Goal: Task Accomplishment & Management: Manage account settings

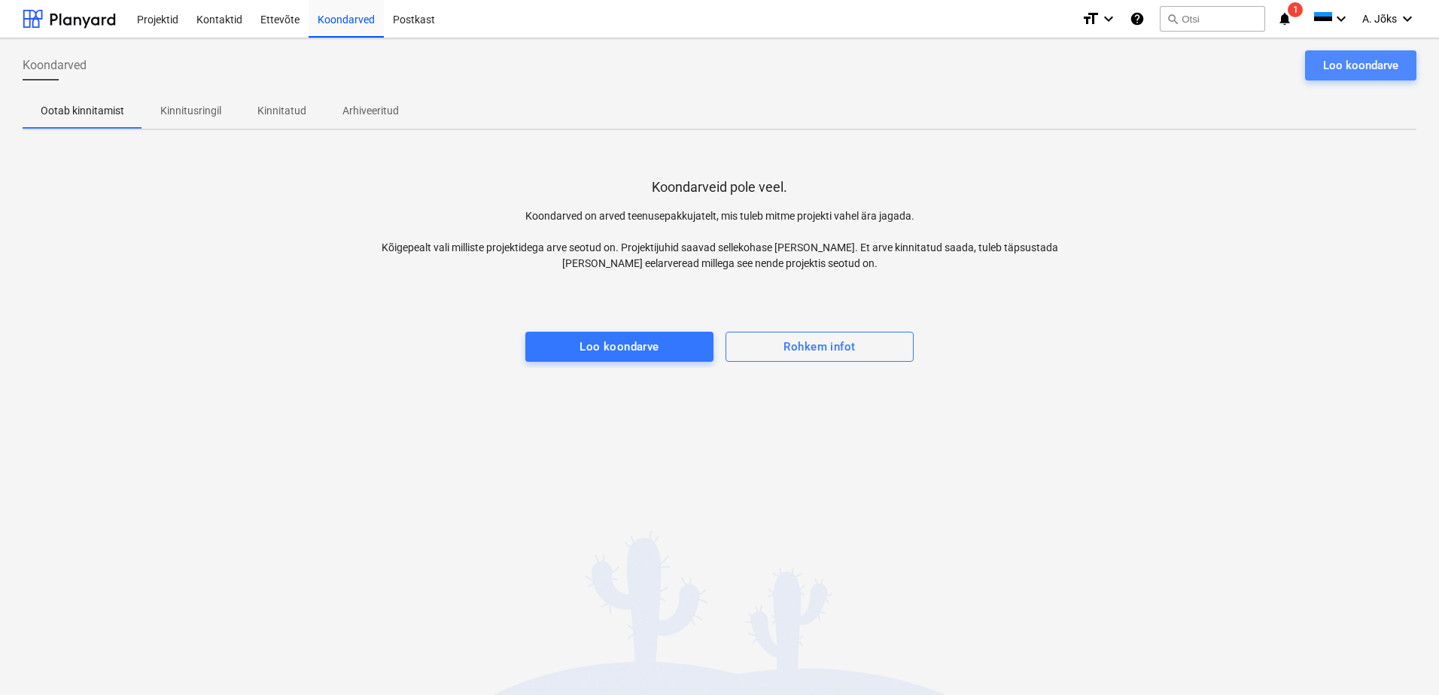
click at [1373, 62] on div "Loo koondarve" at bounding box center [1360, 66] width 75 height 20
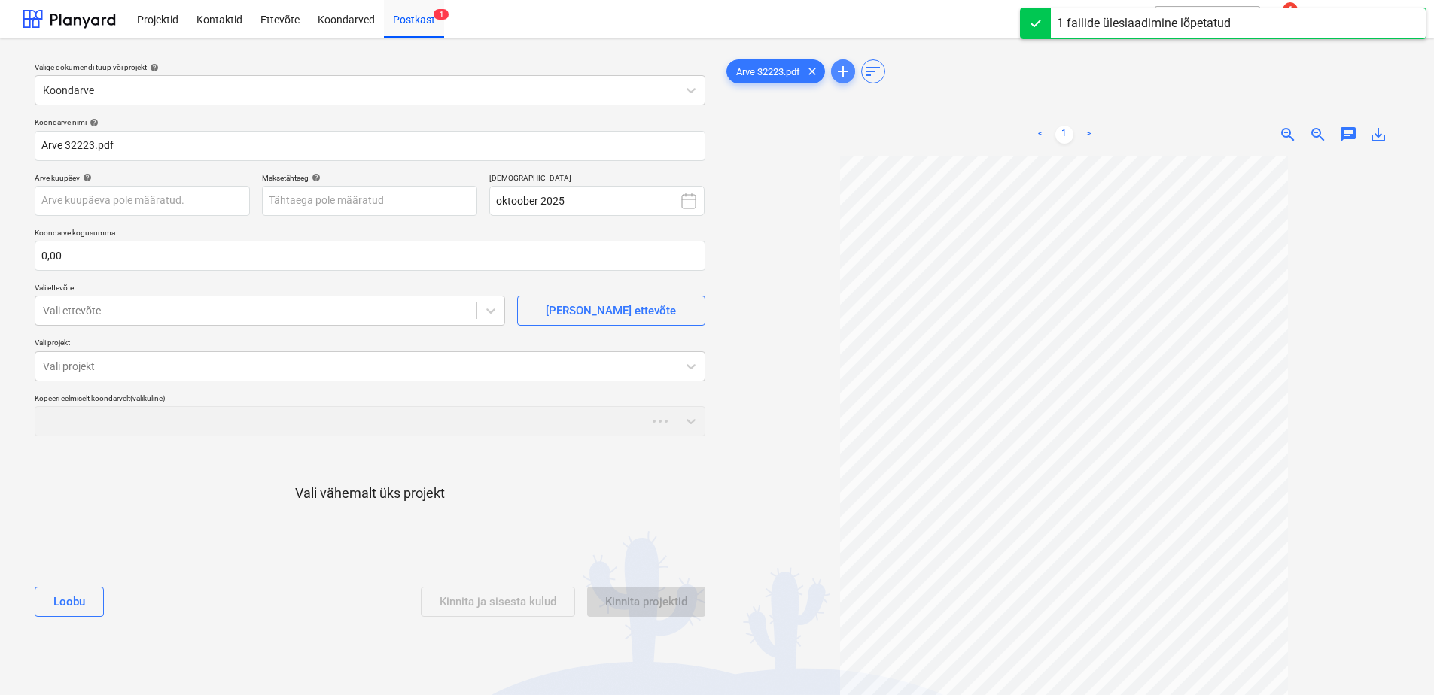
click at [843, 68] on span "add" at bounding box center [843, 71] width 18 height 18
click at [845, 71] on span "add" at bounding box center [843, 71] width 18 height 18
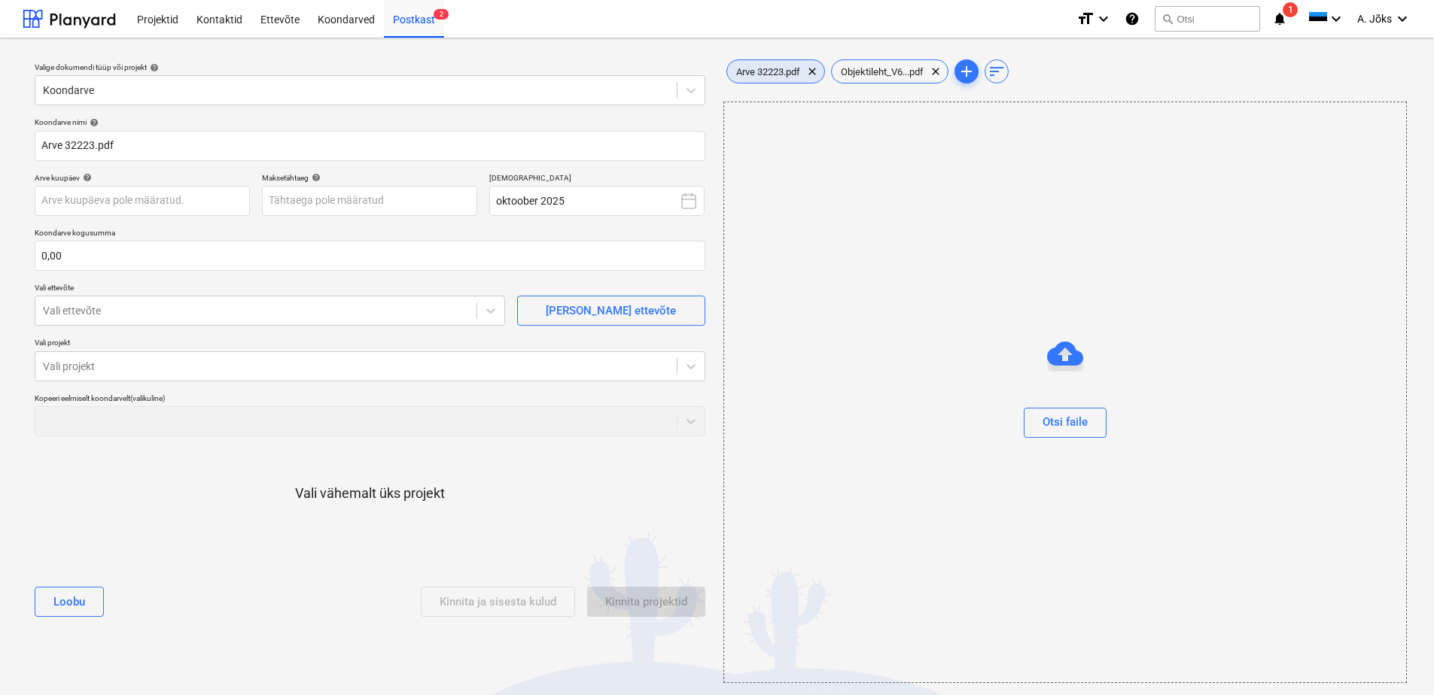
click at [772, 76] on span "Arve 32223.pdf" at bounding box center [768, 71] width 82 height 11
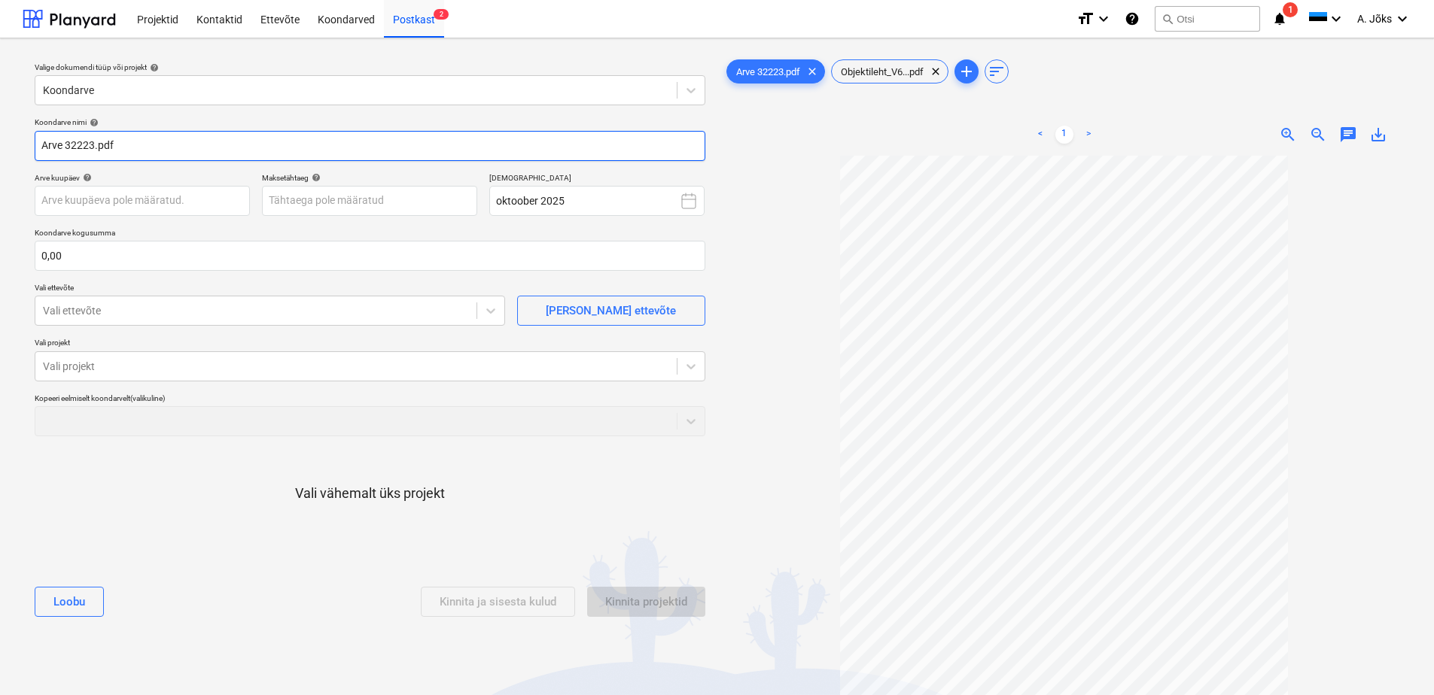
click at [50, 142] on input "Arve 32223.pdf" at bounding box center [370, 146] width 671 height 30
type input "Ankord OU arve 32223.pdf"
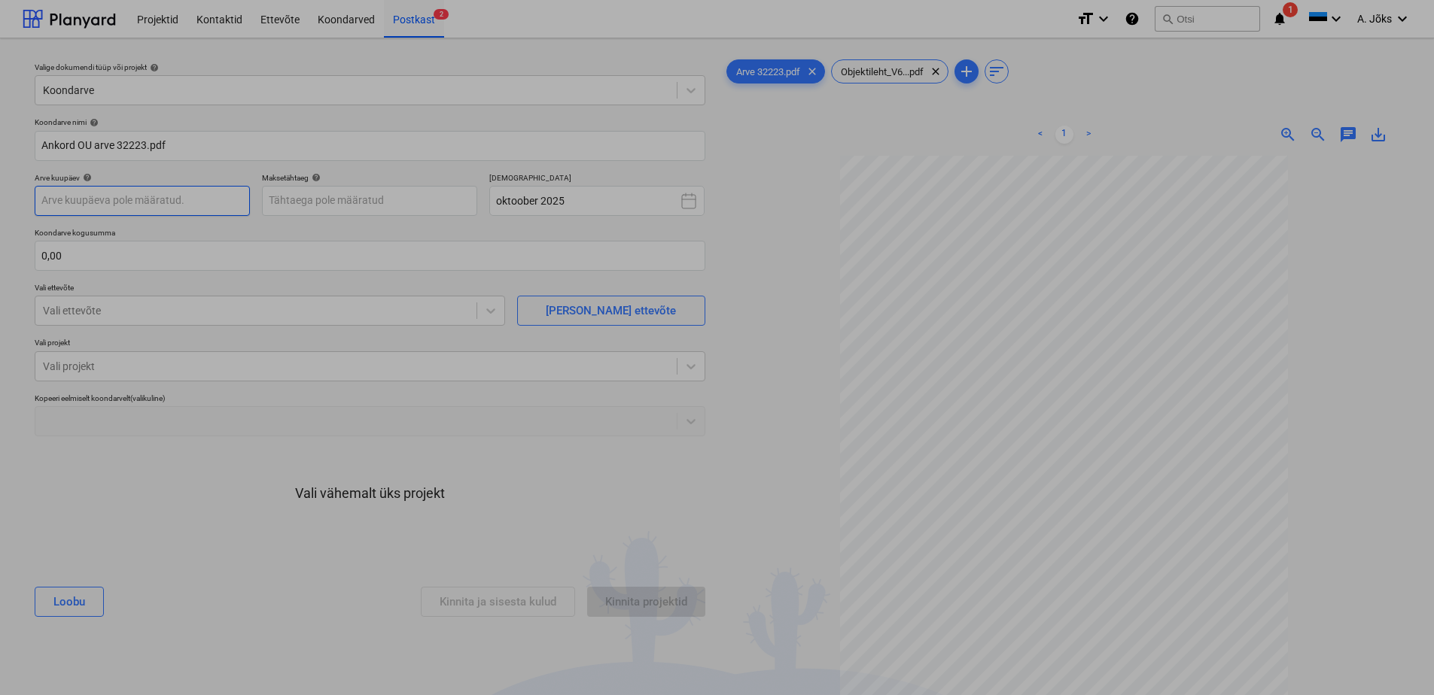
click at [137, 202] on body "Projektid Kontaktid Ettevõte Koondarved Postkast 2 format_size keyboard_arrow_d…" at bounding box center [717, 347] width 1434 height 695
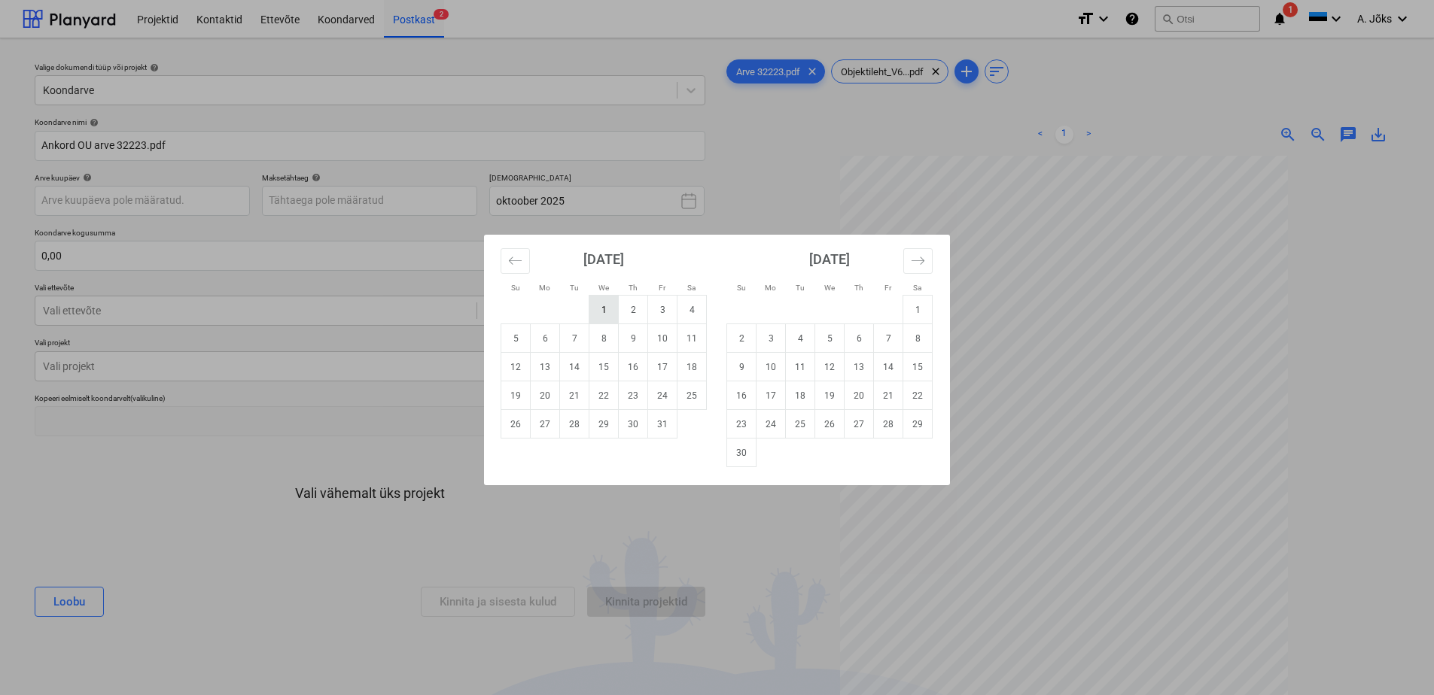
click at [602, 310] on td "1" at bounding box center [603, 310] width 29 height 29
type input "[DATE]"
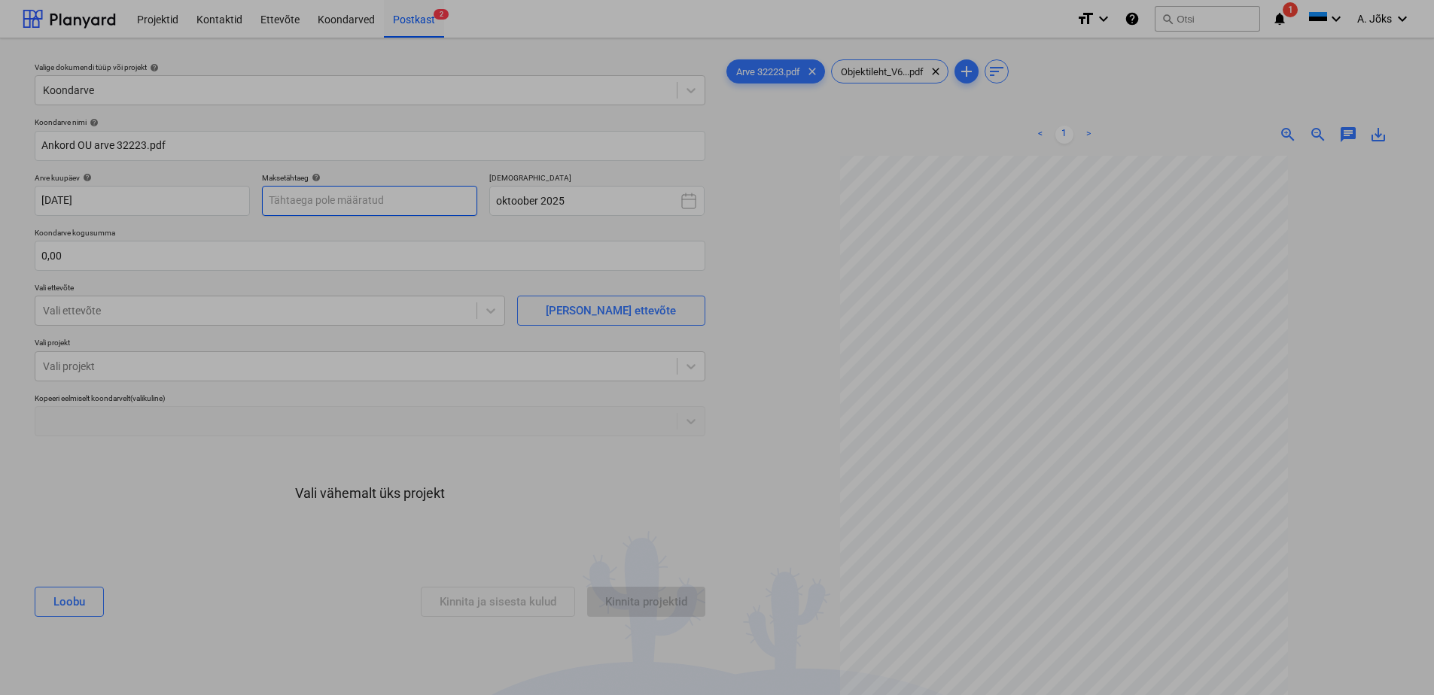
click at [395, 202] on body "Projektid Kontaktid Ettevõte Koondarved Postkast 2 format_size keyboard_arrow_d…" at bounding box center [717, 347] width 1434 height 695
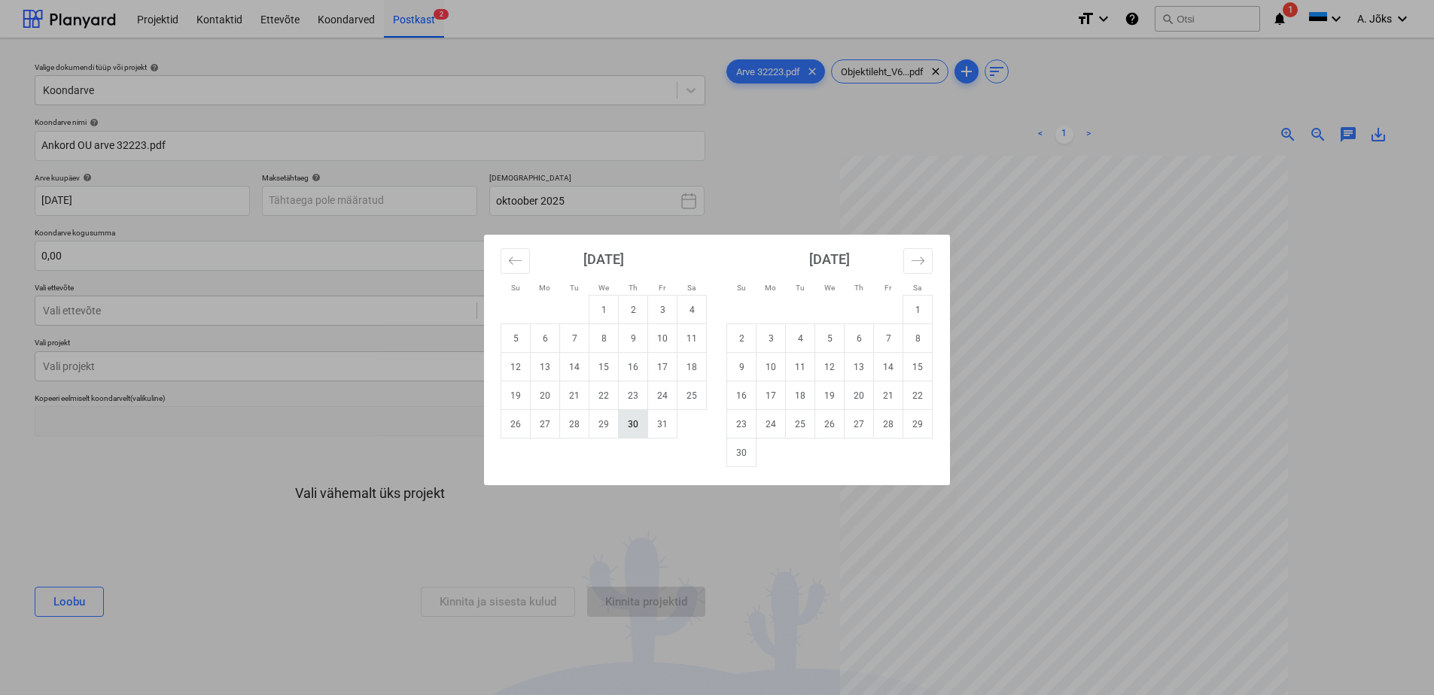
click at [632, 425] on td "30" at bounding box center [633, 424] width 29 height 29
type input "[DATE]"
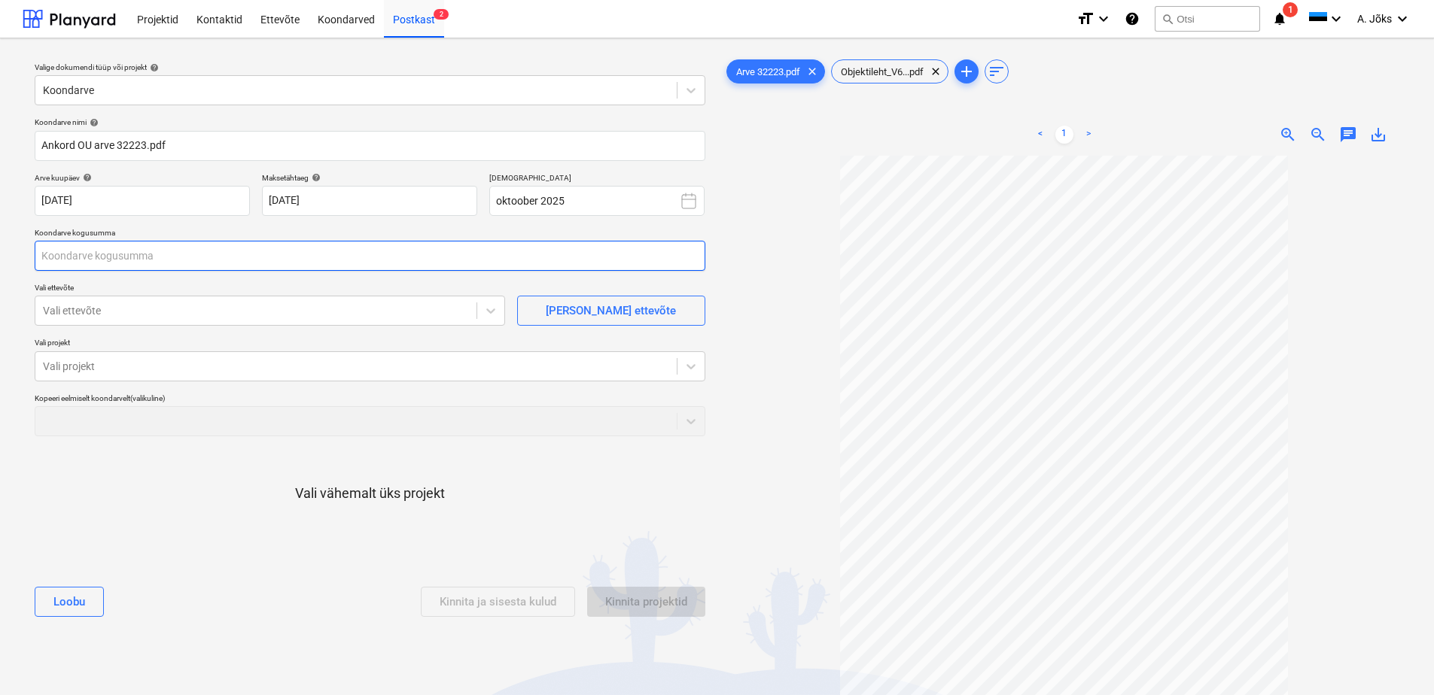
click at [200, 253] on input "text" at bounding box center [370, 256] width 671 height 30
type input "383,95"
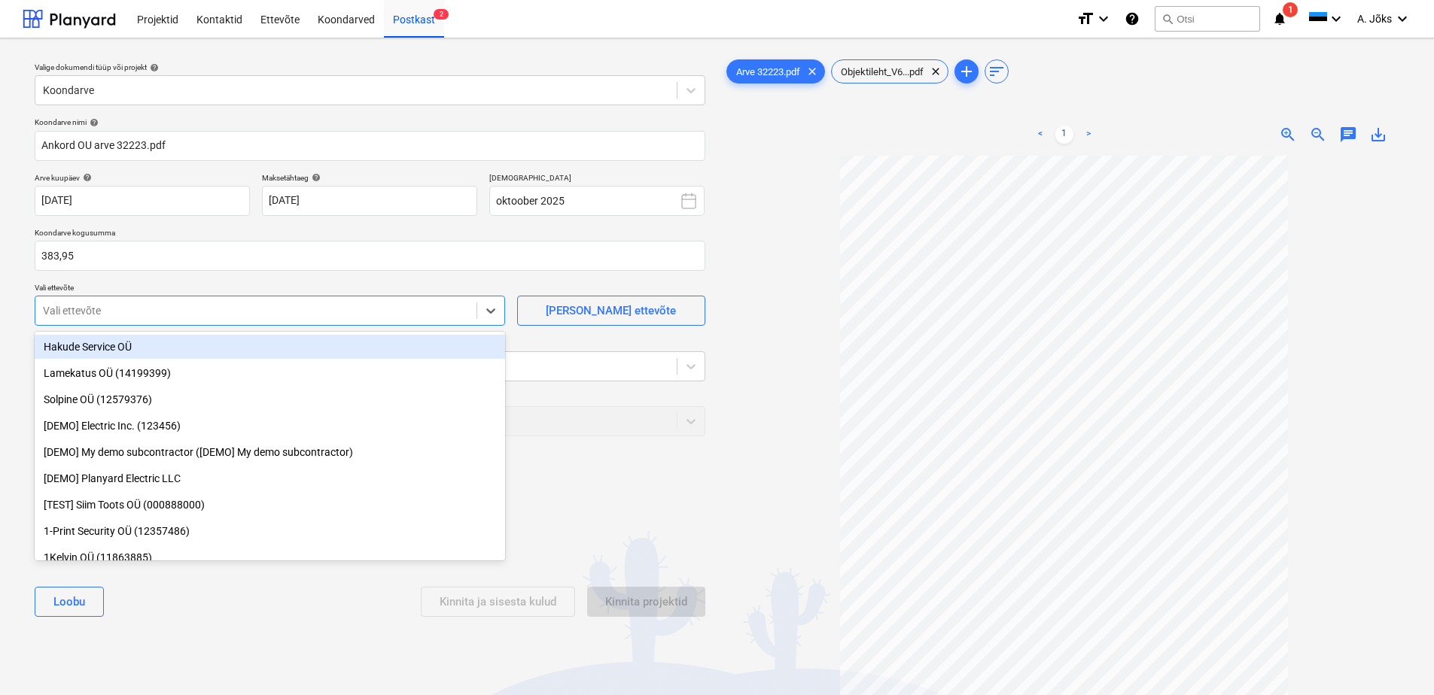
click at [172, 311] on div at bounding box center [256, 310] width 426 height 15
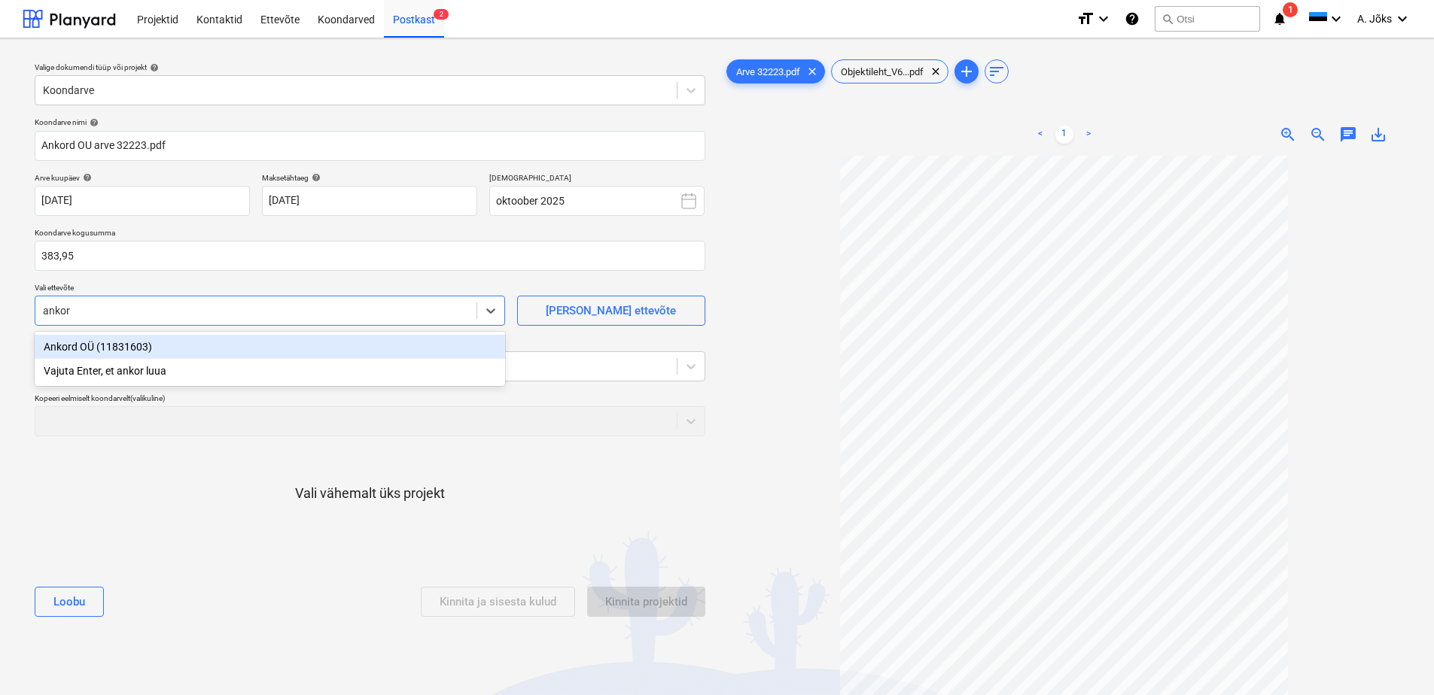
type input "ankord"
click at [160, 349] on div "Ankord OÜ (11831603)" at bounding box center [270, 347] width 470 height 24
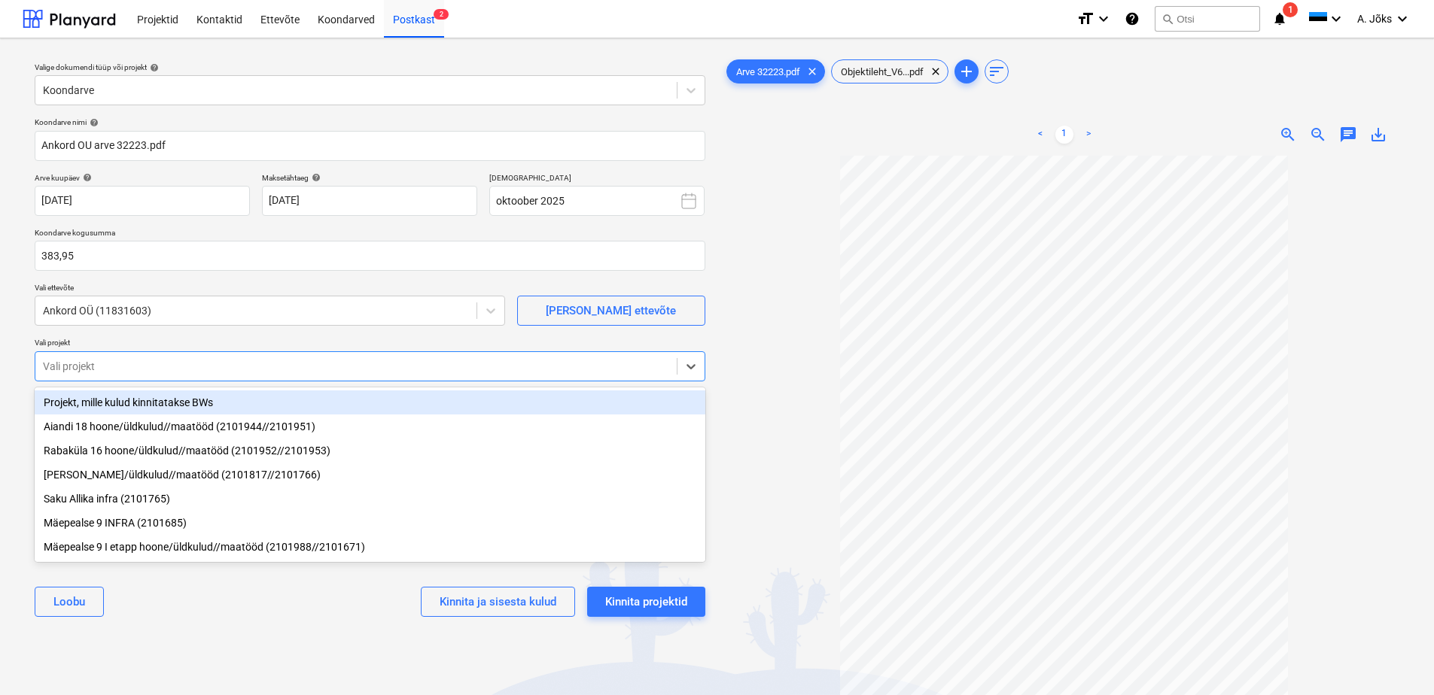
click at [153, 370] on div at bounding box center [356, 366] width 626 height 15
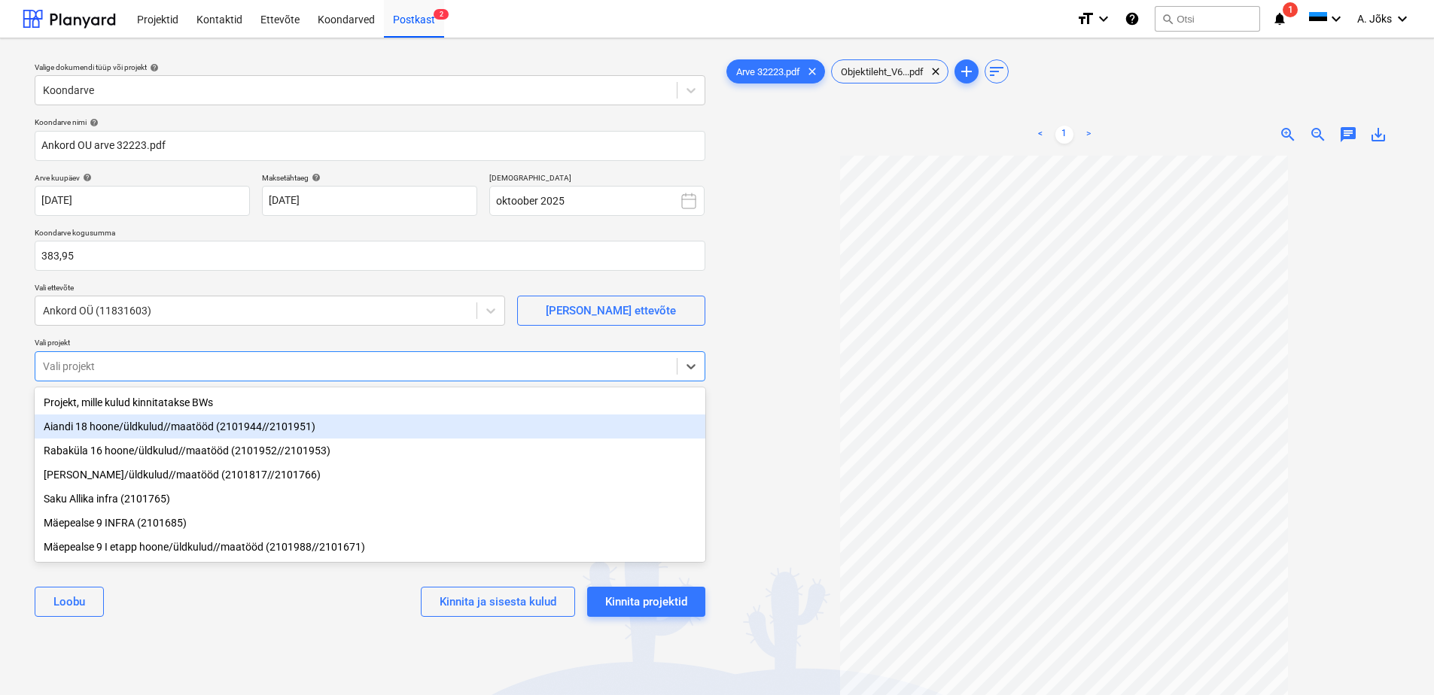
click at [143, 426] on div "Aiandi 18 hoone/üldkulud//maatööd (2101944//2101951)" at bounding box center [370, 427] width 671 height 24
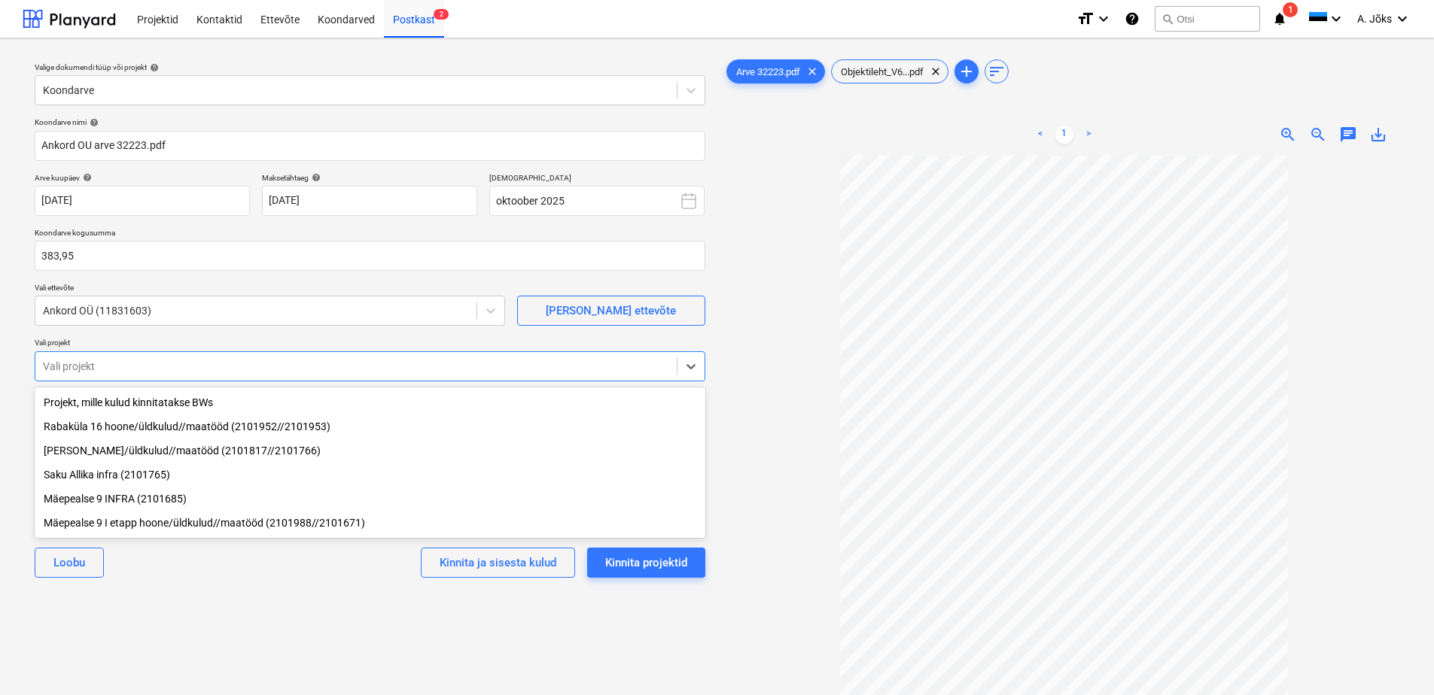
click at [219, 594] on div "Koondarve nimi help Ankord OU arve 32223.pdf Arve kuupäev help [DATE] 01.10.202…" at bounding box center [370, 353] width 683 height 485
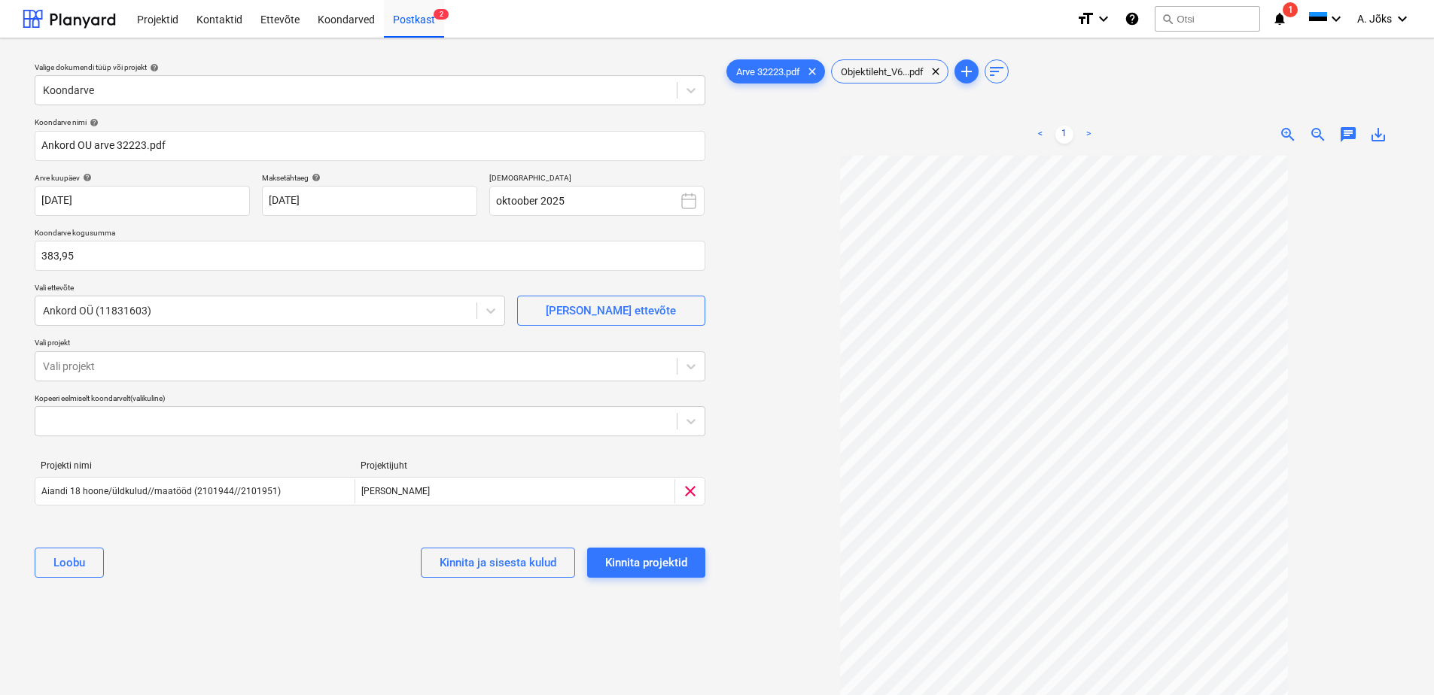
click at [1351, 131] on span "chat" at bounding box center [1348, 135] width 18 height 18
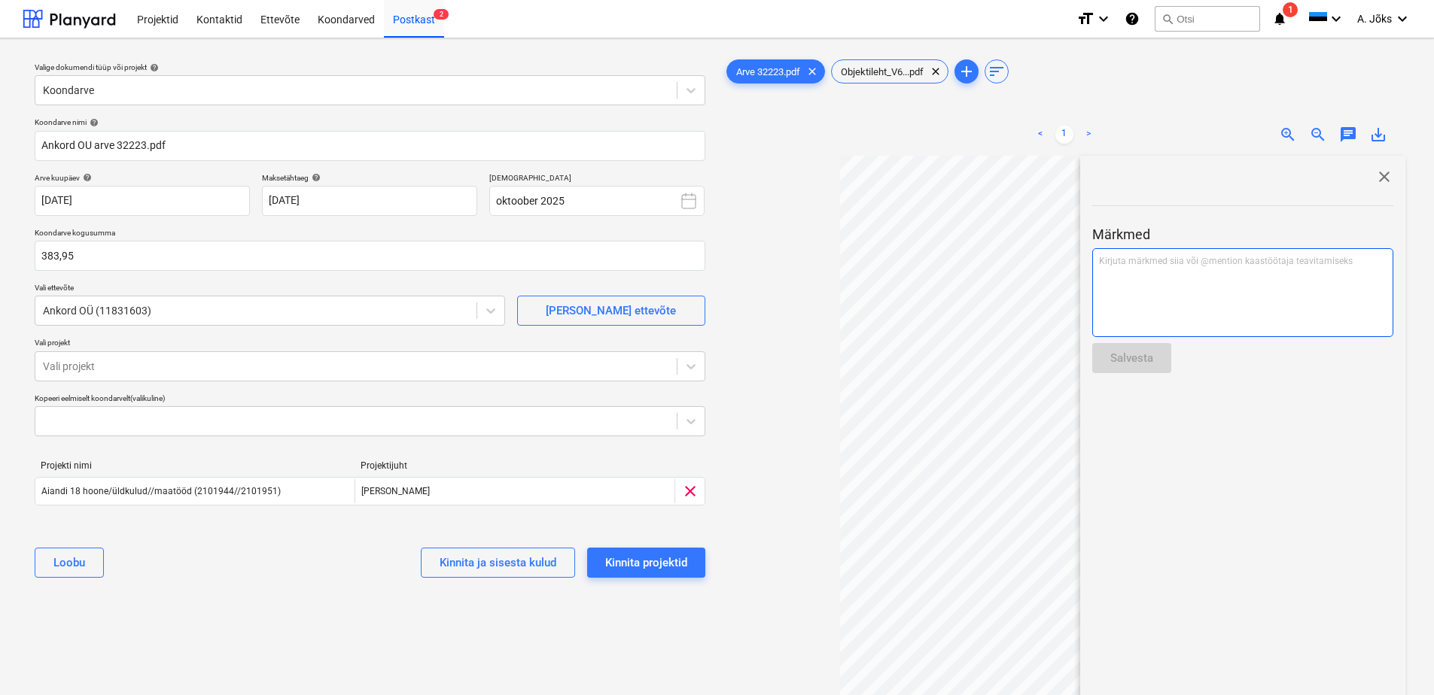
click at [1256, 275] on div "Kirjuta märkmed siia või @mention kaastöötaja teavitamiseks ﻿" at bounding box center [1242, 292] width 301 height 89
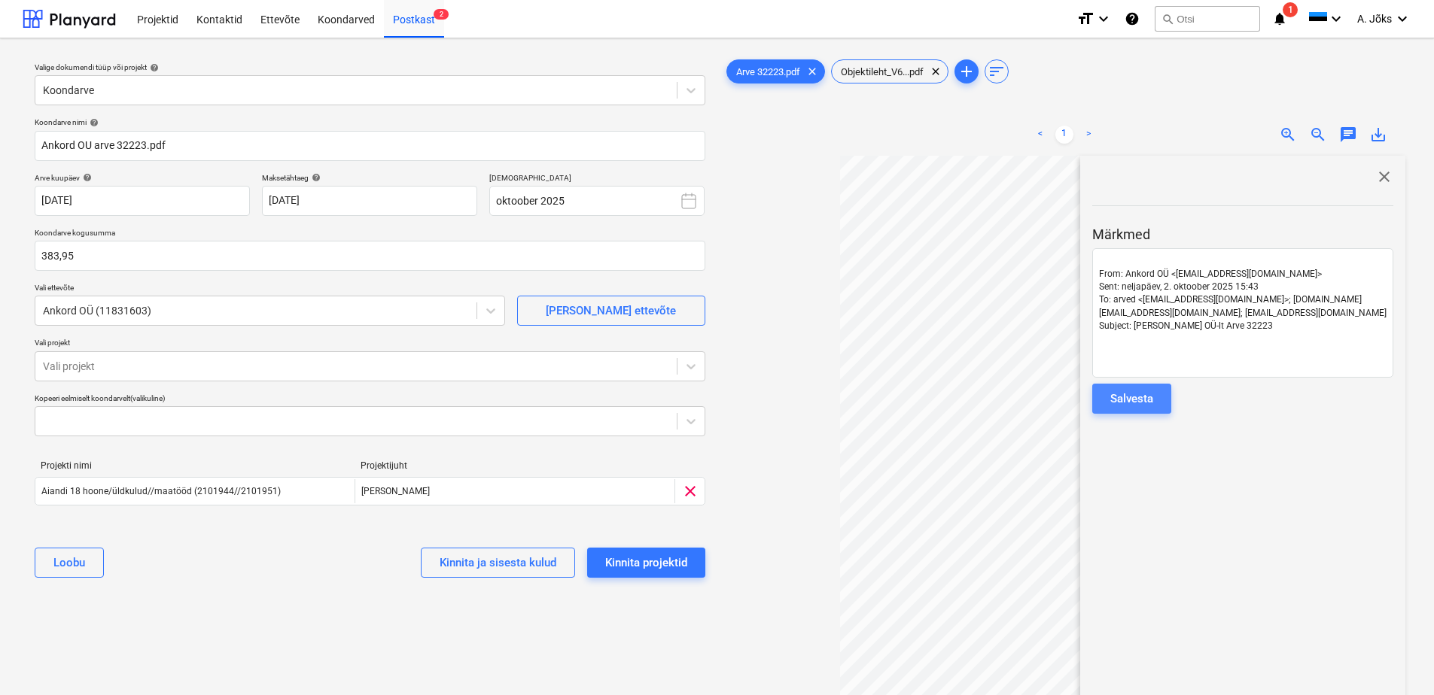
click at [1142, 398] on div "Salvesta" at bounding box center [1131, 399] width 43 height 20
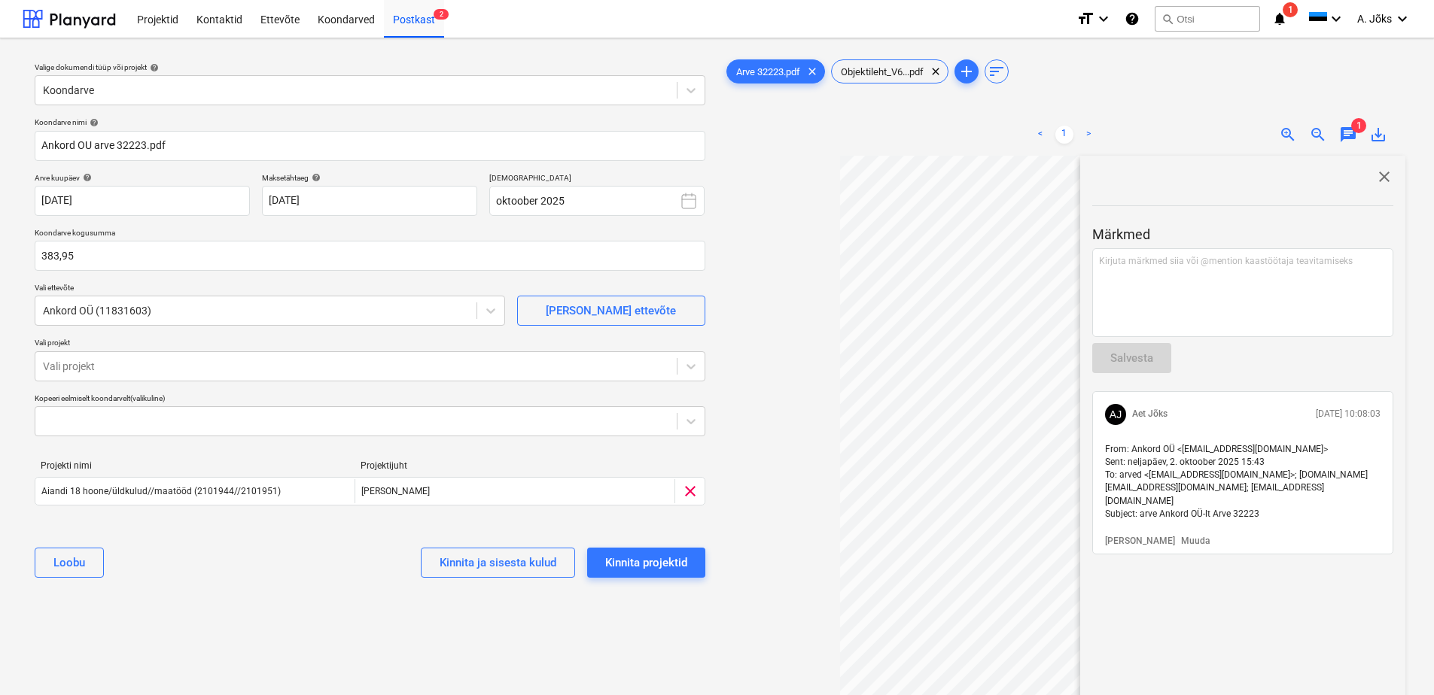
click at [1377, 174] on span "close" at bounding box center [1384, 177] width 18 height 18
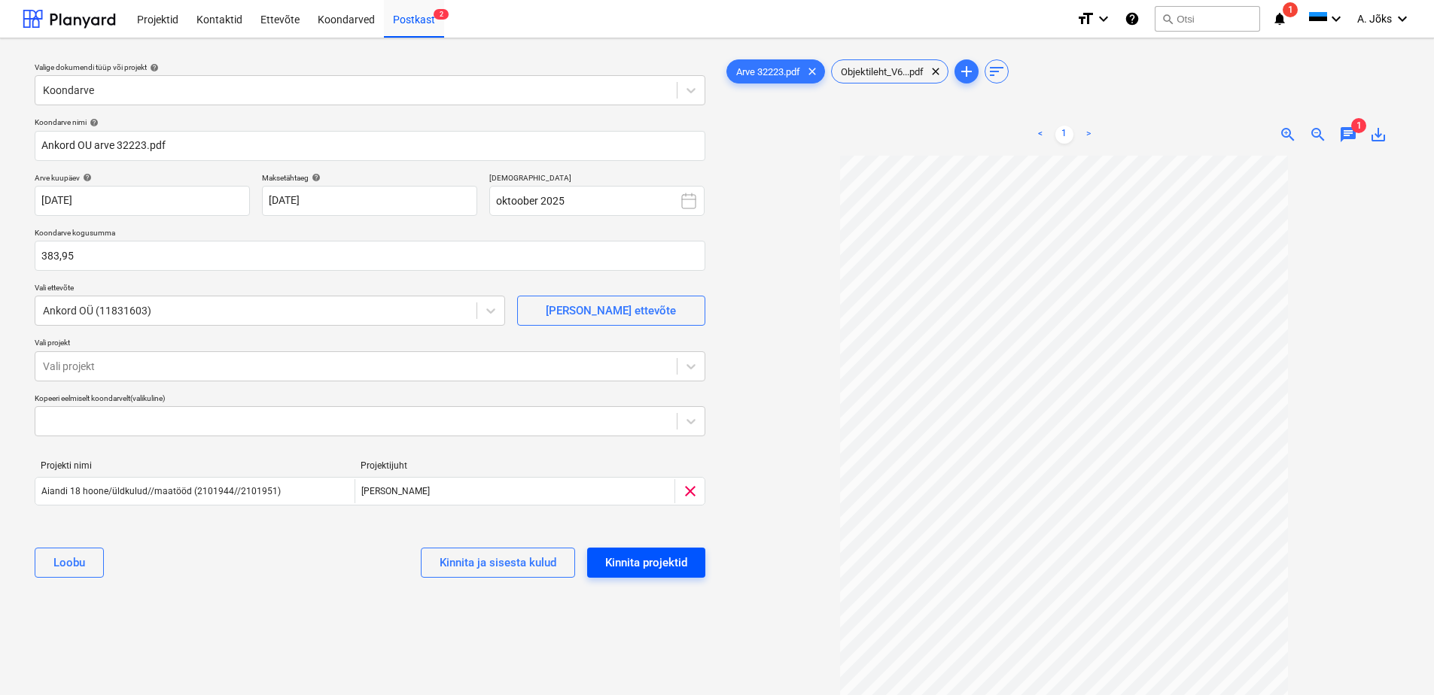
click at [647, 565] on div "Kinnita projektid" at bounding box center [646, 563] width 82 height 20
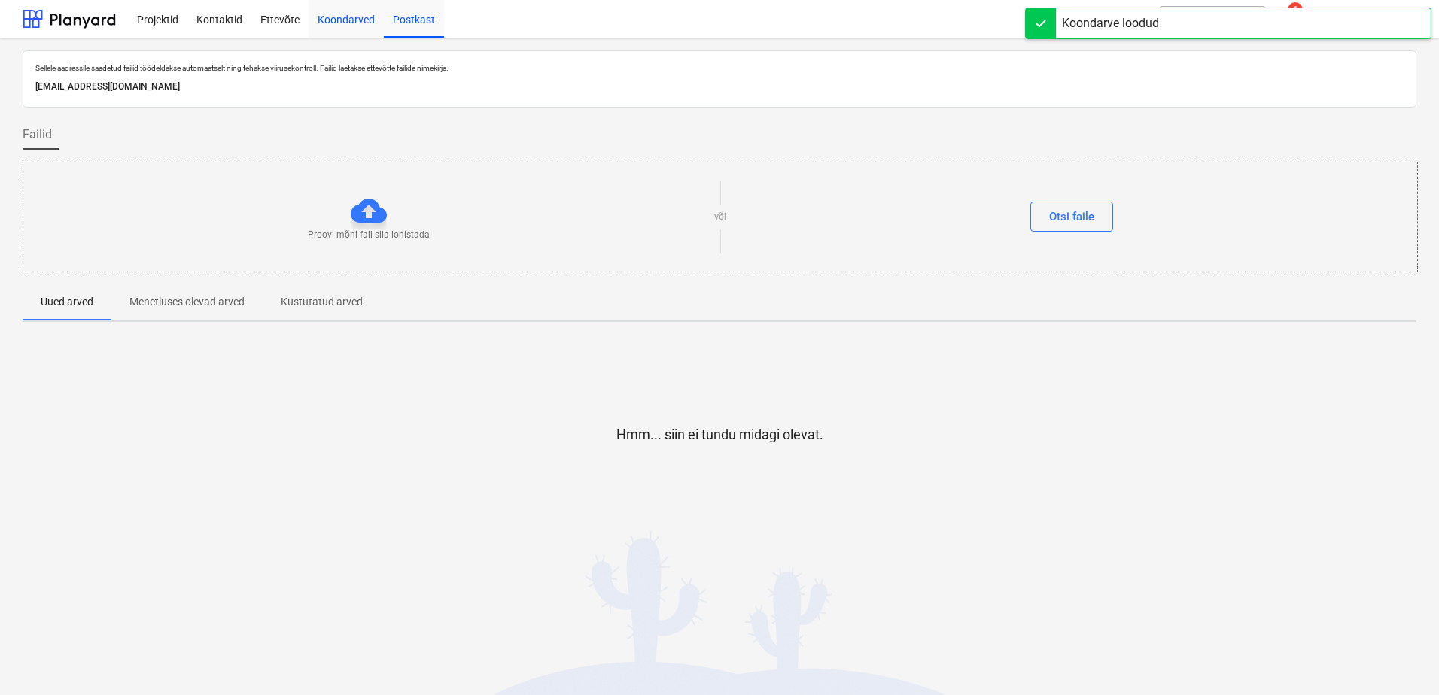
click at [345, 17] on div "Koondarved" at bounding box center [346, 18] width 75 height 38
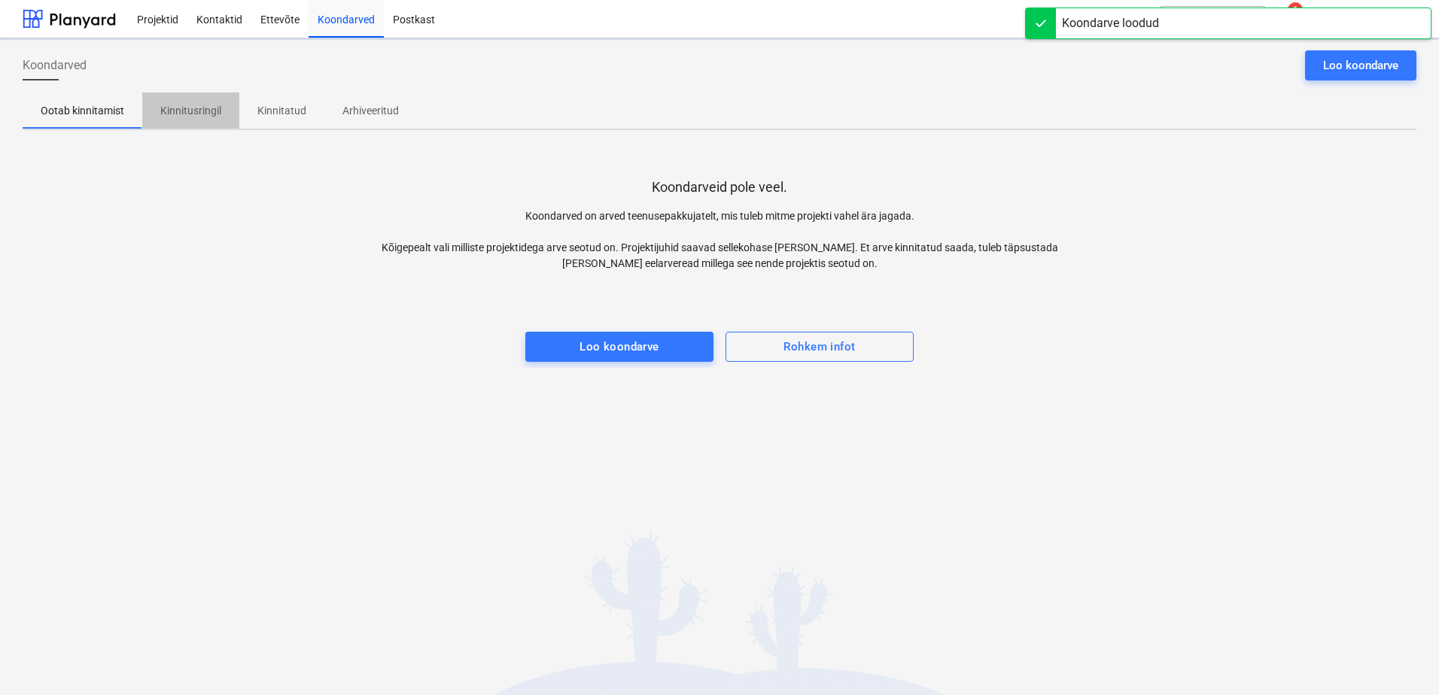
click at [216, 113] on p "Kinnitusringil" at bounding box center [190, 111] width 61 height 16
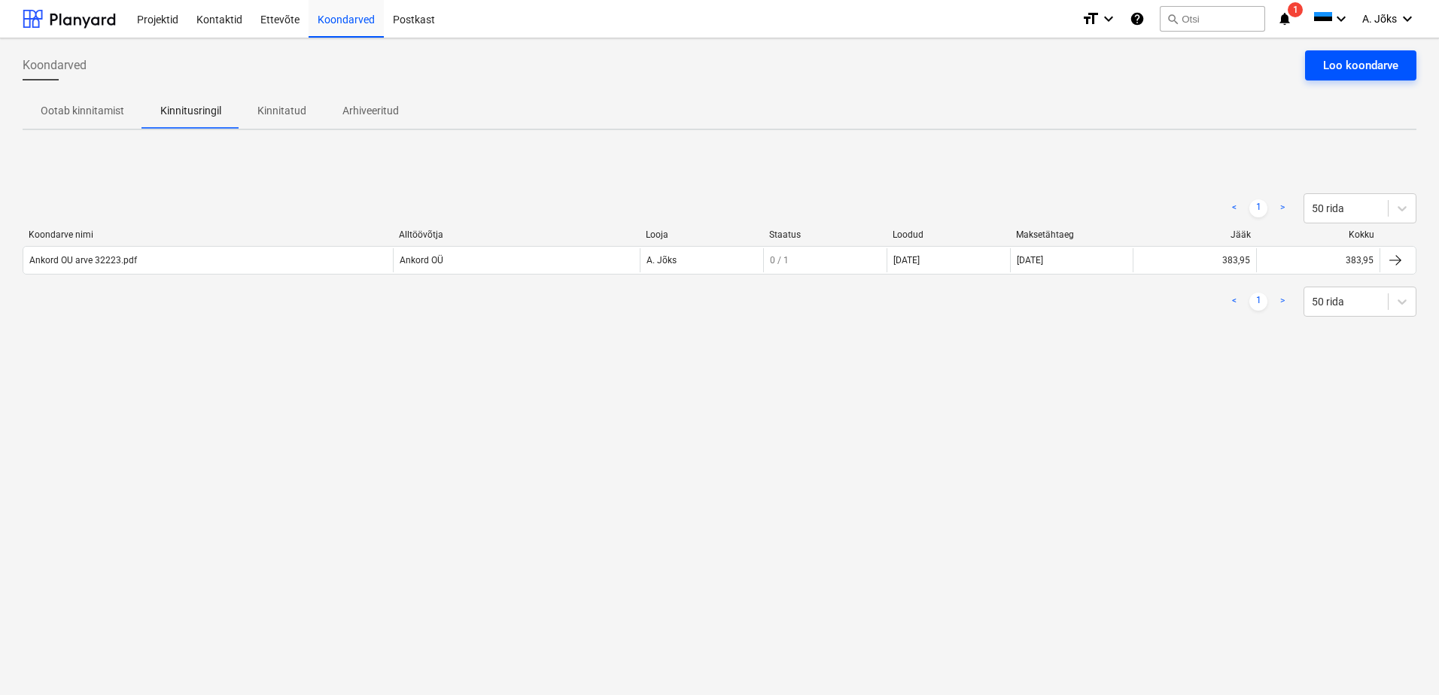
click at [1344, 68] on div "Loo koondarve" at bounding box center [1360, 66] width 75 height 20
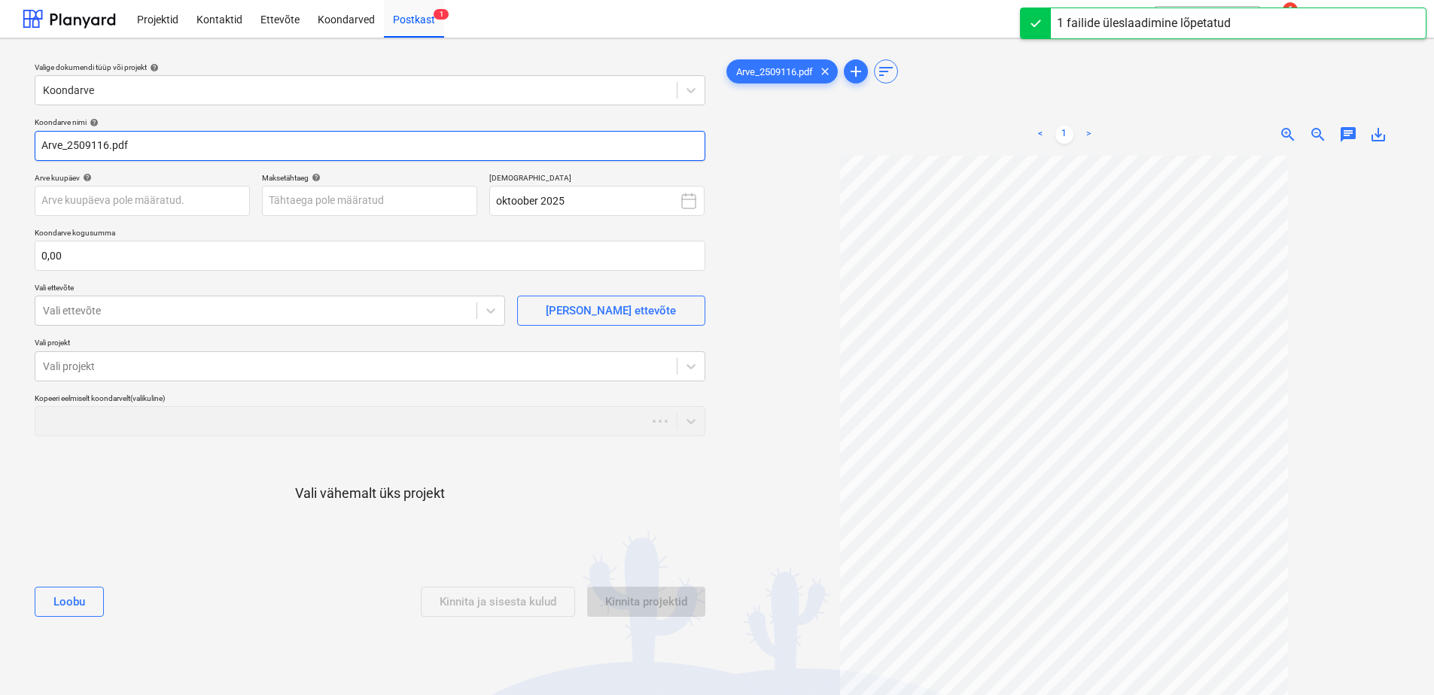
drag, startPoint x: 68, startPoint y: 149, endPoint x: 0, endPoint y: 138, distance: 69.3
click at [0, 138] on html "Projektid Kontaktid Ettevõte Koondarved Postkast 1 format_size keyboard_arrow_d…" at bounding box center [717, 347] width 1434 height 695
paste input "NewPlanet"
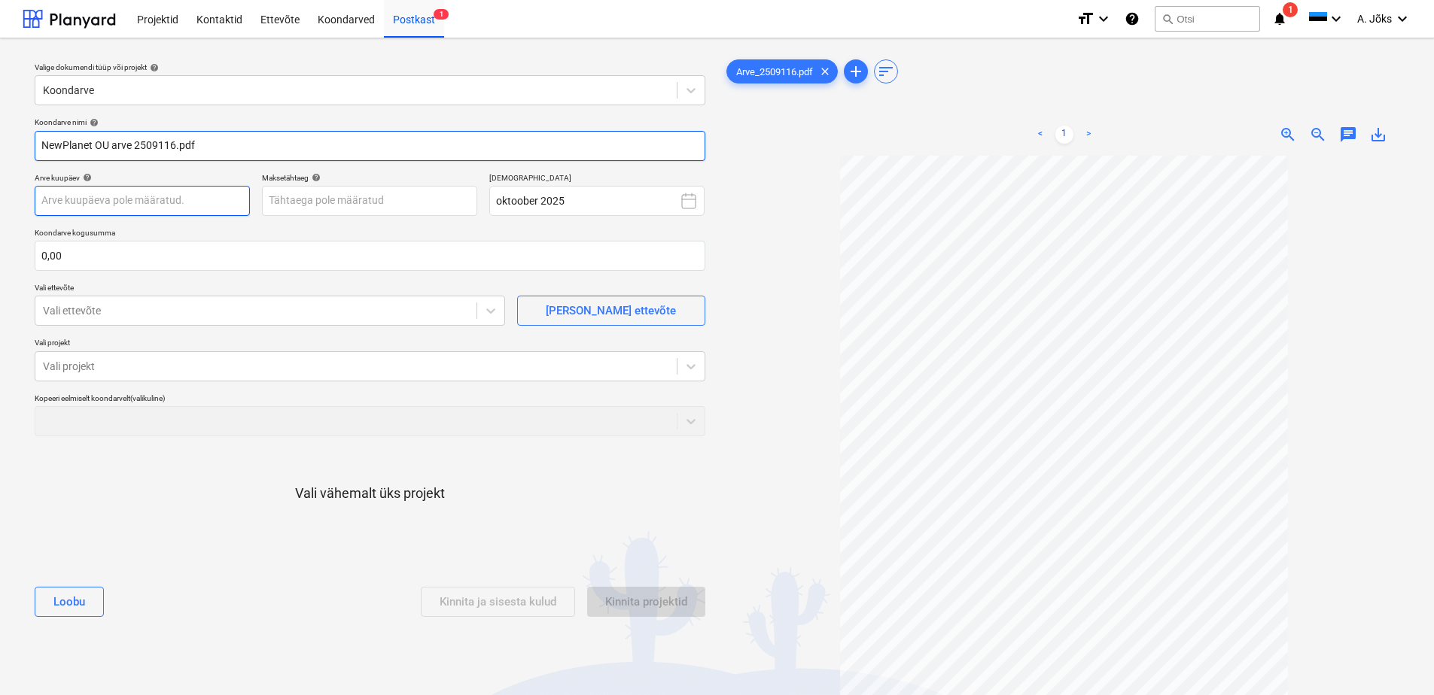
type input "NewPlanet OU arve 2509116.pdf"
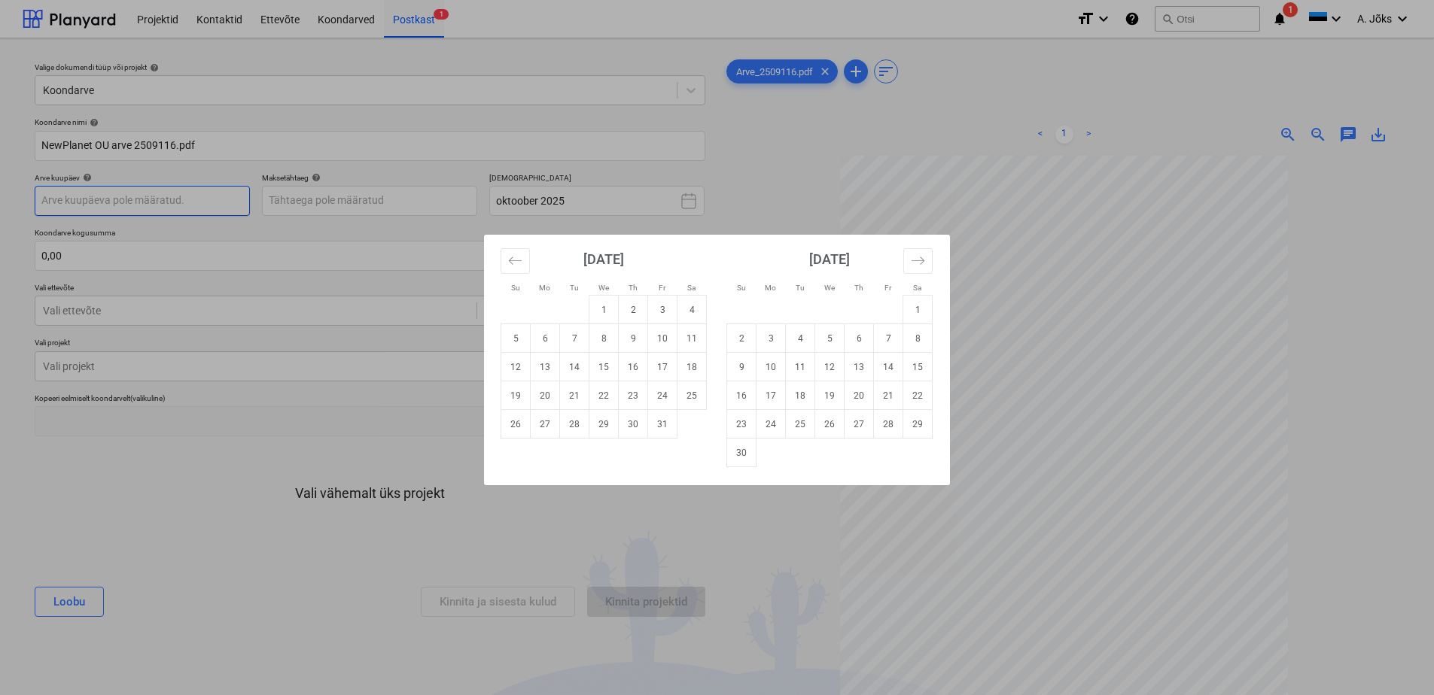
click at [196, 197] on body "Projektid Kontaktid Ettevõte Koondarved Postkast 1 format_size keyboard_arrow_d…" at bounding box center [717, 347] width 1434 height 695
click at [596, 306] on td "1" at bounding box center [603, 310] width 29 height 29
type input "[DATE]"
click at [408, 201] on body "Projektid Kontaktid Ettevõte Koondarved Postkast 1 format_size keyboard_arrow_d…" at bounding box center [717, 347] width 1434 height 695
click at [514, 364] on td "12" at bounding box center [515, 367] width 29 height 29
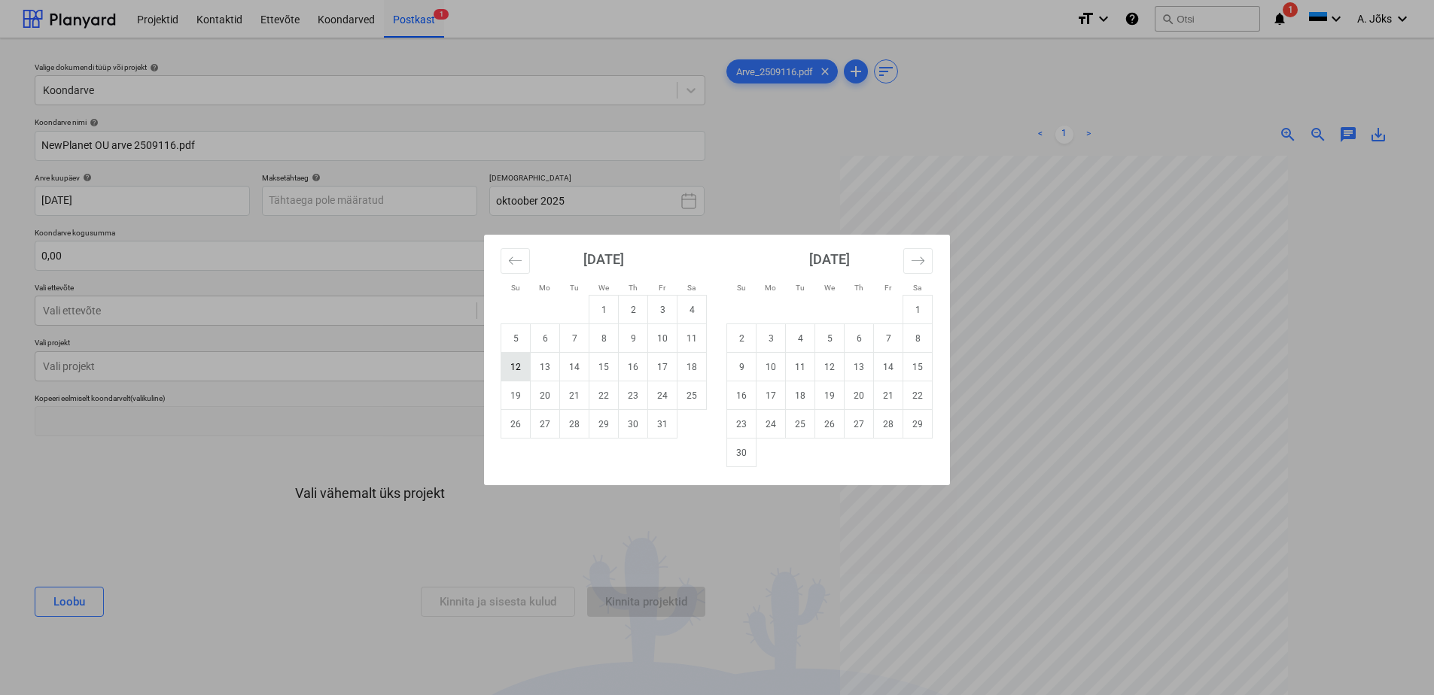
type input "[DATE]"
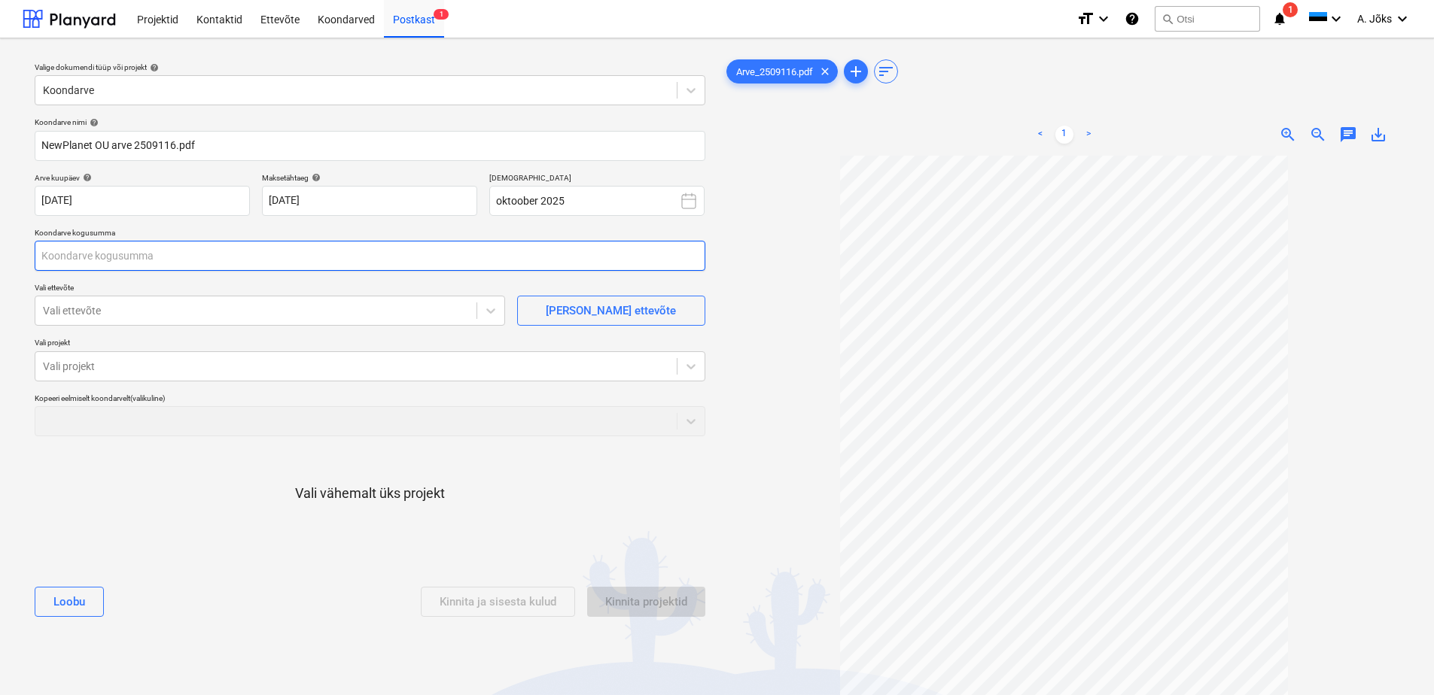
click at [221, 257] on input "text" at bounding box center [370, 256] width 671 height 30
type input "288,50"
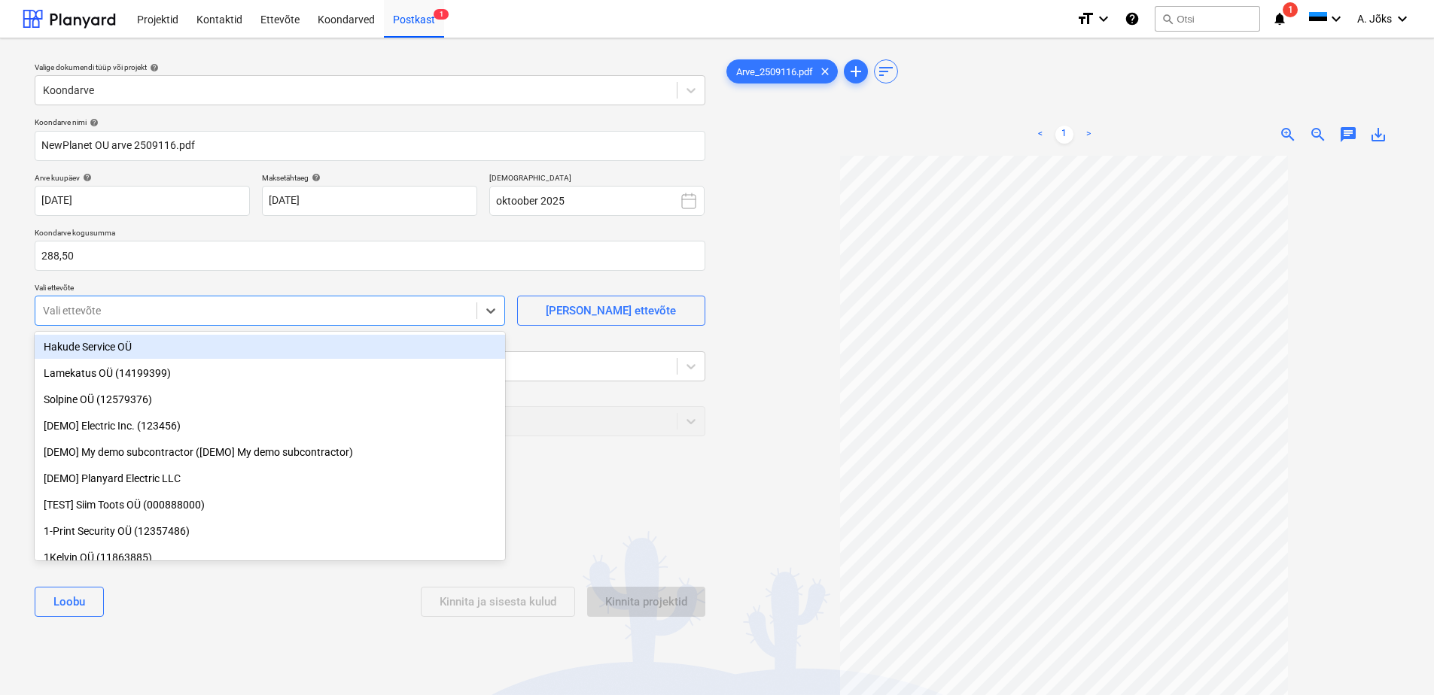
click at [168, 311] on div at bounding box center [256, 310] width 426 height 15
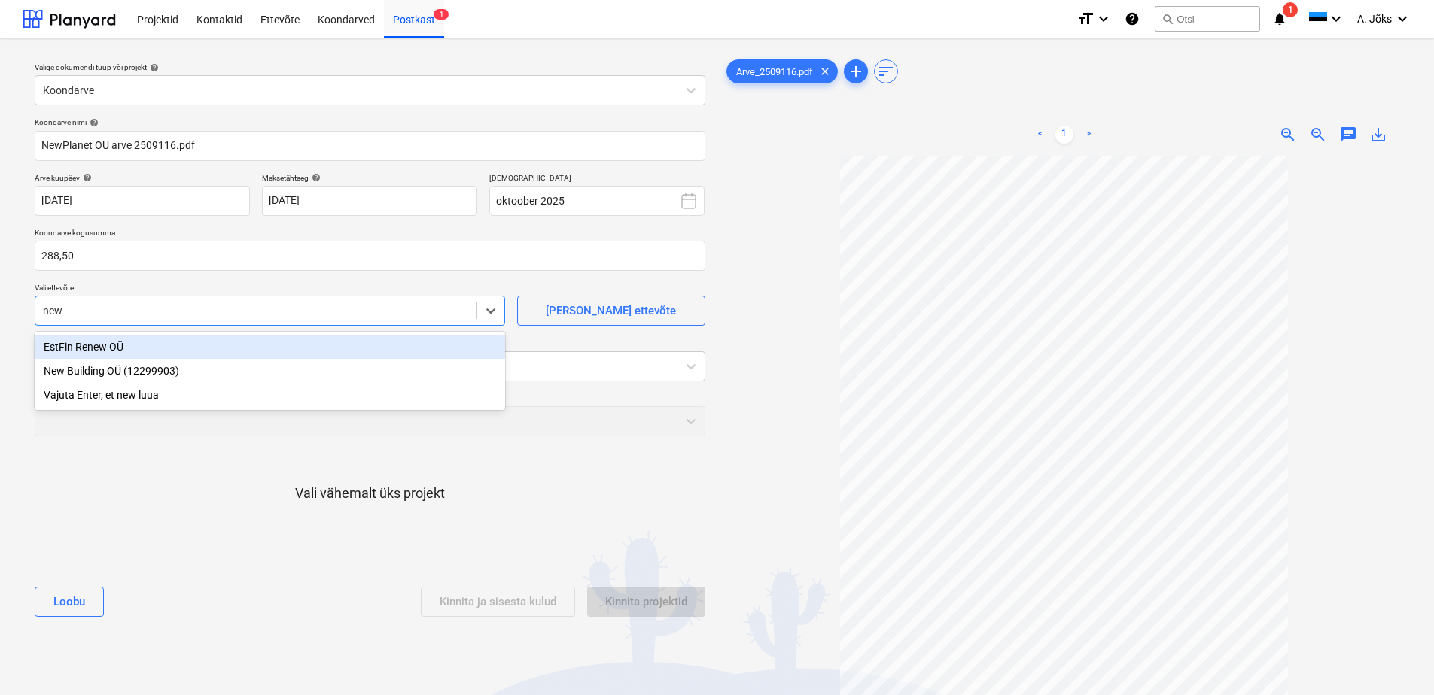
type input "new"
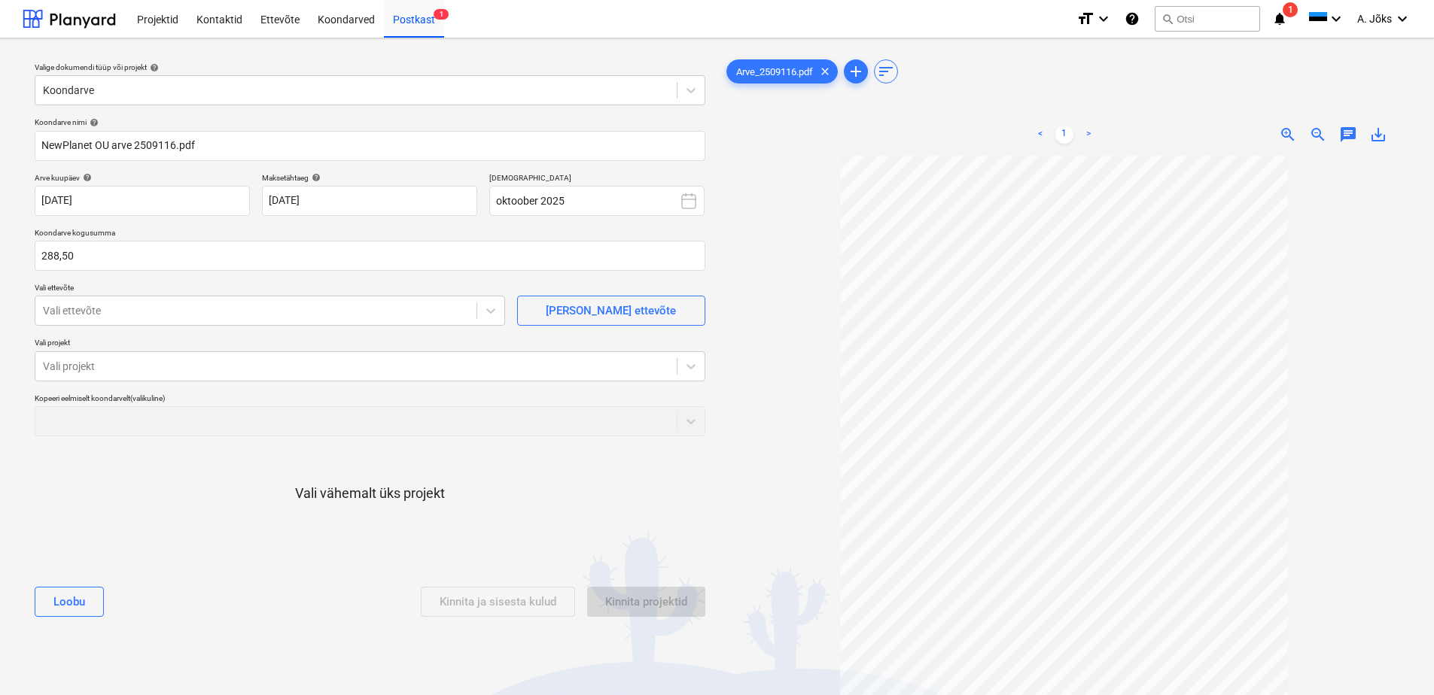
click at [336, 574] on div "Koondarve nimi help NewPlanet OU arve 2509116.pdf Arve kuupäev help [DATE] 01.1…" at bounding box center [370, 373] width 683 height 524
click at [613, 303] on div "[PERSON_NAME] ettevõte" at bounding box center [611, 311] width 130 height 20
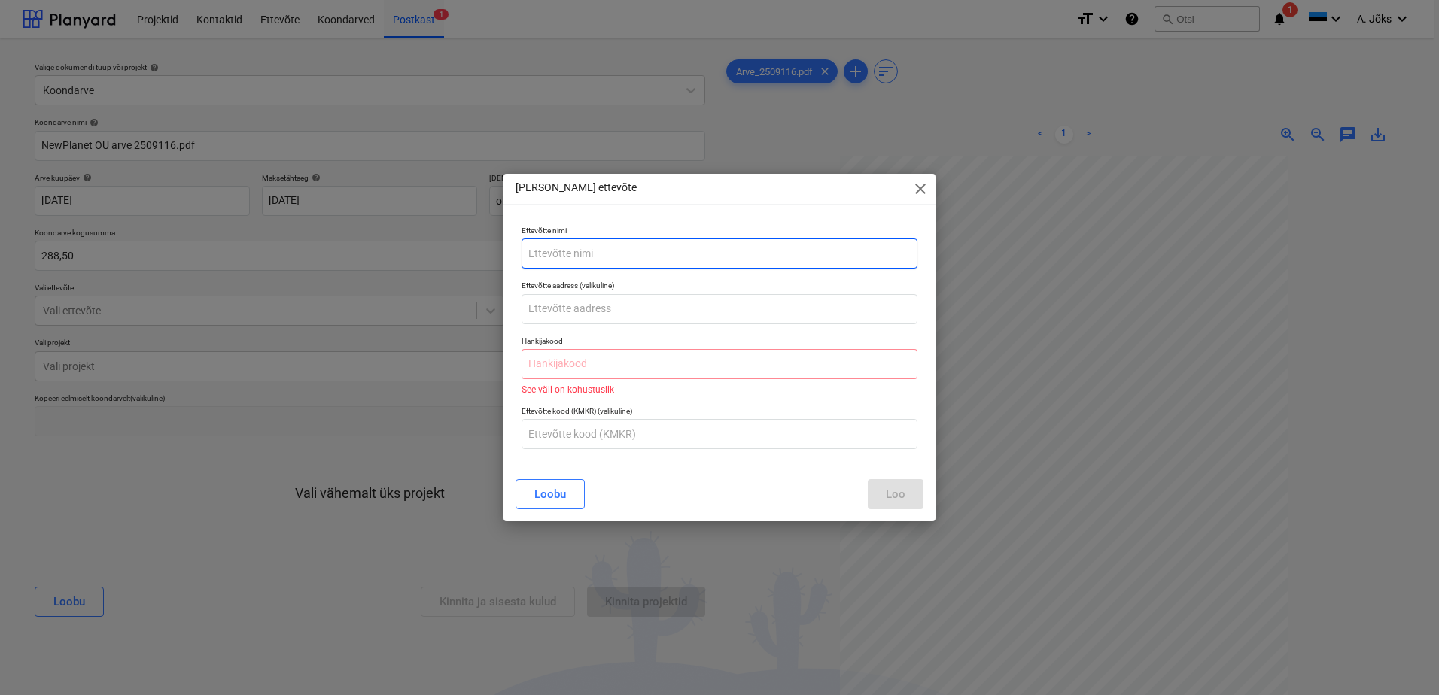
click at [608, 248] on input "text" at bounding box center [720, 254] width 396 height 30
paste input "NewPlanet"
type input "NewPlanet OÜ"
click at [778, 193] on div "[PERSON_NAME] ettevõte close" at bounding box center [720, 189] width 432 height 30
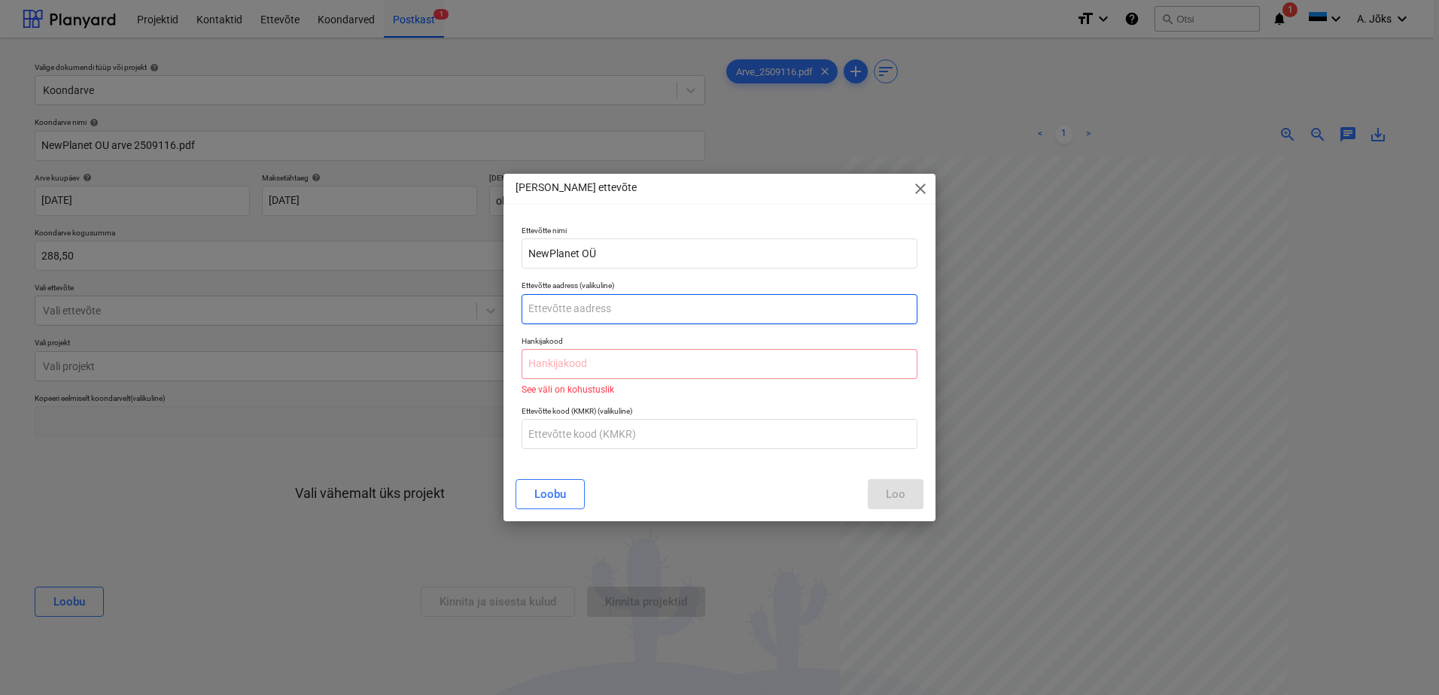
click at [670, 312] on input "text" at bounding box center [720, 309] width 396 height 30
paste input "Väike-[STREET_ADDRESS]"
type input "[GEOGRAPHIC_DATA][STREET_ADDRESS]"
click at [589, 366] on input "text" at bounding box center [720, 364] width 396 height 30
paste input "11083549"
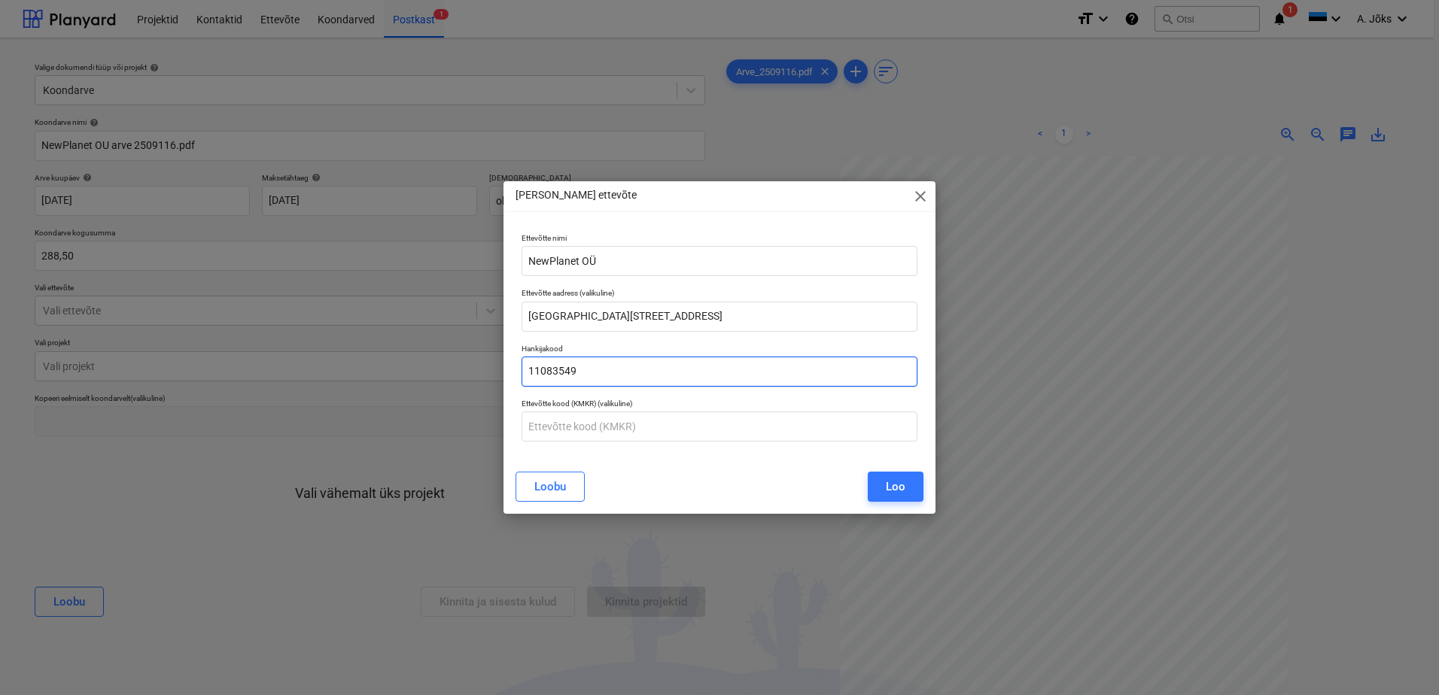
type input "11083549"
click at [622, 424] on input "text" at bounding box center [720, 427] width 396 height 30
paste input "EE101248664"
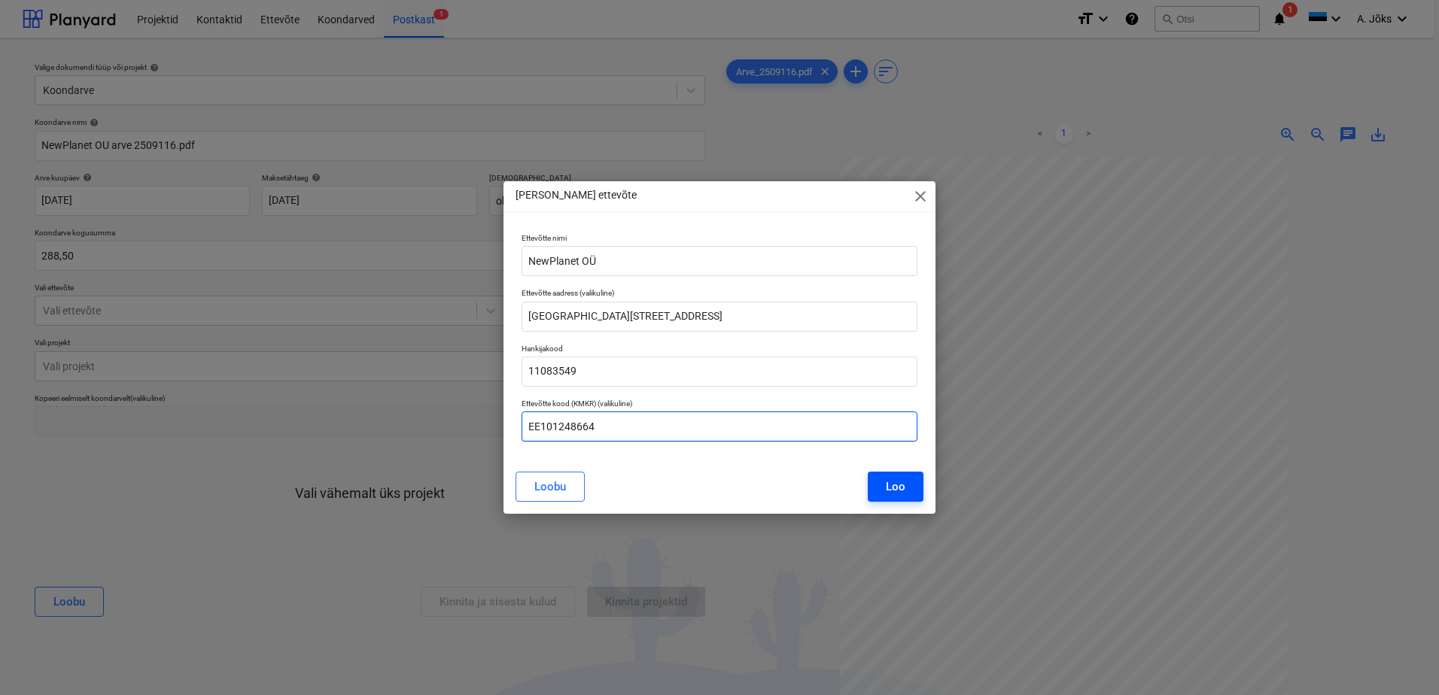
type input "EE101248664"
click at [888, 485] on div "Loo" at bounding box center [896, 487] width 20 height 20
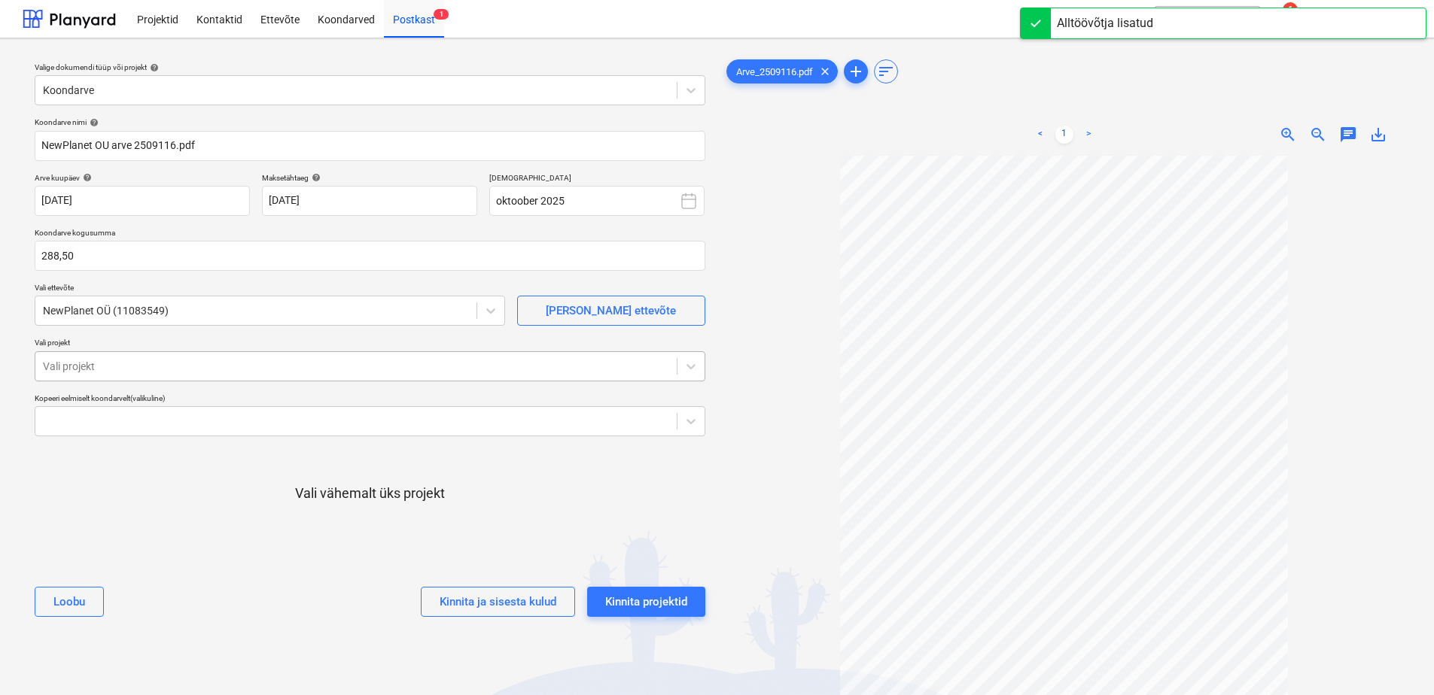
click at [221, 371] on div at bounding box center [356, 366] width 626 height 15
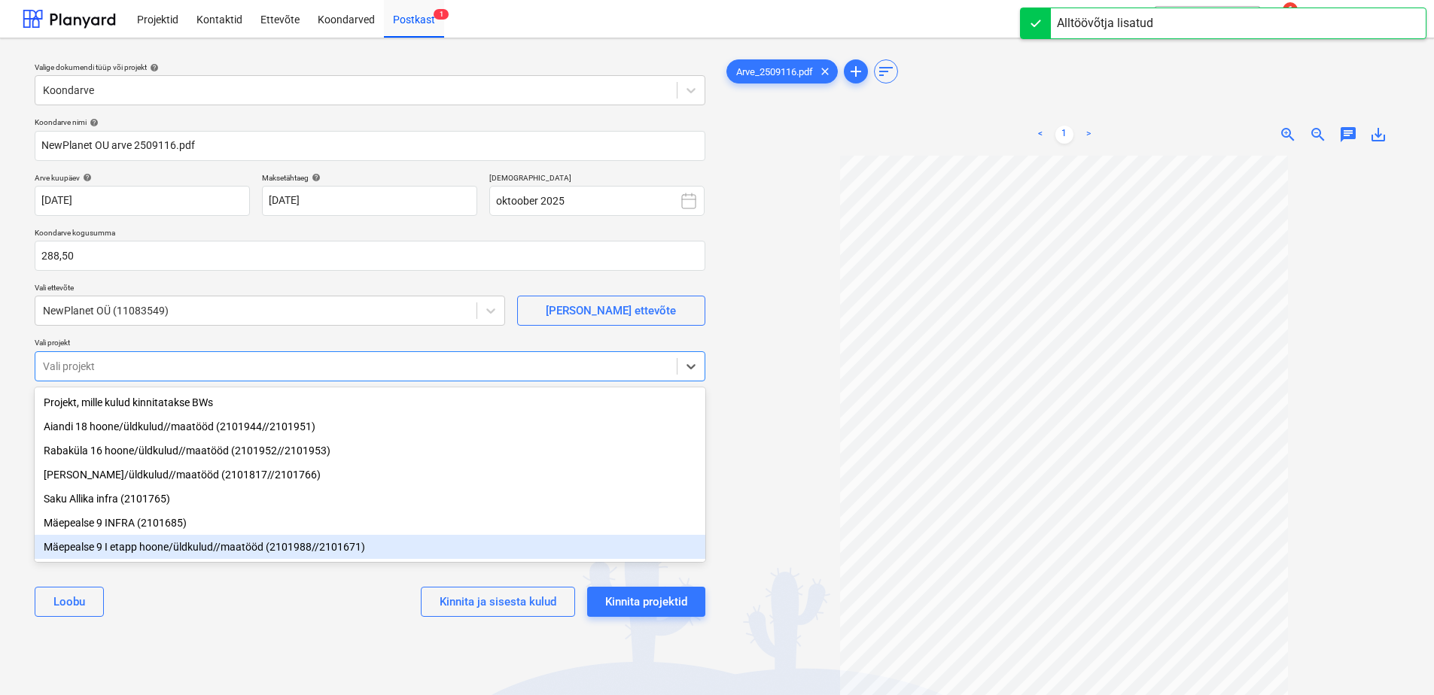
click at [150, 559] on div "Mäepealse 9 I etapp hoone/üldkulud//maatööd (2101988//2101671)" at bounding box center [370, 547] width 671 height 24
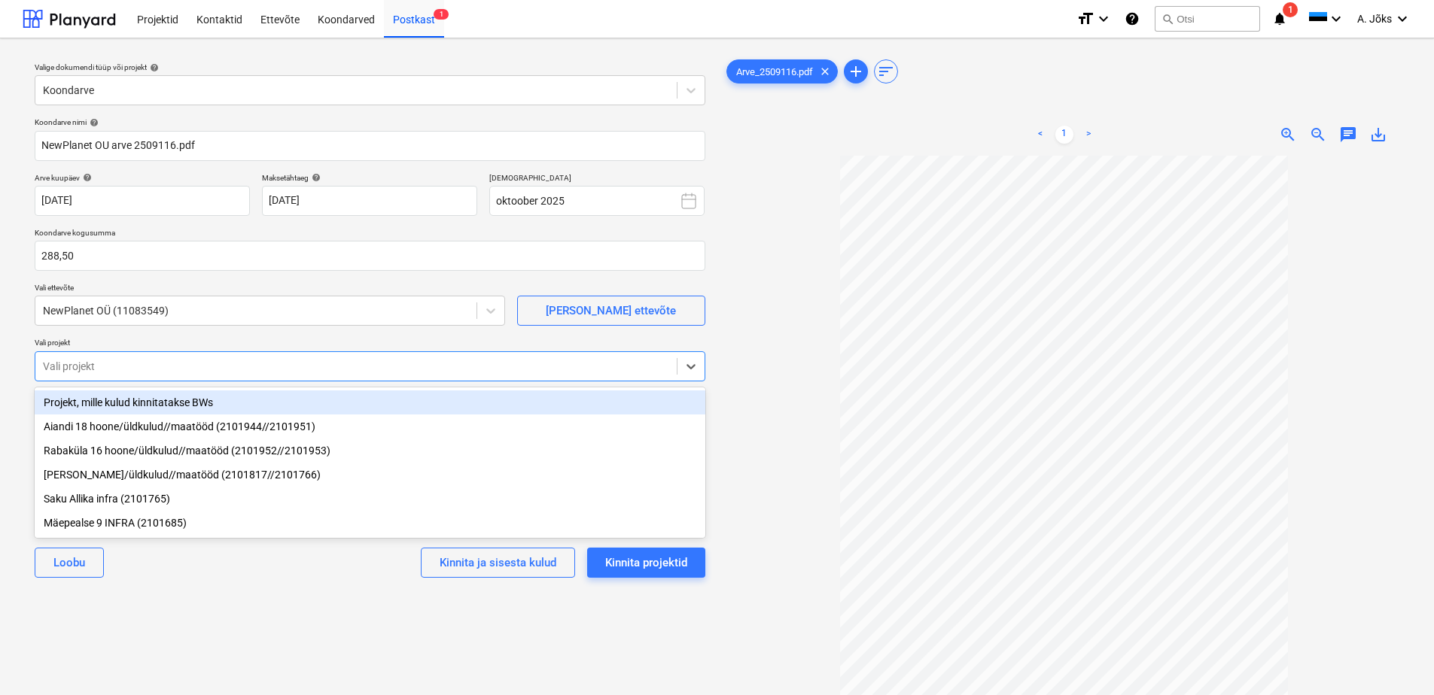
click at [163, 575] on div "[PERSON_NAME] ja sisesta kulud Kinnita projektid" at bounding box center [370, 563] width 671 height 54
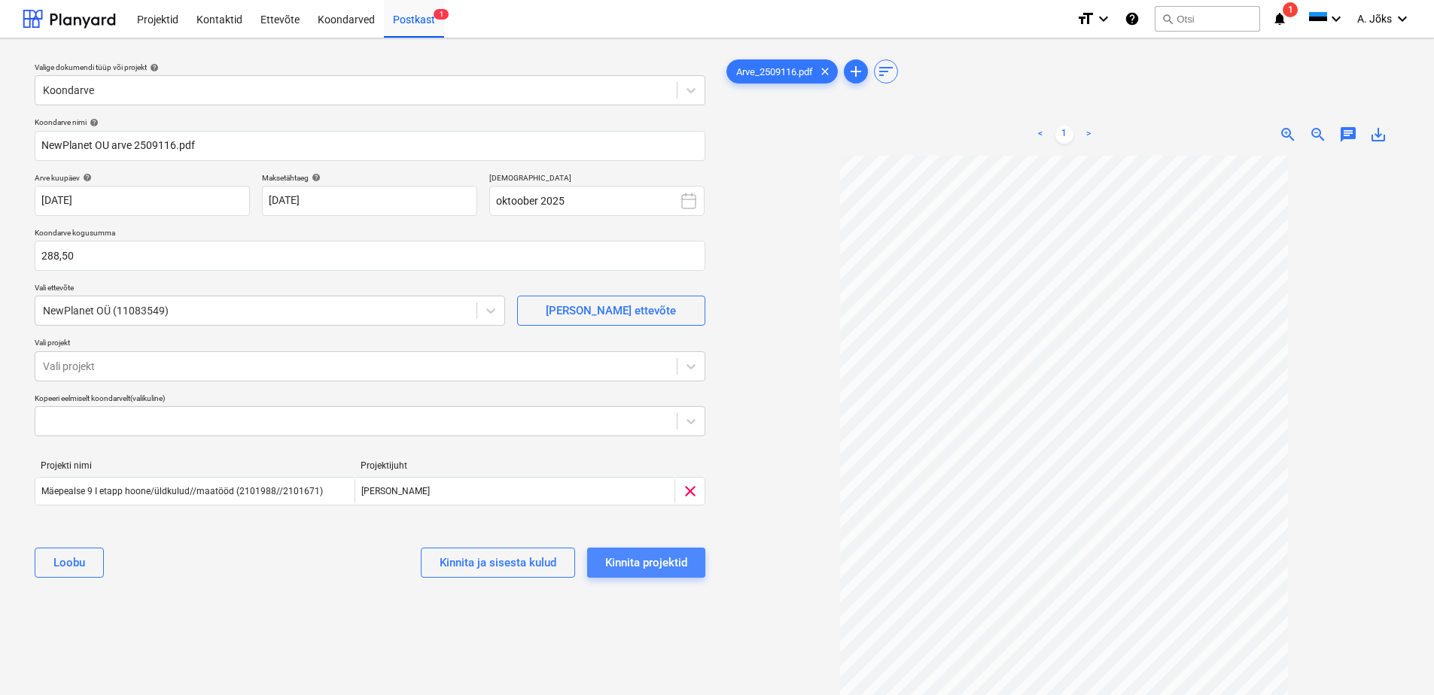
click at [650, 563] on div "Kinnita projektid" at bounding box center [646, 563] width 82 height 20
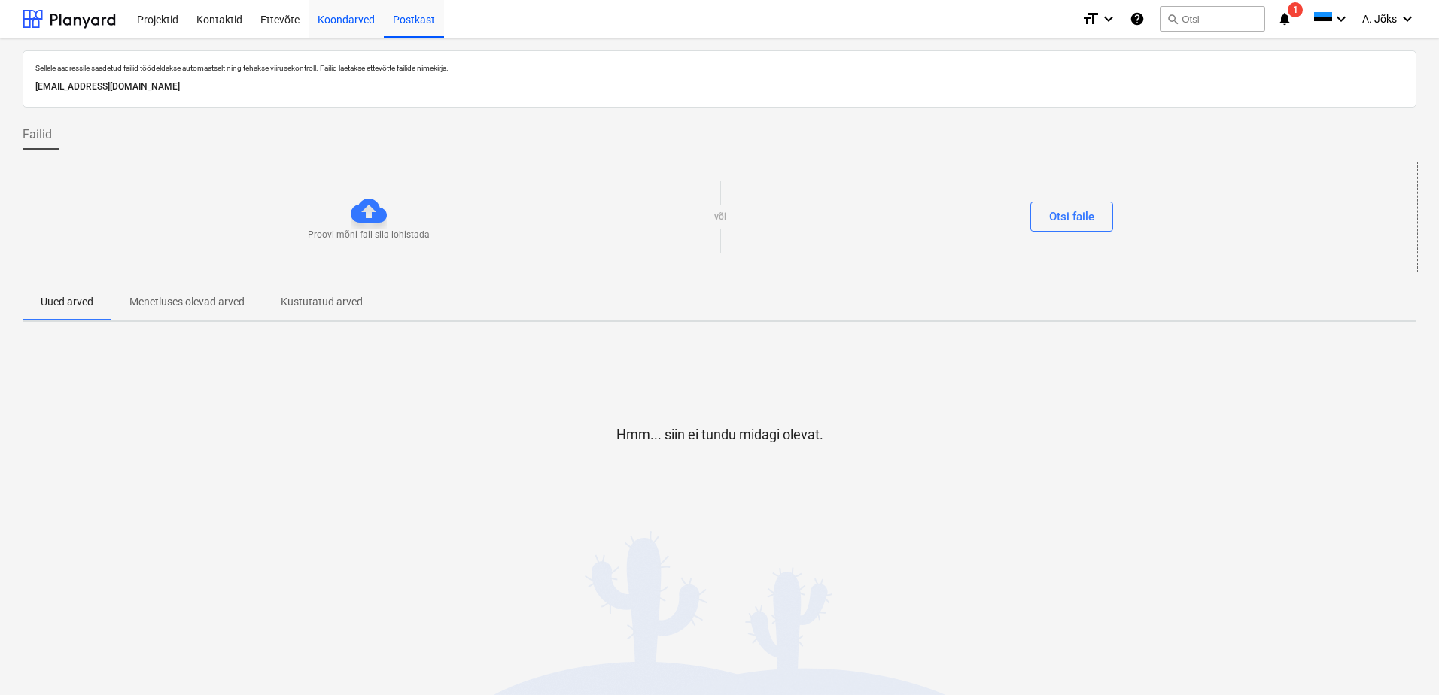
click at [350, 24] on div "Koondarved" at bounding box center [346, 18] width 75 height 38
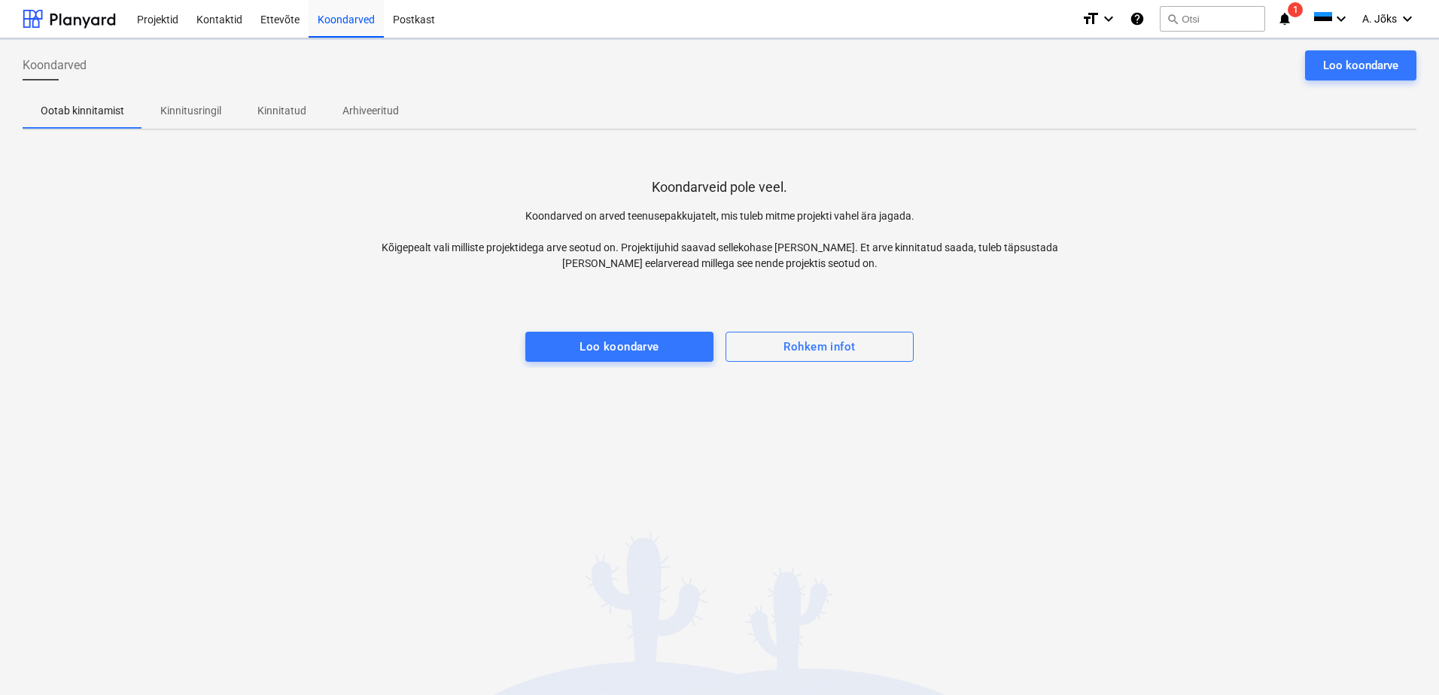
click at [132, 326] on div at bounding box center [720, 317] width 1394 height 30
click at [182, 115] on p "Kinnitusringil" at bounding box center [190, 111] width 61 height 16
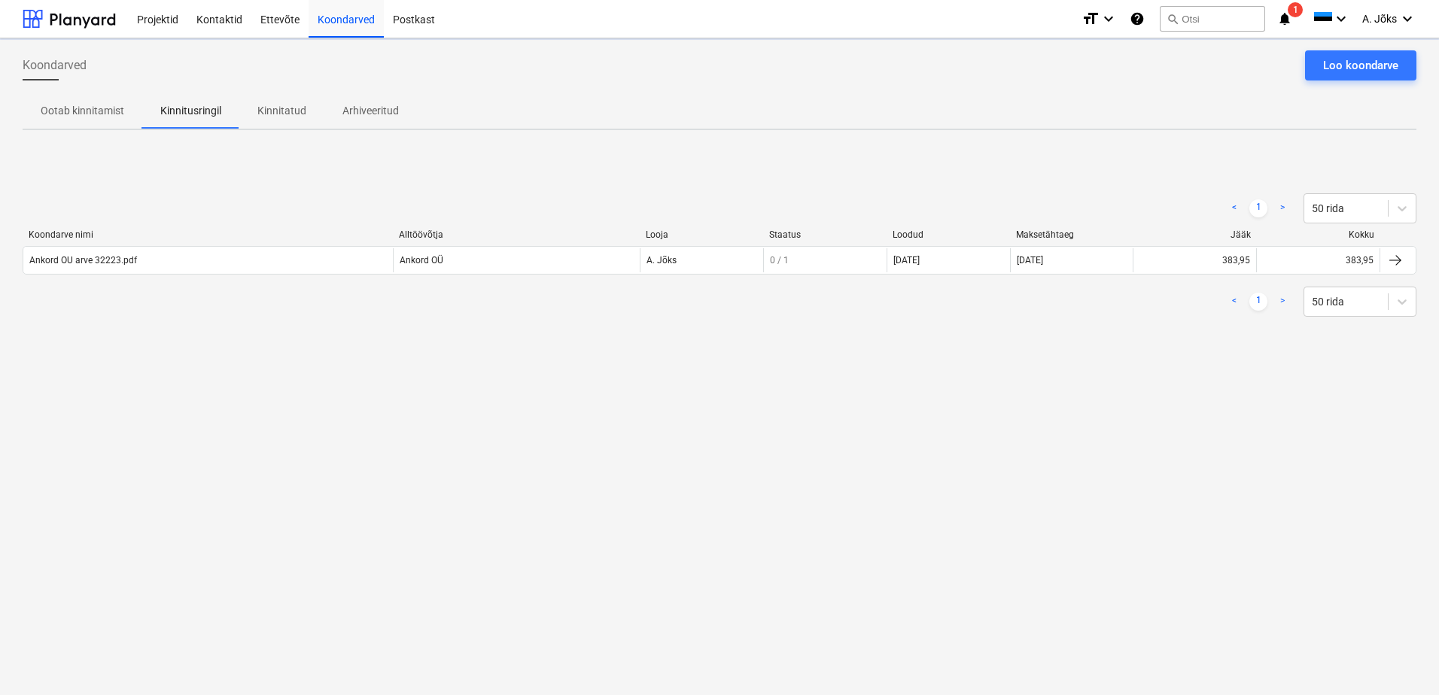
click at [215, 419] on div "Koondarved Loo koondarve Ootab kinnitamist Kinnitusringil Kinnitatud Arhiveerit…" at bounding box center [719, 366] width 1439 height 657
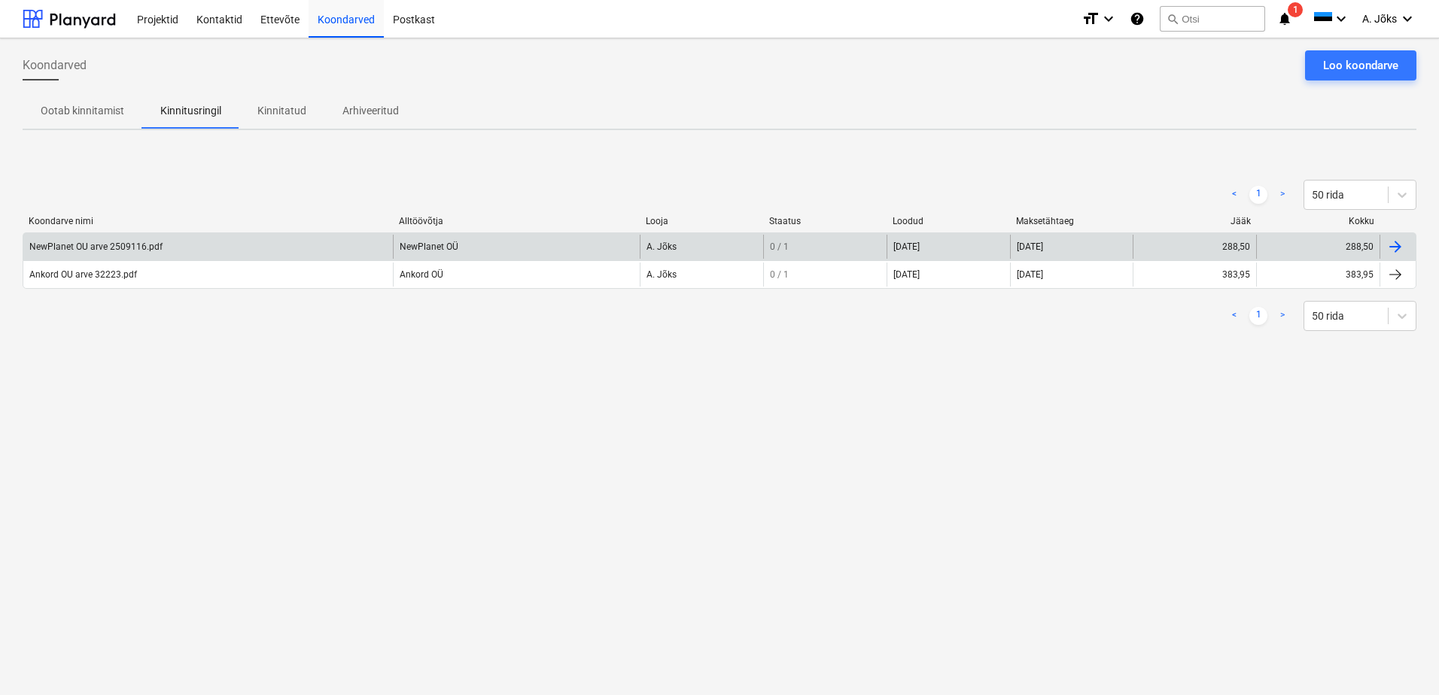
click at [147, 250] on div "NewPlanet OU arve 2509116.pdf" at bounding box center [95, 247] width 133 height 11
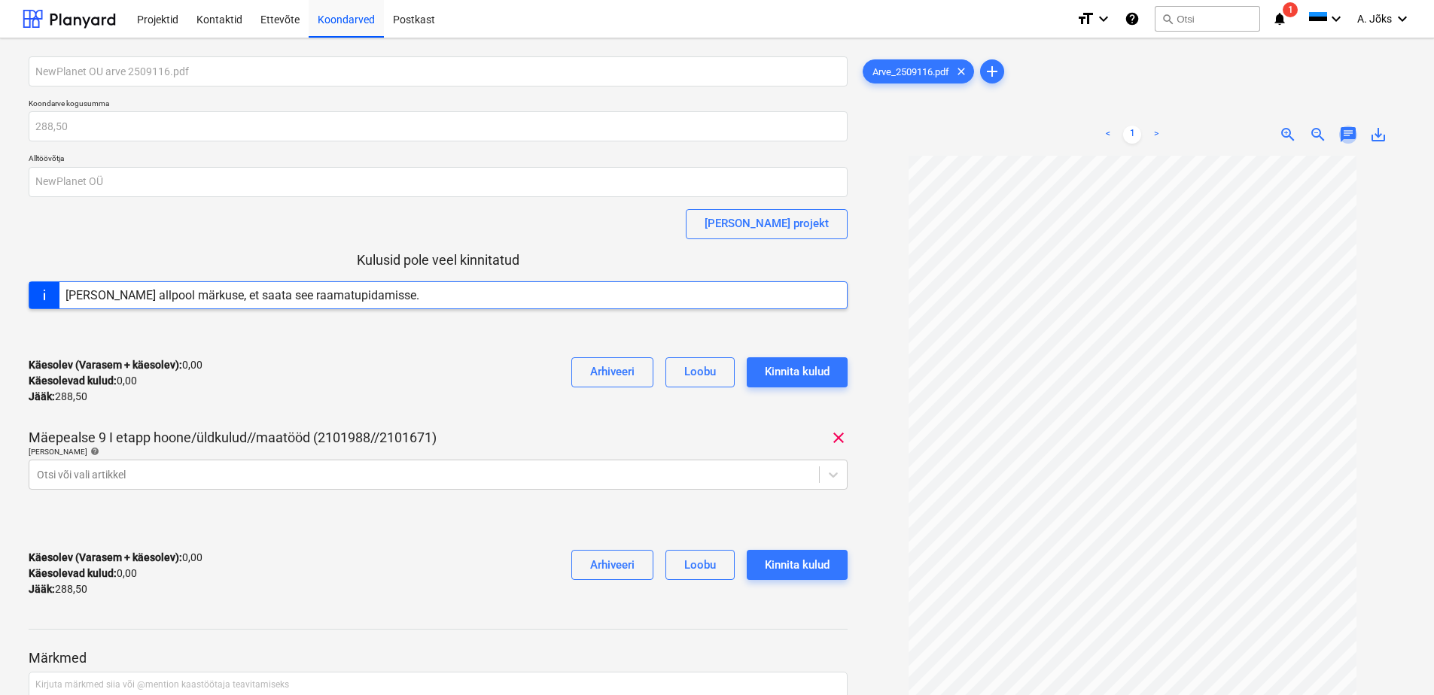
click at [1345, 126] on span "chat" at bounding box center [1348, 135] width 18 height 18
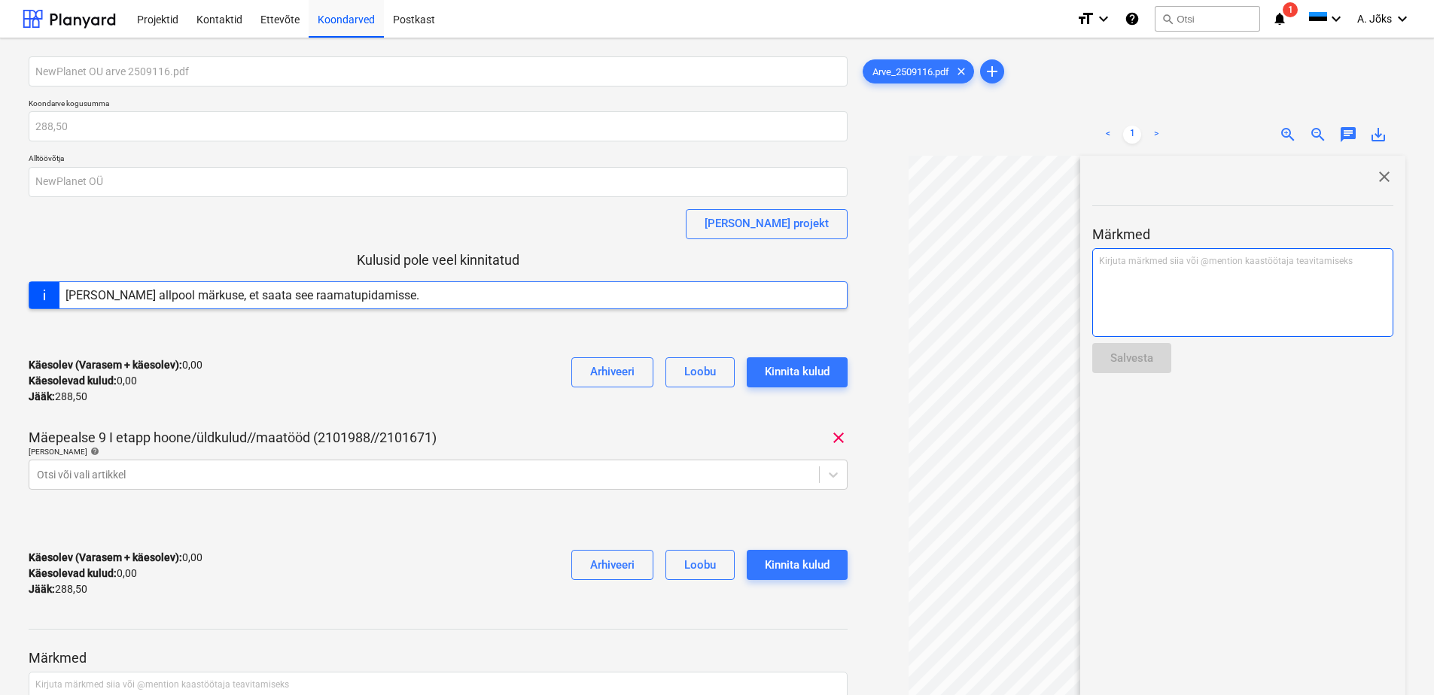
click at [1205, 295] on div "Kirjuta märkmed siia või @mention kaastöötaja teavitamiseks ﻿" at bounding box center [1242, 292] width 301 height 89
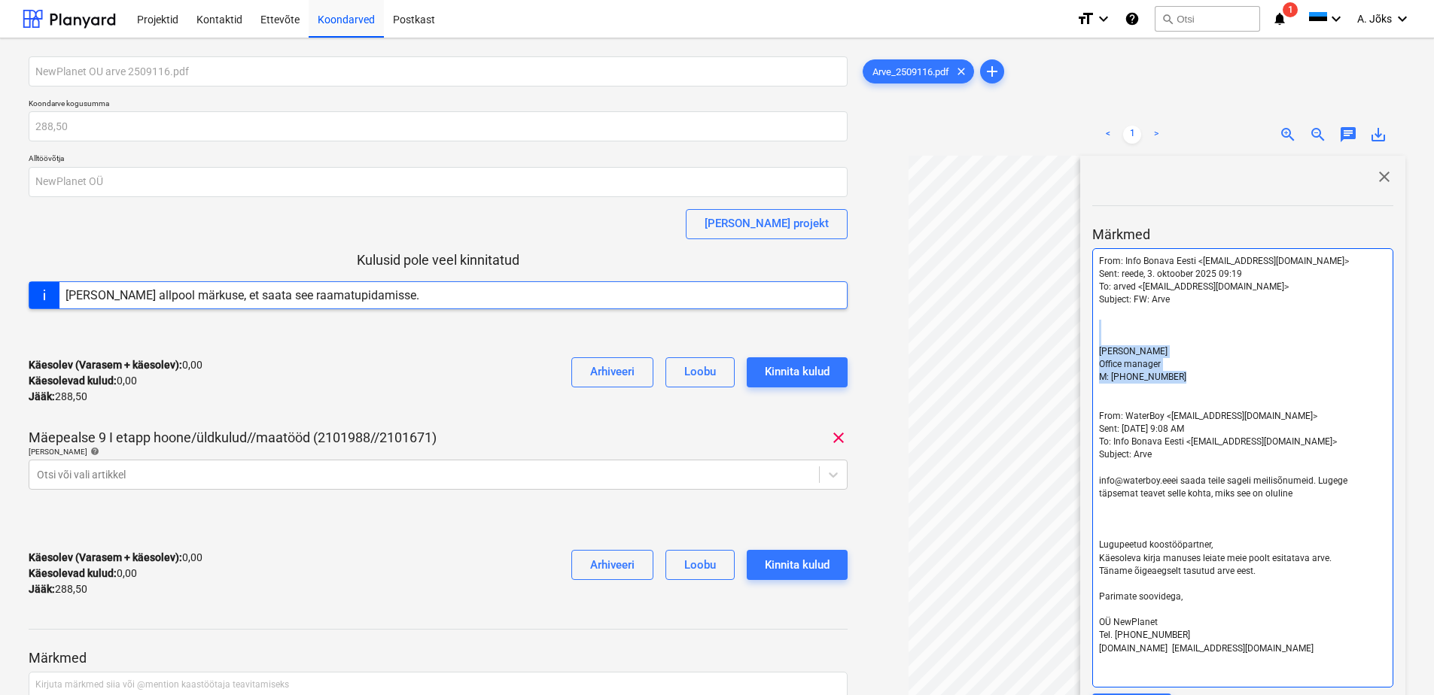
drag, startPoint x: 1187, startPoint y: 372, endPoint x: 1082, endPoint y: 330, distance: 112.5
click at [1082, 330] on div "close Märkmed From: Info Bonava Eesti <[EMAIL_ADDRESS][DOMAIN_NAME]> Sent: reed…" at bounding box center [1242, 494] width 325 height 677
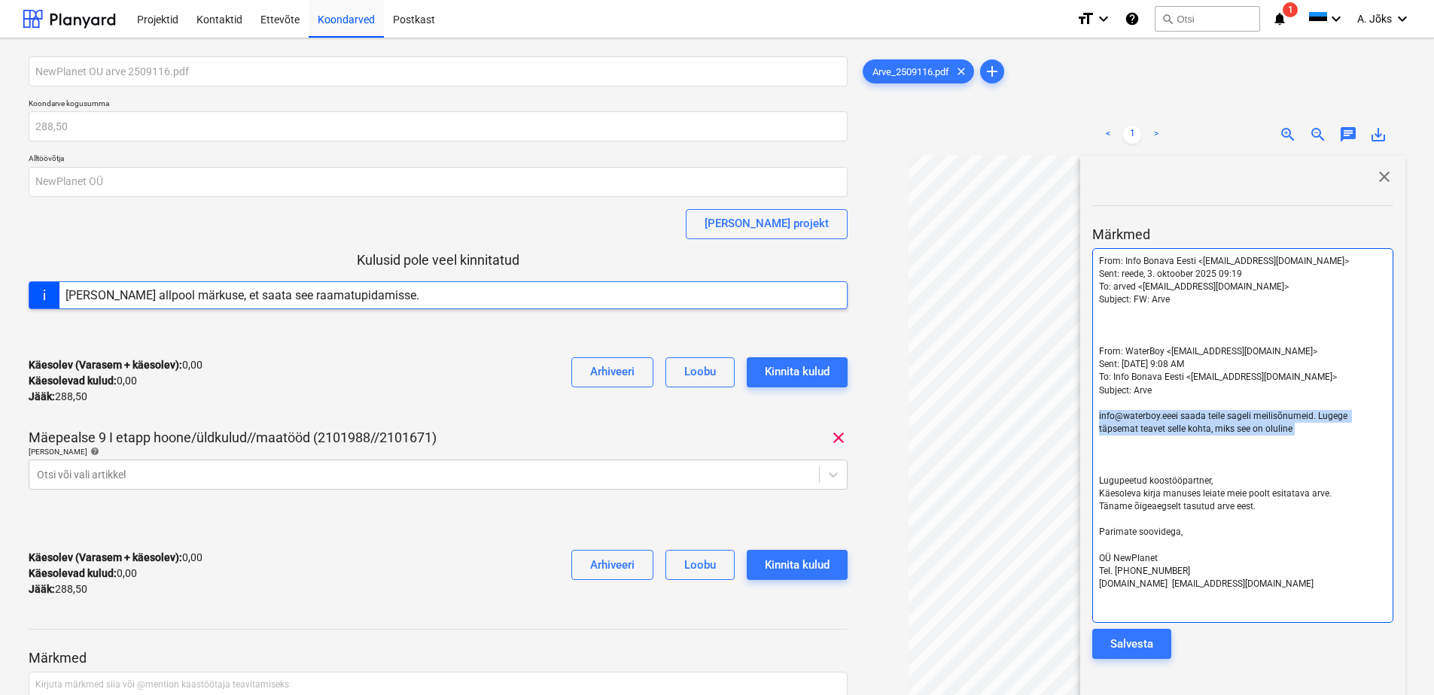
drag, startPoint x: 1316, startPoint y: 443, endPoint x: 1106, endPoint y: 417, distance: 210.8
click at [1104, 414] on div "From: Info Bonava Eesti <[EMAIL_ADDRESS][DOMAIN_NAME]> Sent: reede, 3. oktoober…" at bounding box center [1242, 435] width 301 height 375
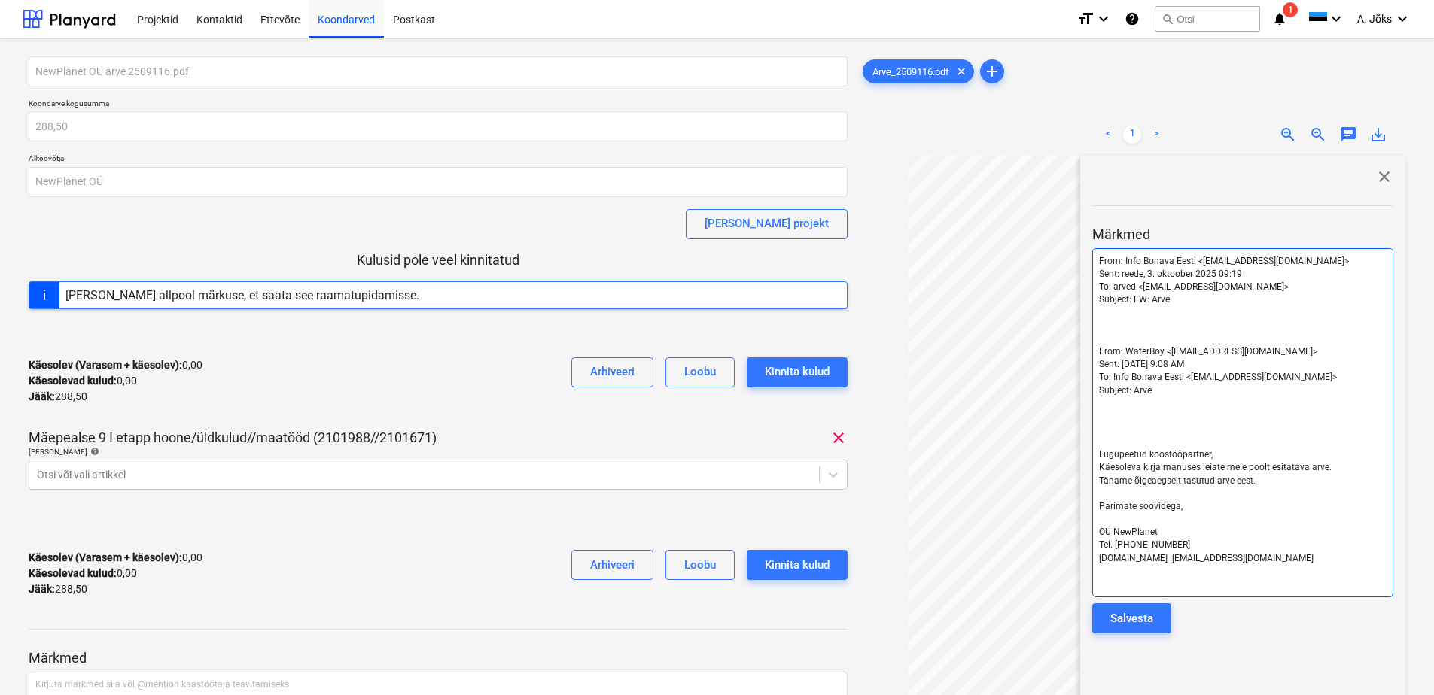
click at [1128, 435] on p "﻿" at bounding box center [1243, 429] width 288 height 13
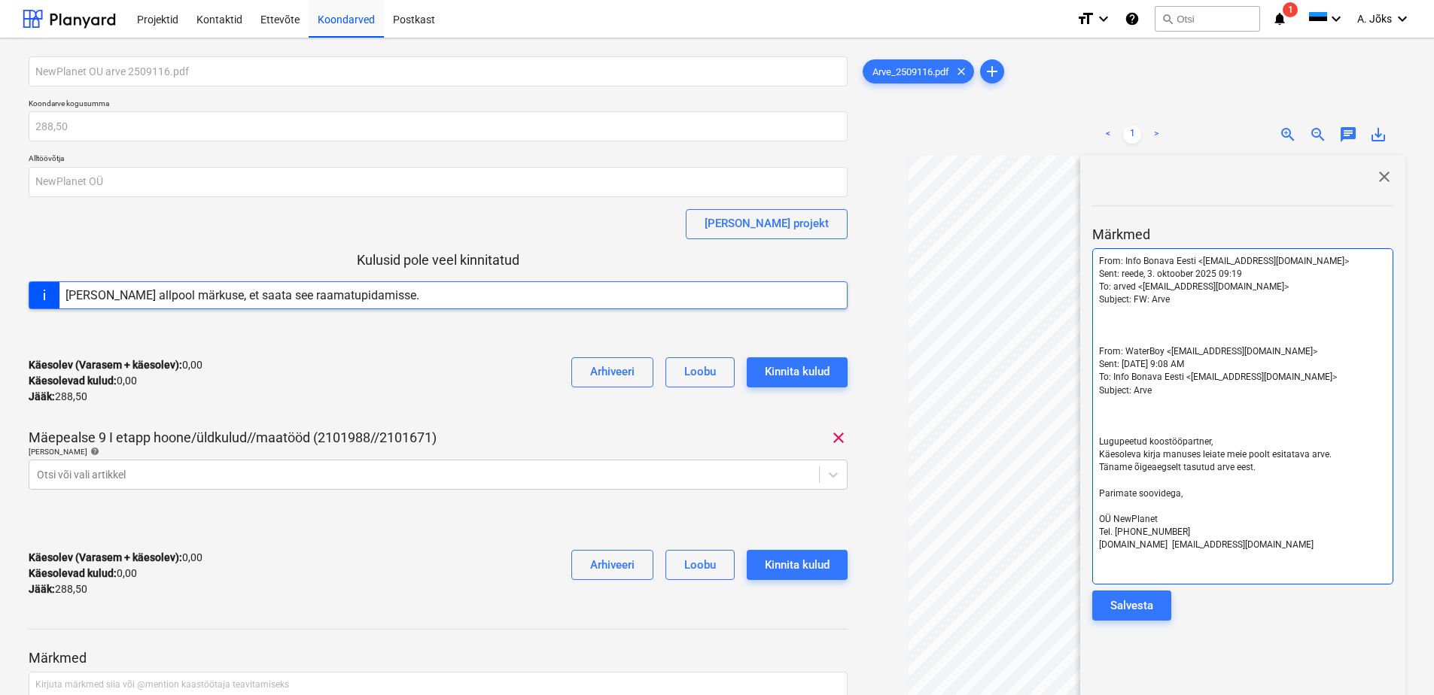
click at [1119, 324] on p "﻿" at bounding box center [1243, 326] width 288 height 13
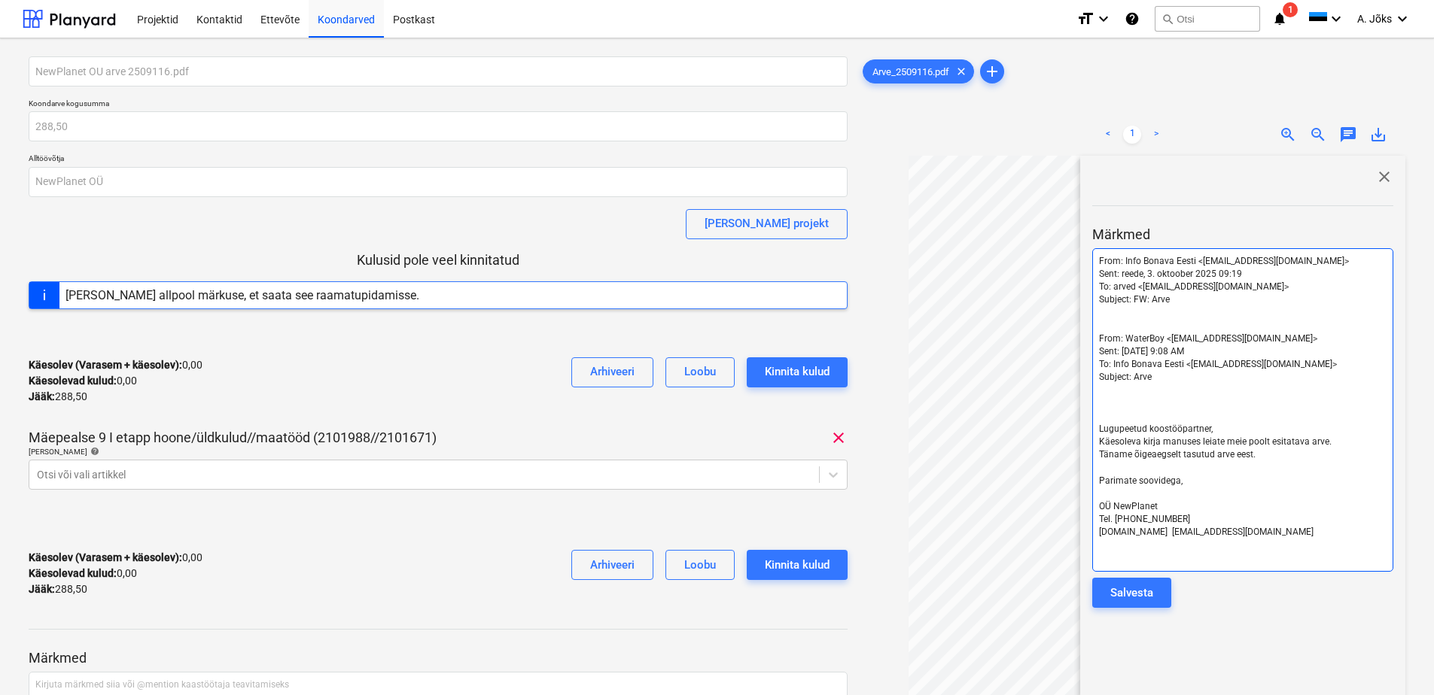
click at [1130, 401] on p "﻿" at bounding box center [1243, 403] width 288 height 13
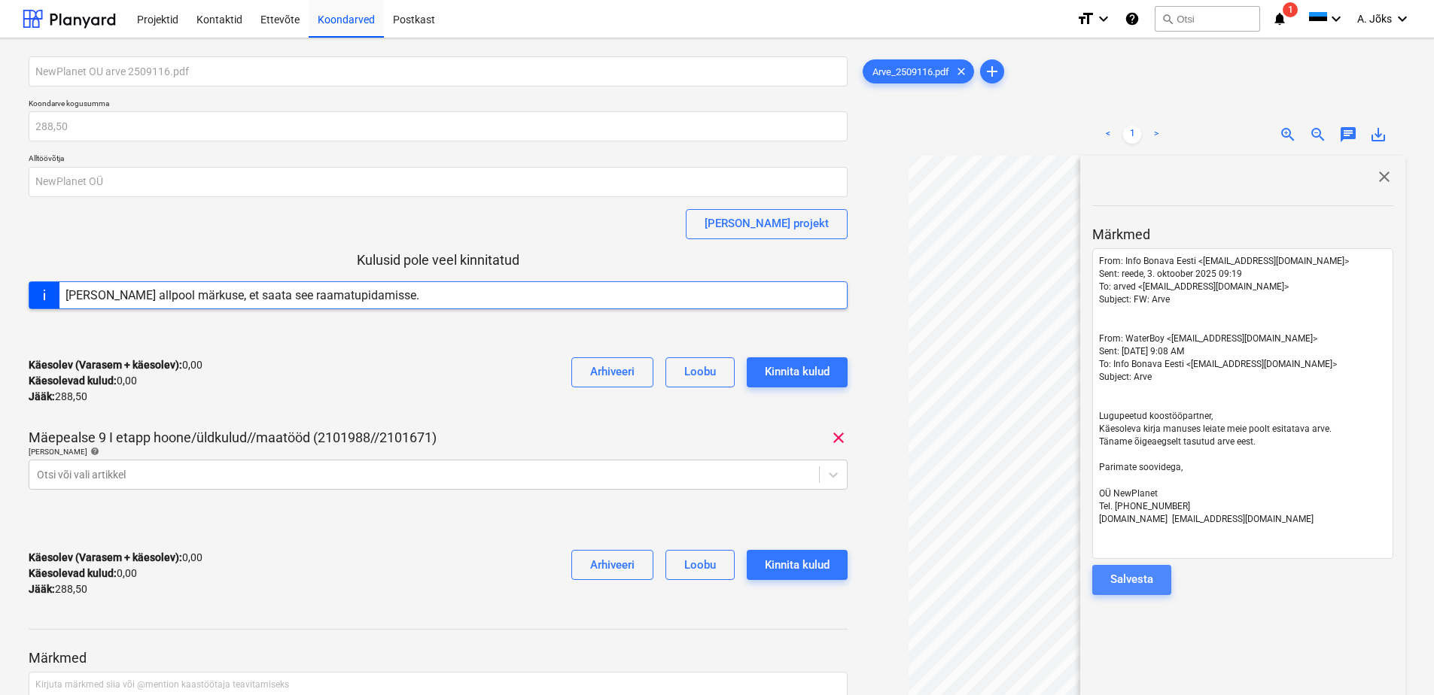
click at [1145, 575] on div "Salvesta" at bounding box center [1131, 580] width 43 height 20
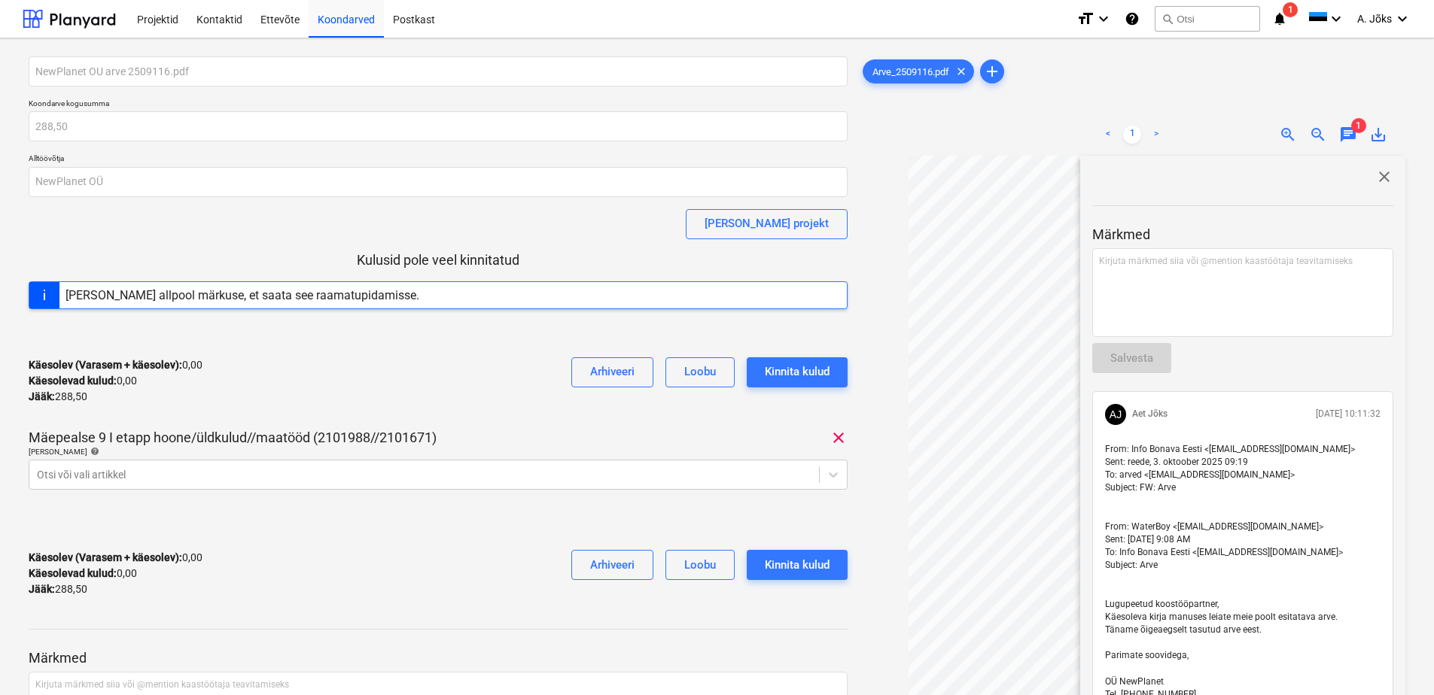
click at [1375, 178] on span "close" at bounding box center [1384, 177] width 18 height 18
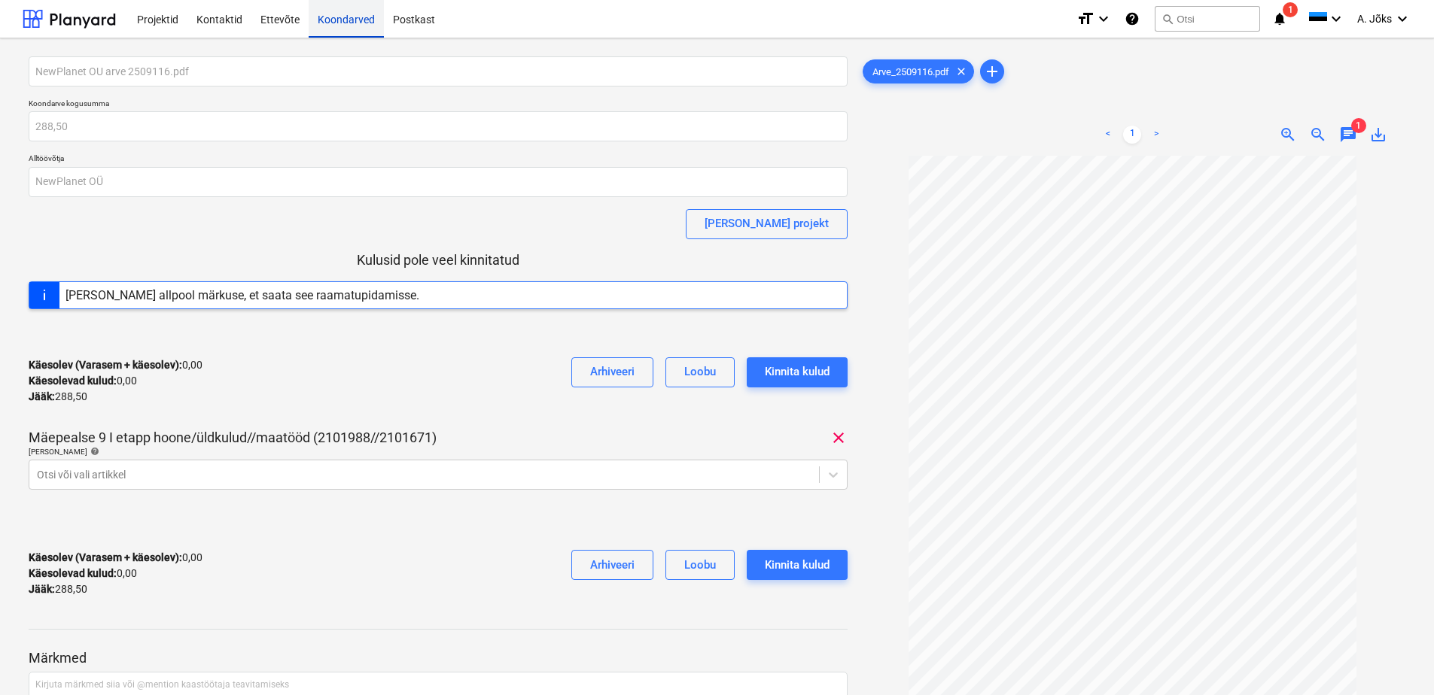
click at [353, 14] on div "Koondarved" at bounding box center [346, 18] width 75 height 38
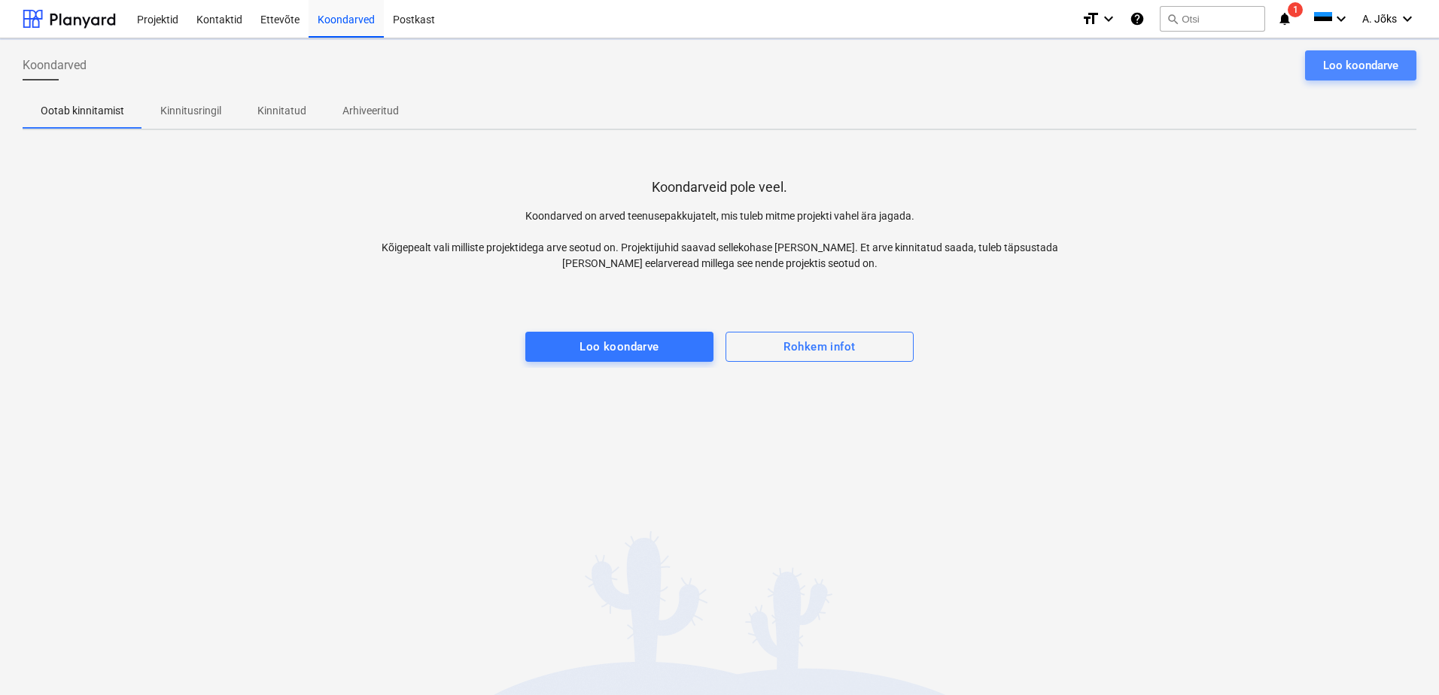
click at [1349, 58] on div "Loo koondarve" at bounding box center [1360, 66] width 75 height 20
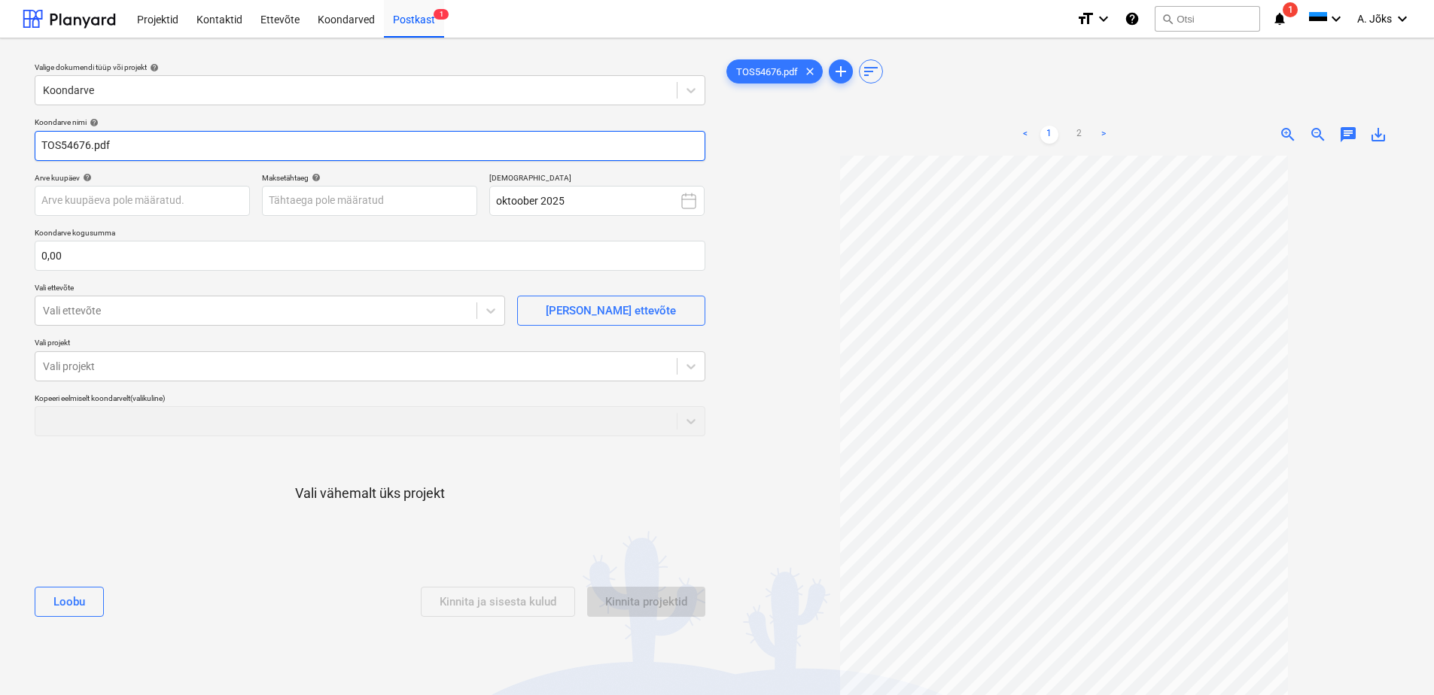
click at [289, 143] on input "TOS54676.pdf" at bounding box center [370, 146] width 671 height 30
click at [41, 148] on input "TOS54676.pdf" at bounding box center [370, 146] width 671 height 30
type input "[PERSON_NAME] OU arve TOS54676.pdf"
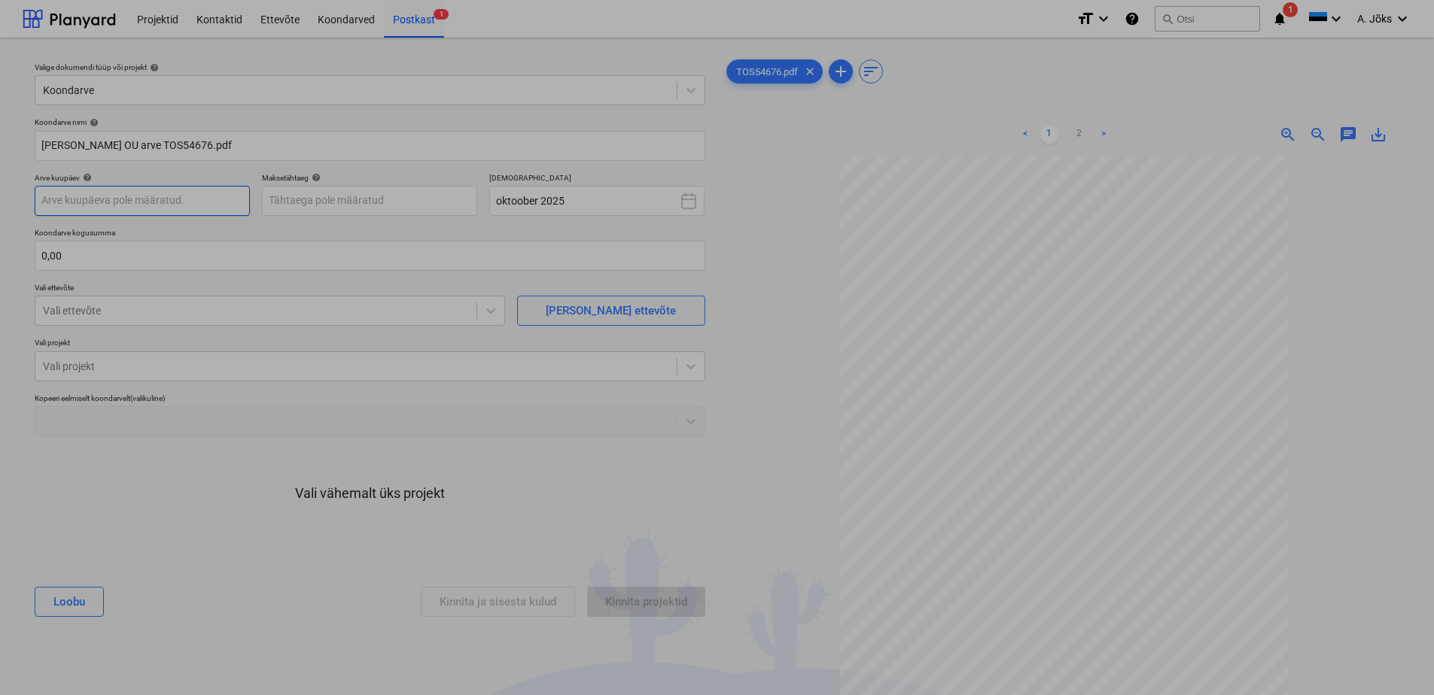
click at [185, 207] on body "Projektid Kontaktid Ettevõte Koondarved Postkast 1 format_size keyboard_arrow_d…" at bounding box center [717, 347] width 1434 height 695
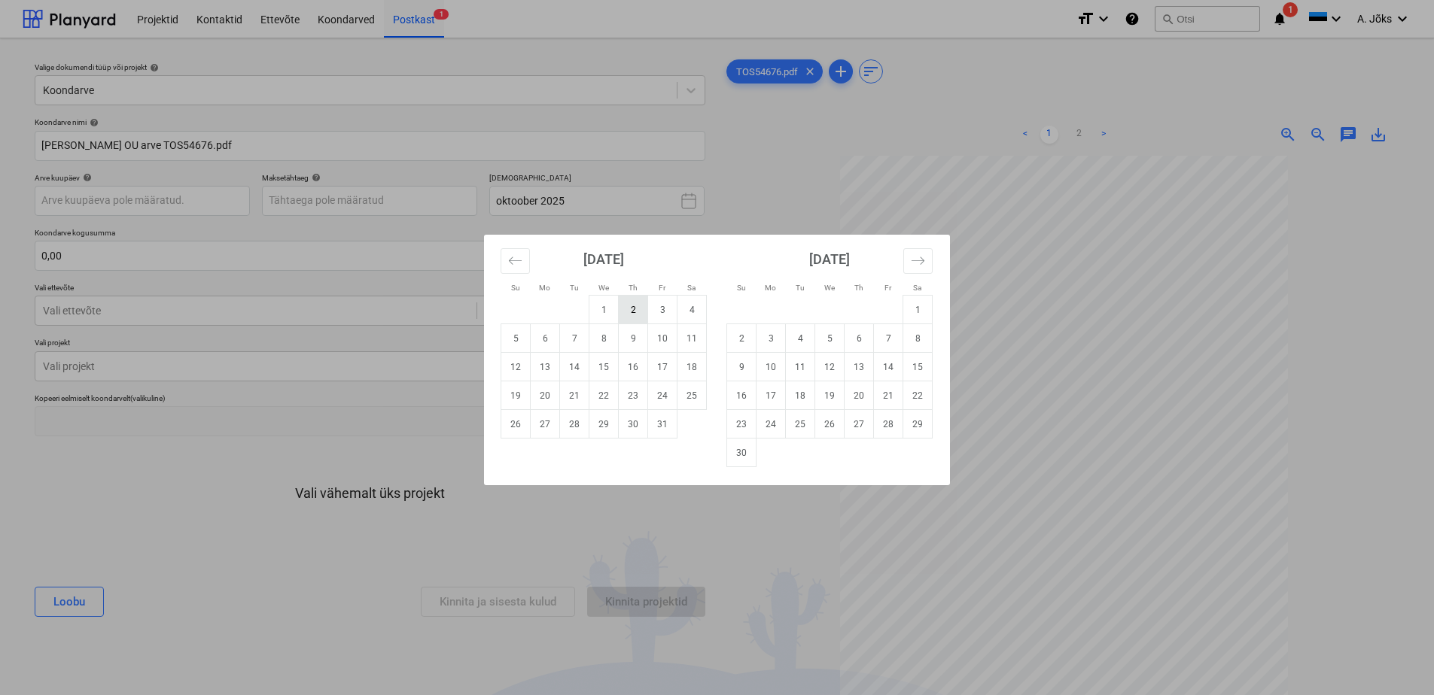
click at [632, 301] on td "2" at bounding box center [633, 310] width 29 height 29
type input "[DATE]"
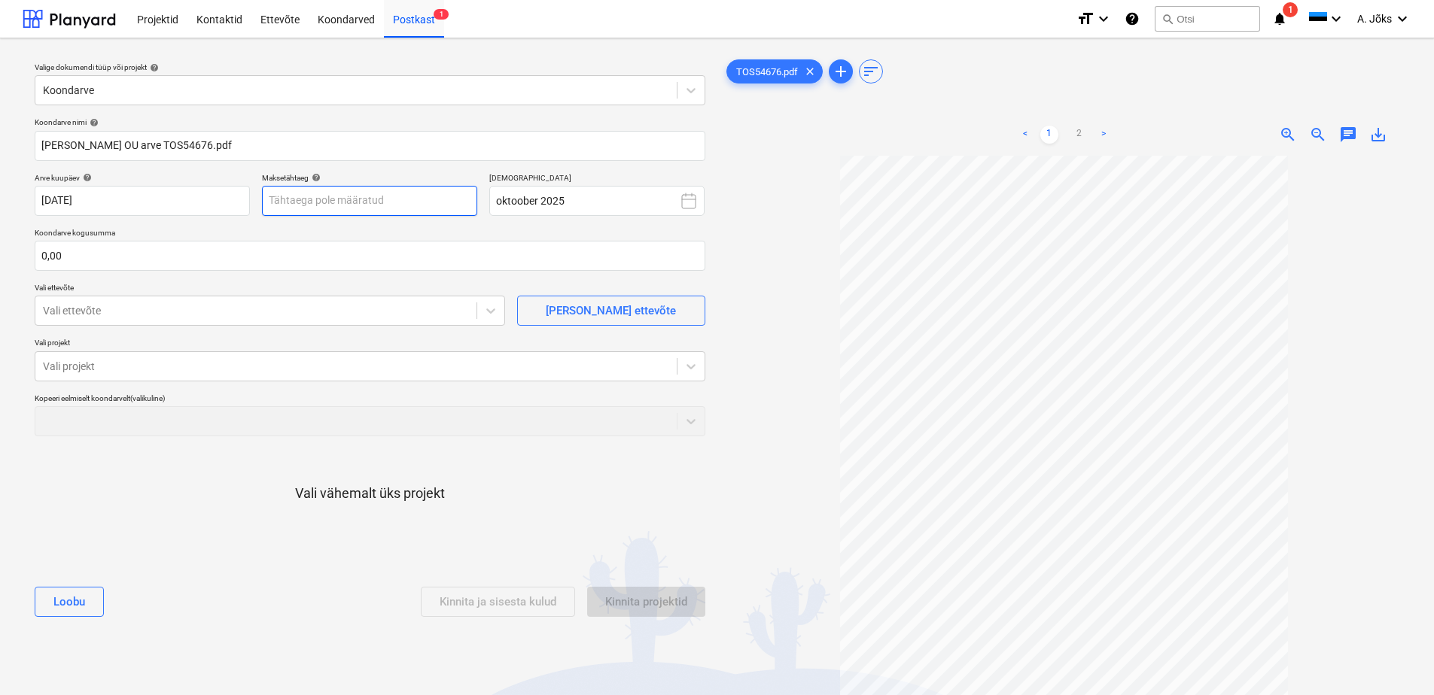
click at [428, 203] on body "Projektid Kontaktid Ettevõte Koondarved Postkast 1 format_size keyboard_arrow_d…" at bounding box center [717, 347] width 1434 height 695
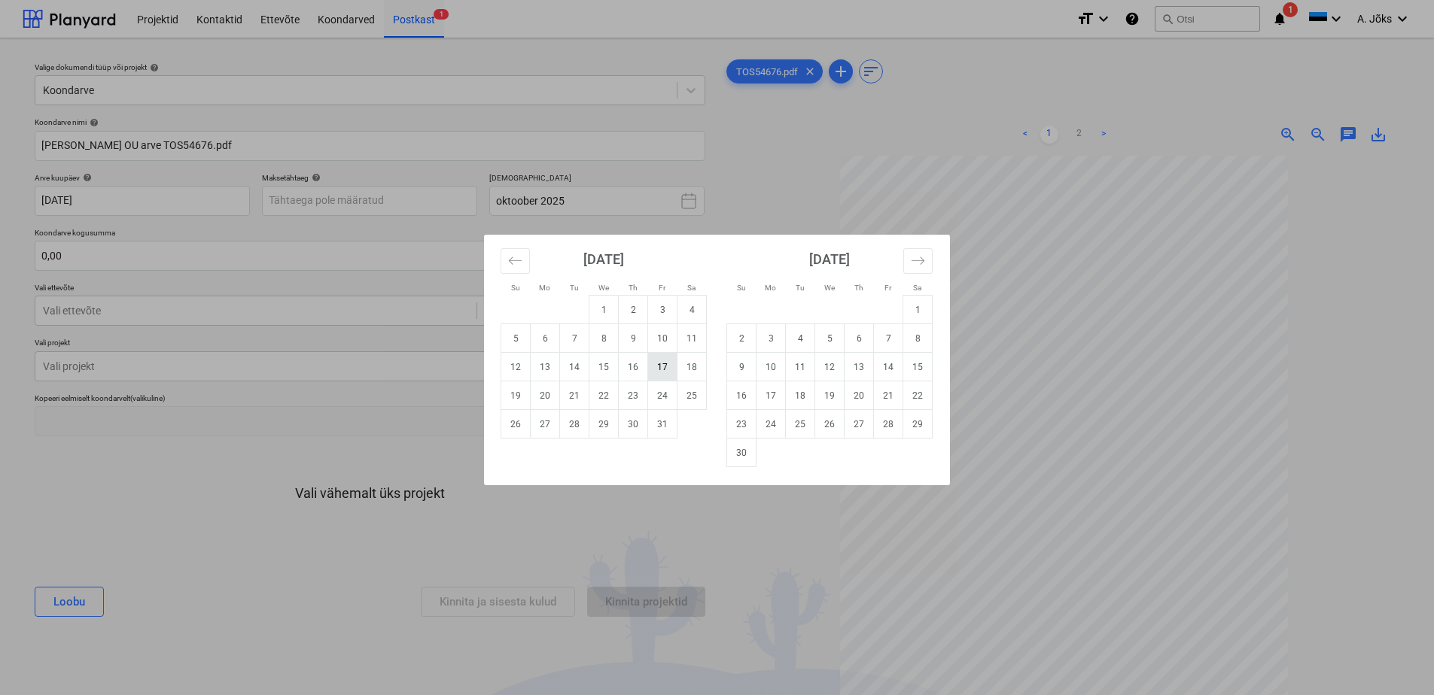
click at [653, 365] on td "17" at bounding box center [662, 367] width 29 height 29
type input "[DATE]"
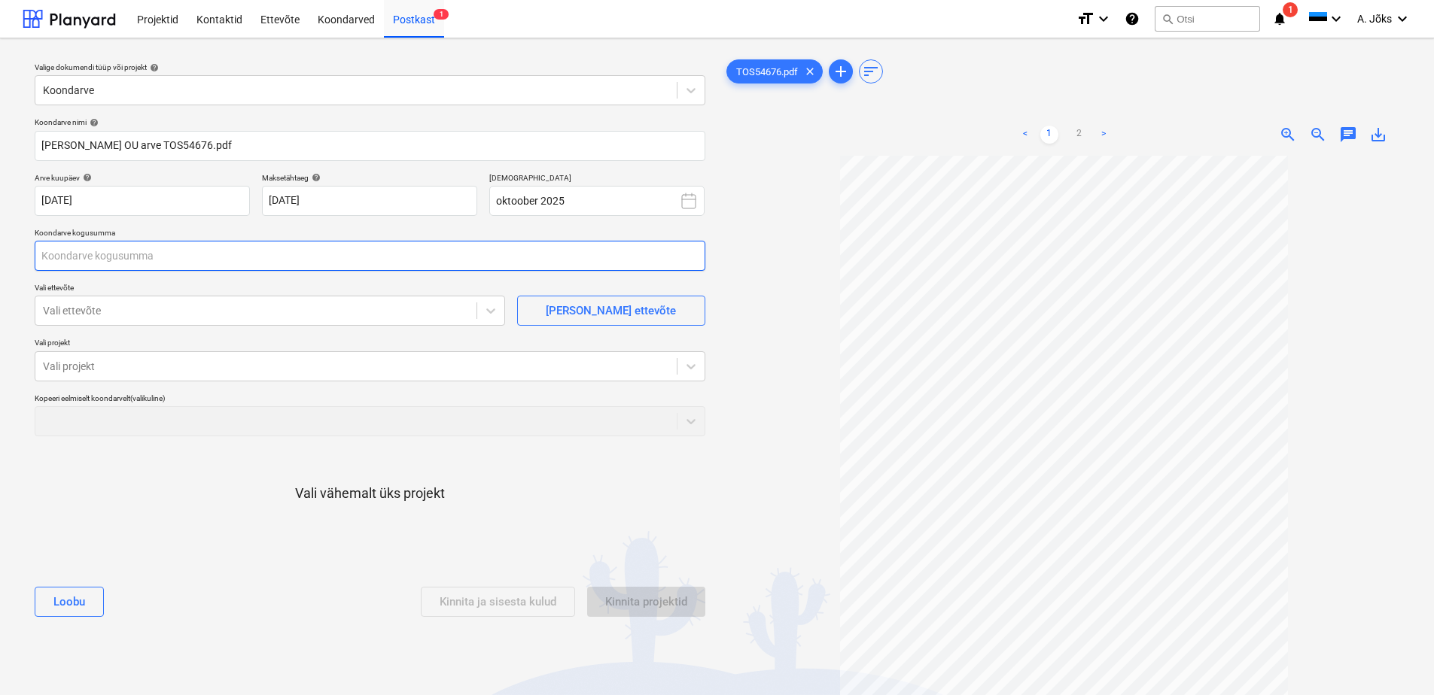
click at [397, 256] on input "text" at bounding box center [370, 256] width 671 height 30
type input "187,00"
click at [331, 315] on div at bounding box center [256, 310] width 426 height 15
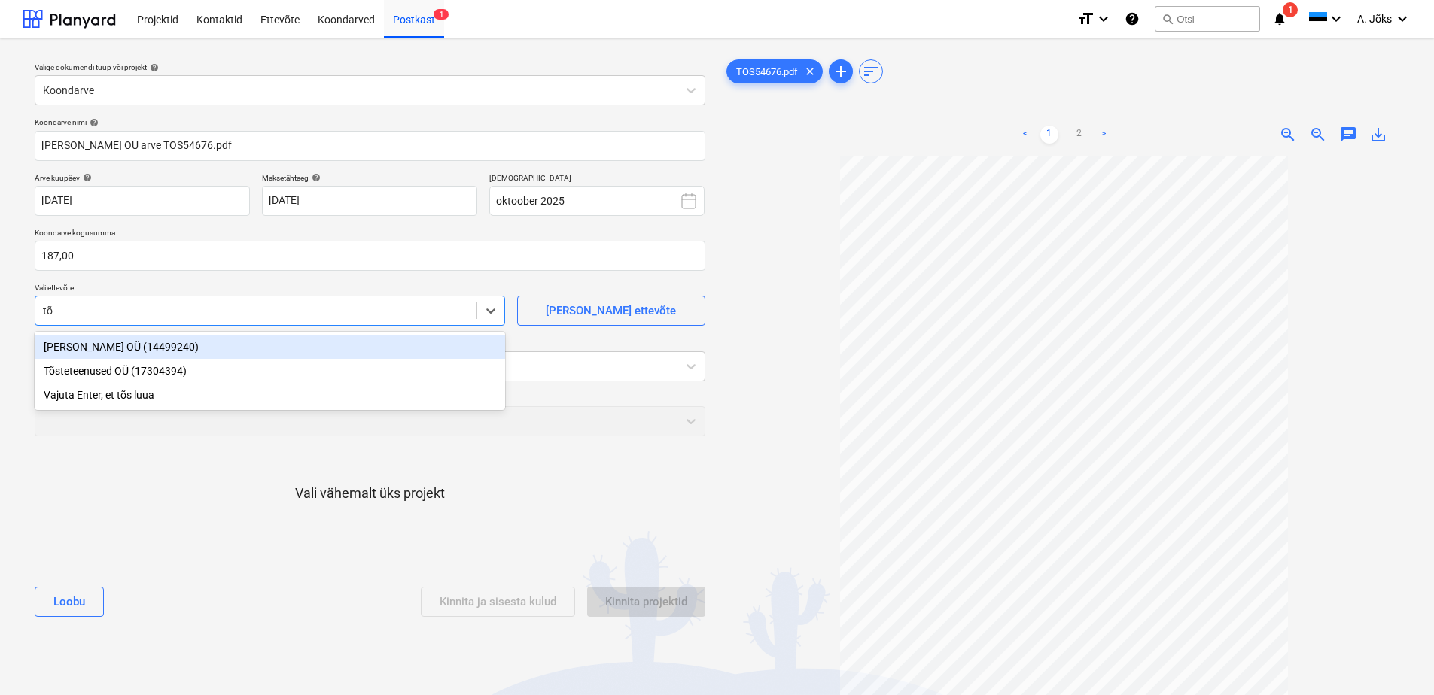
type input "tõs"
click at [193, 345] on div "[PERSON_NAME] OÜ (14499240)" at bounding box center [270, 347] width 470 height 24
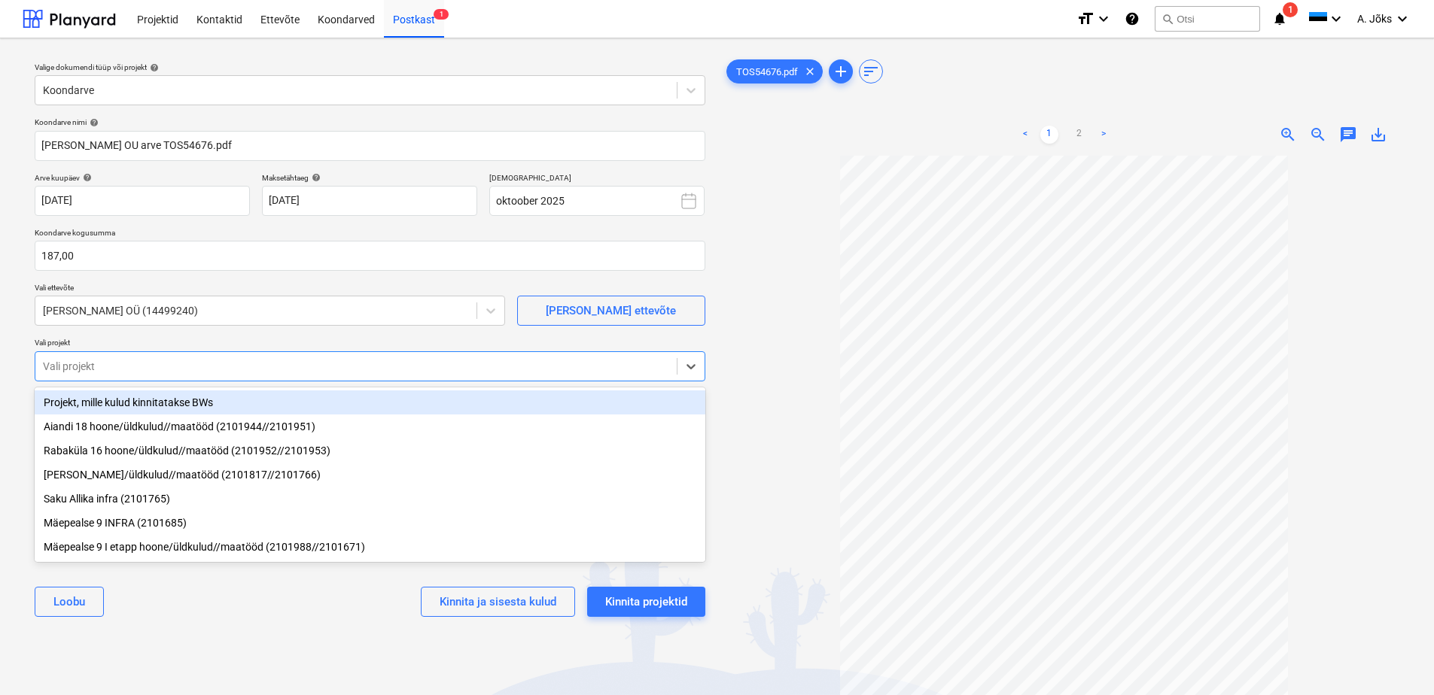
click at [192, 361] on div at bounding box center [356, 366] width 626 height 15
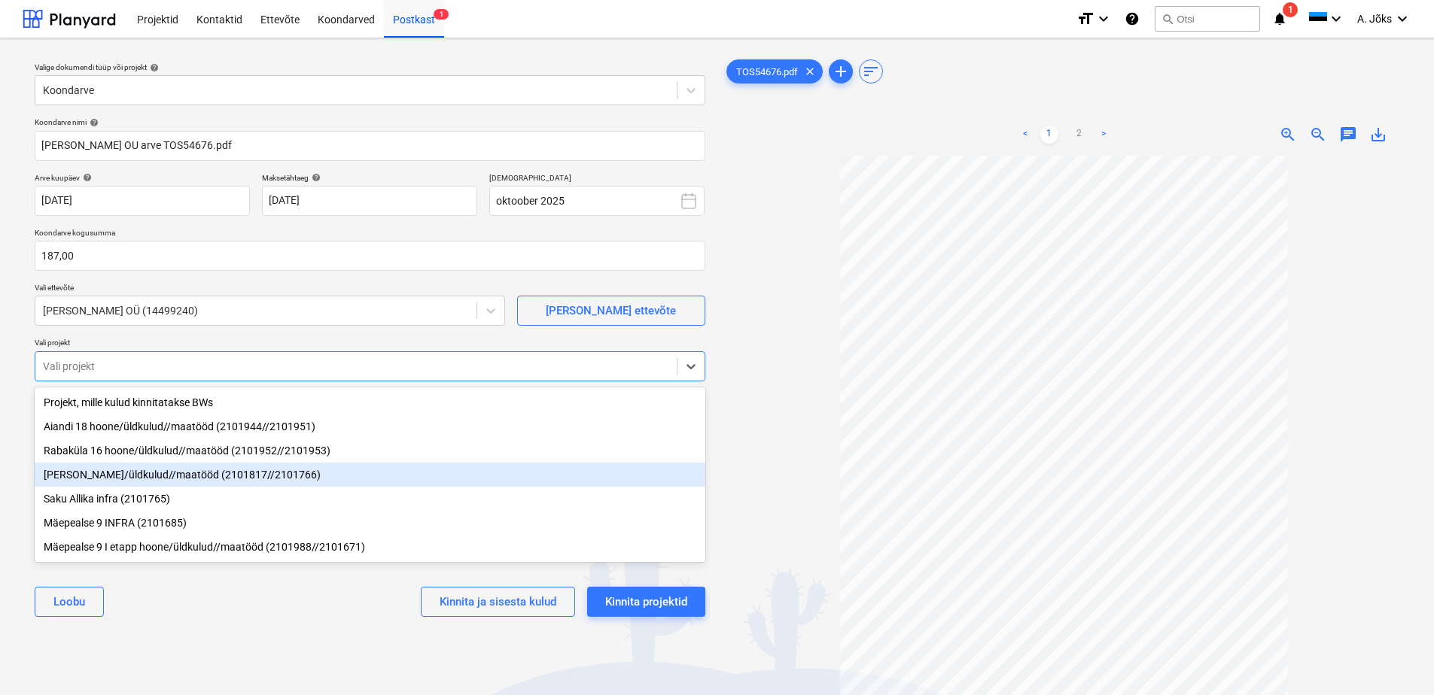
click at [175, 485] on div "[PERSON_NAME]/üldkulud//maatööd (2101817//2101766)" at bounding box center [370, 475] width 671 height 24
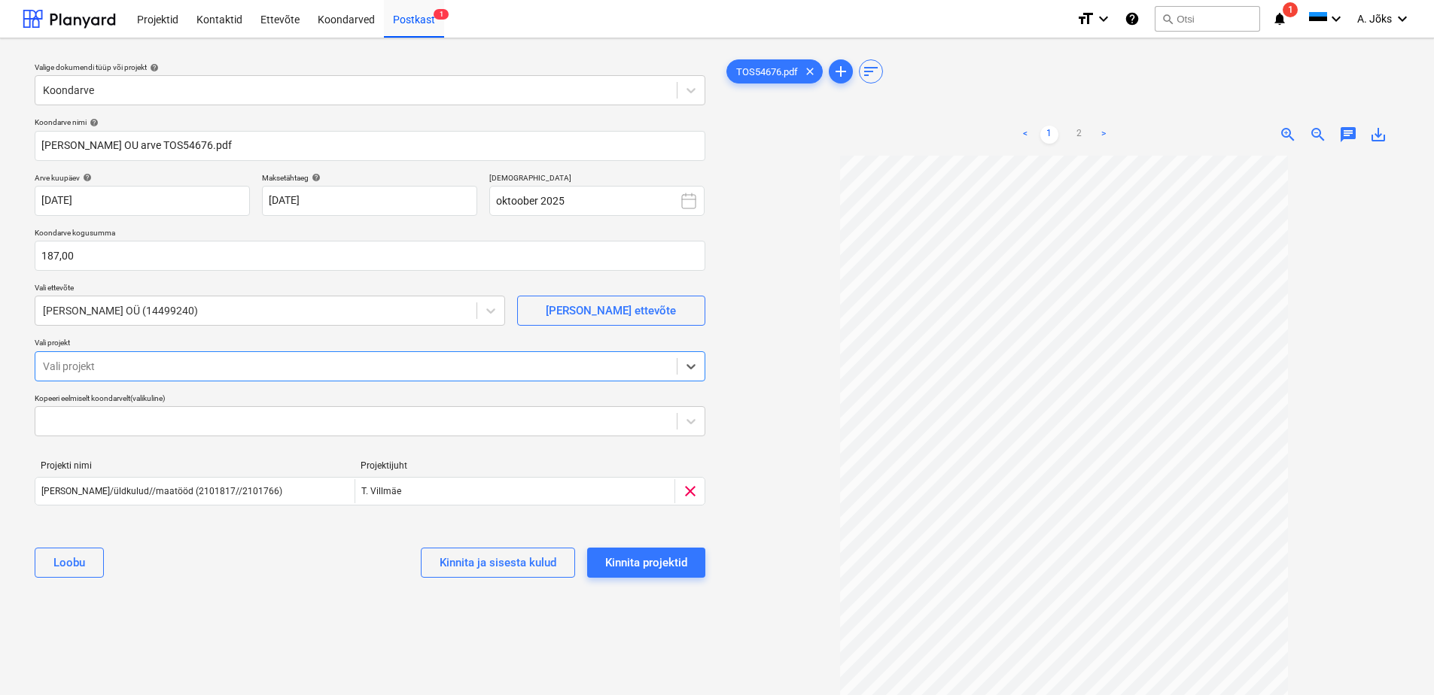
click at [1349, 135] on span "chat" at bounding box center [1348, 135] width 18 height 18
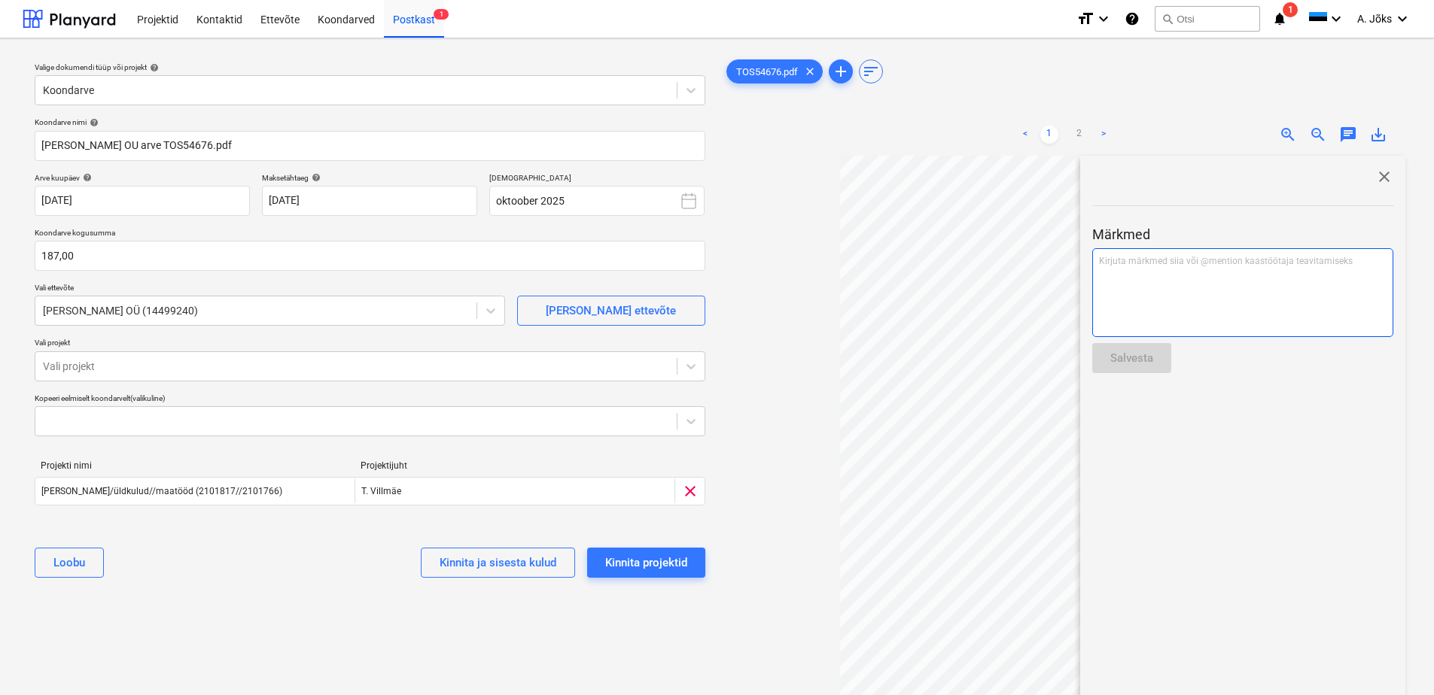
click at [1270, 291] on div "Kirjuta märkmed siia või @mention kaastöötaja teavitamiseks ﻿" at bounding box center [1242, 292] width 301 height 89
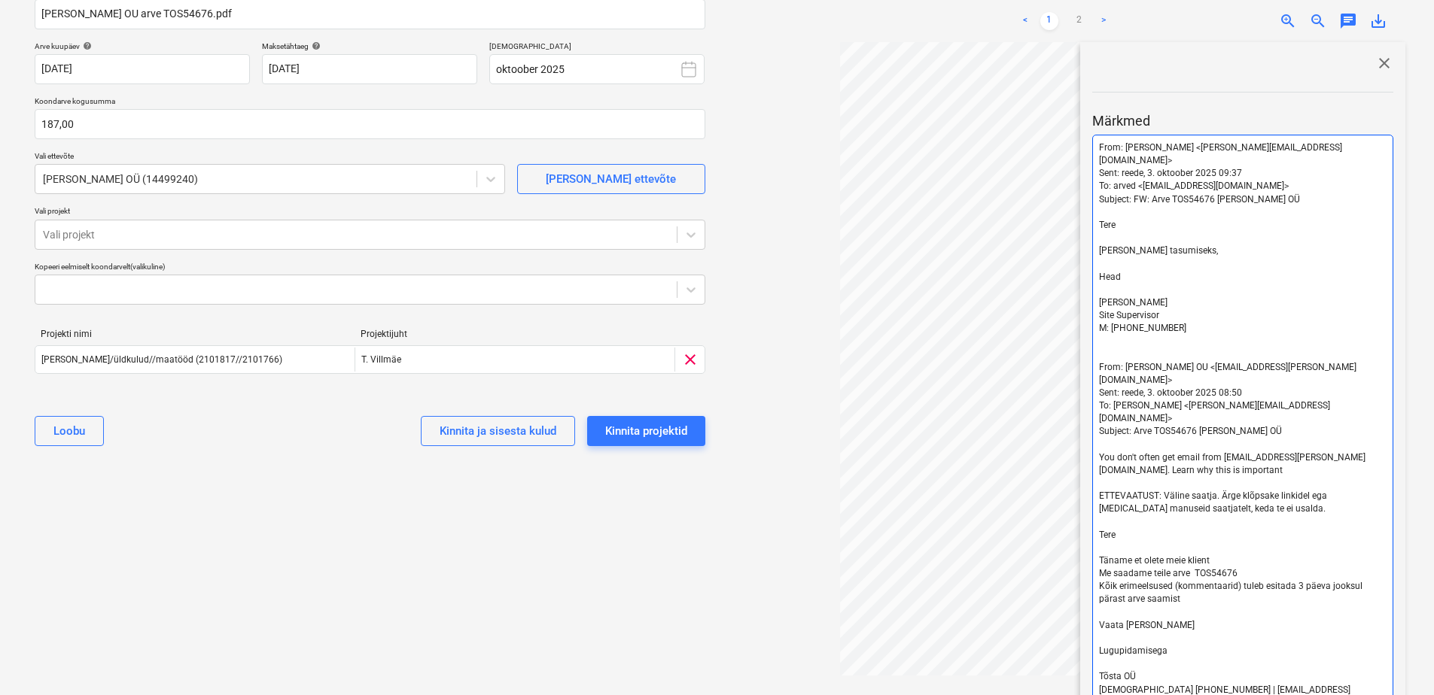
scroll to position [70, 0]
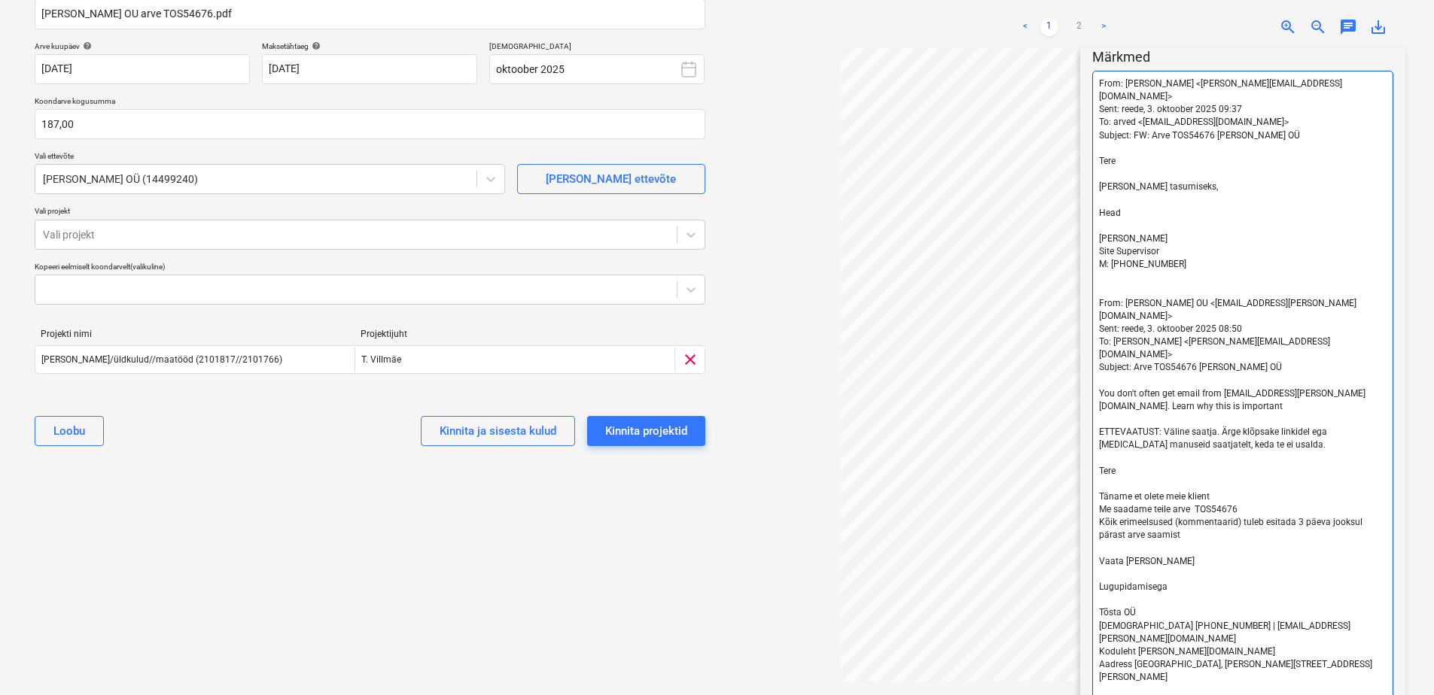
click at [1117, 220] on p "﻿" at bounding box center [1243, 226] width 288 height 13
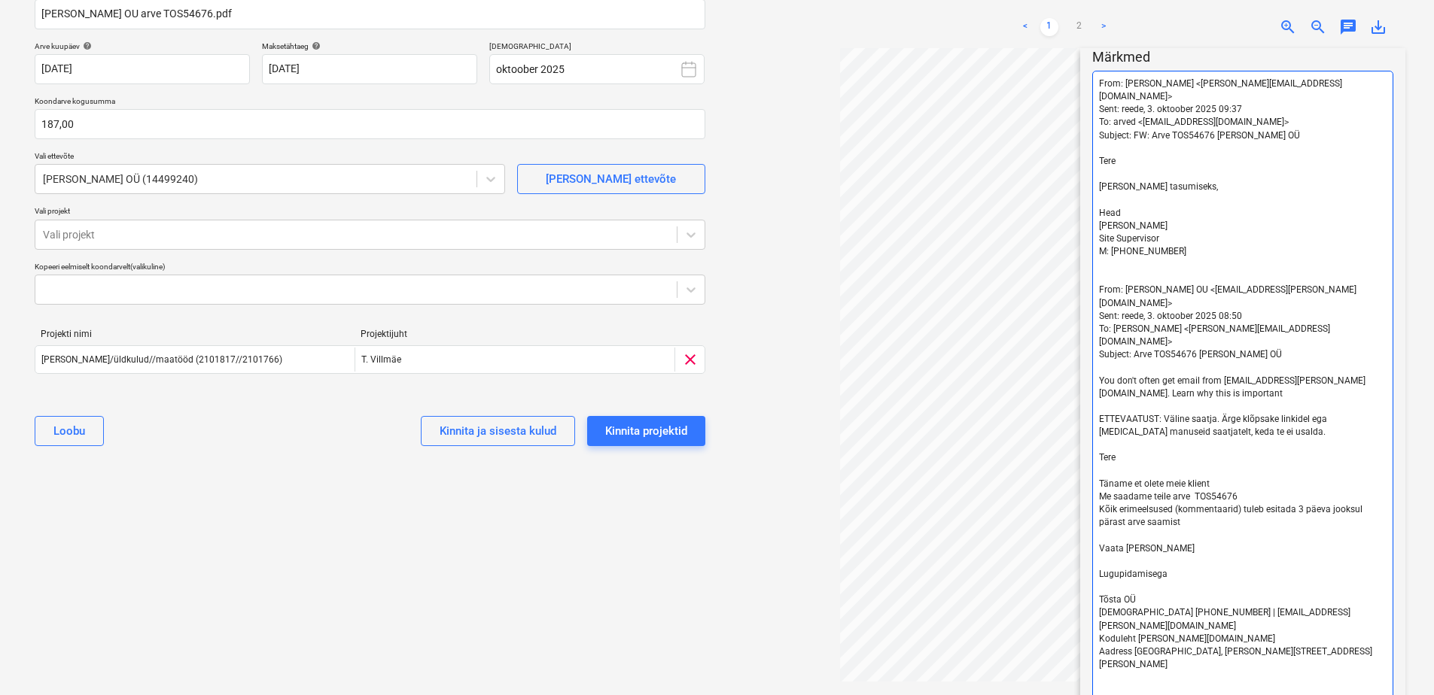
scroll to position [57, 0]
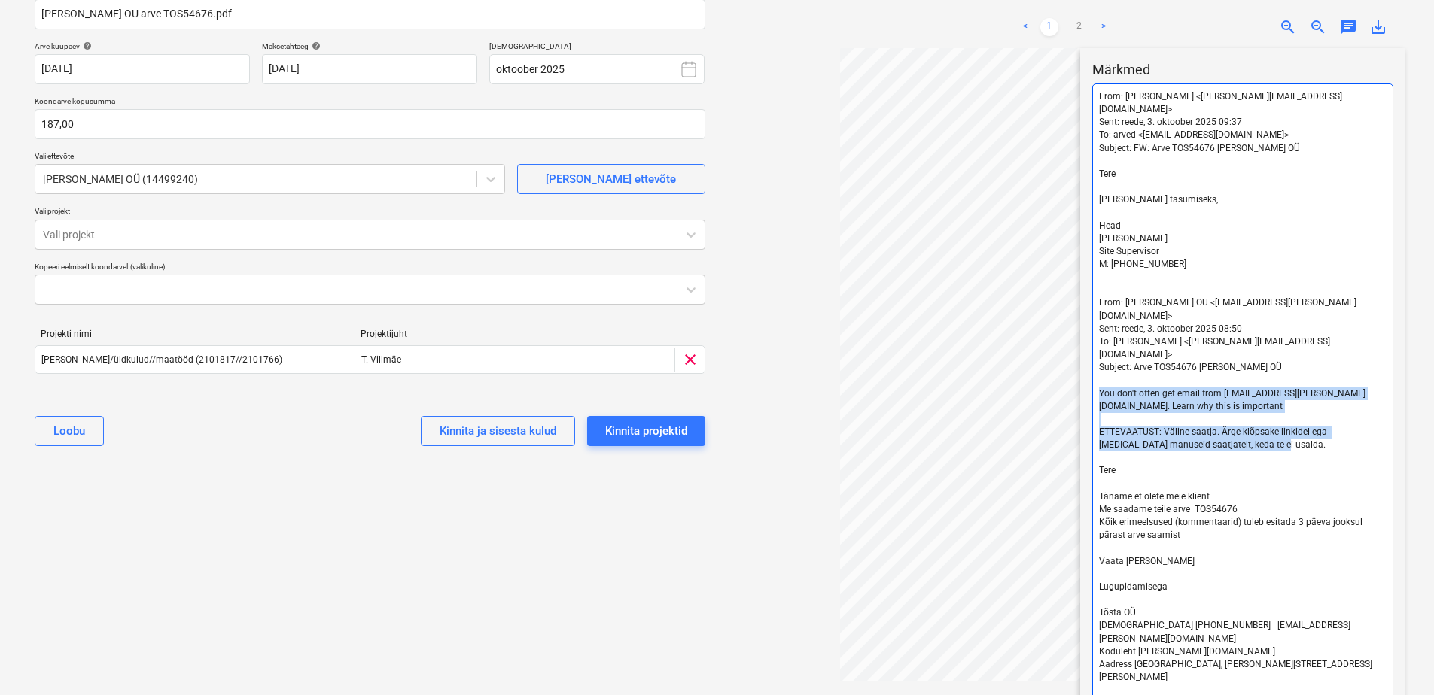
drag, startPoint x: 1259, startPoint y: 404, endPoint x: 1106, endPoint y: 352, distance: 161.6
click at [1106, 352] on div "From: [PERSON_NAME] <[PERSON_NAME][EMAIL_ADDRESS][DOMAIN_NAME]> Sent: reede, 3.…" at bounding box center [1242, 401] width 301 height 634
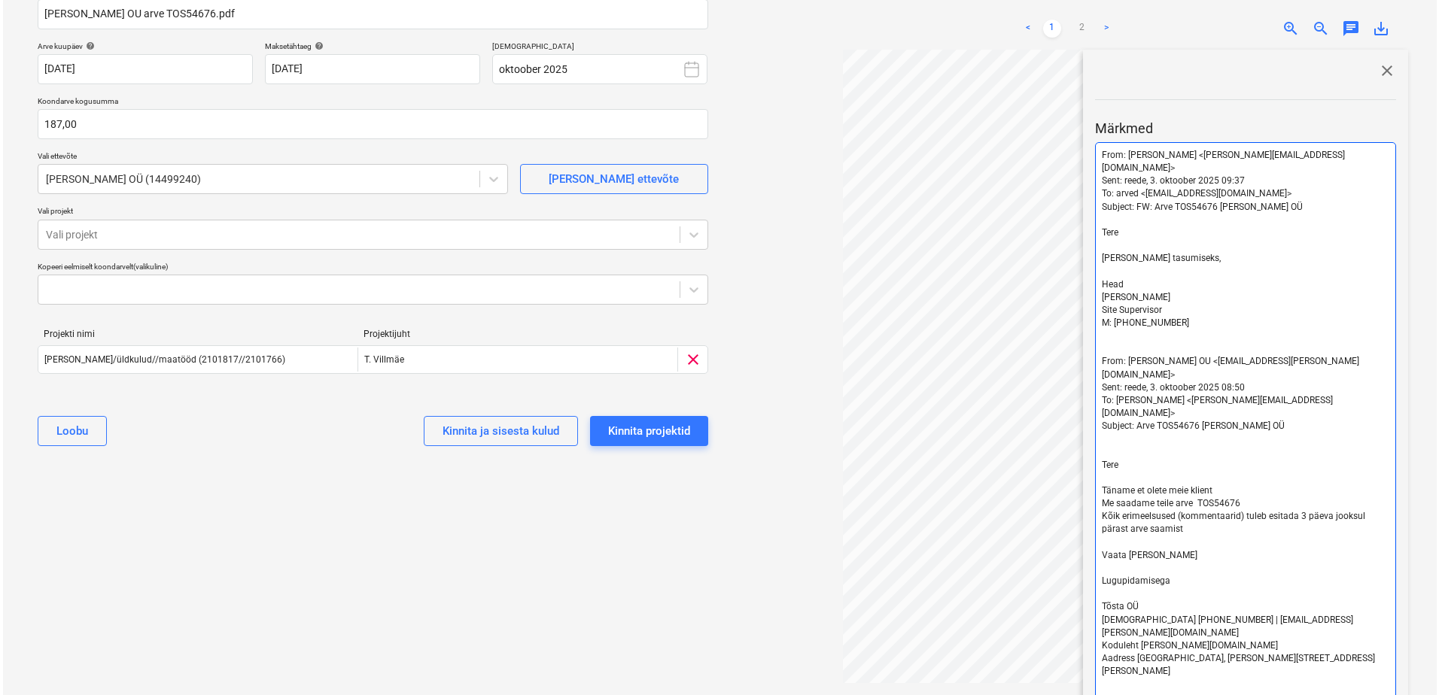
scroll to position [137, 0]
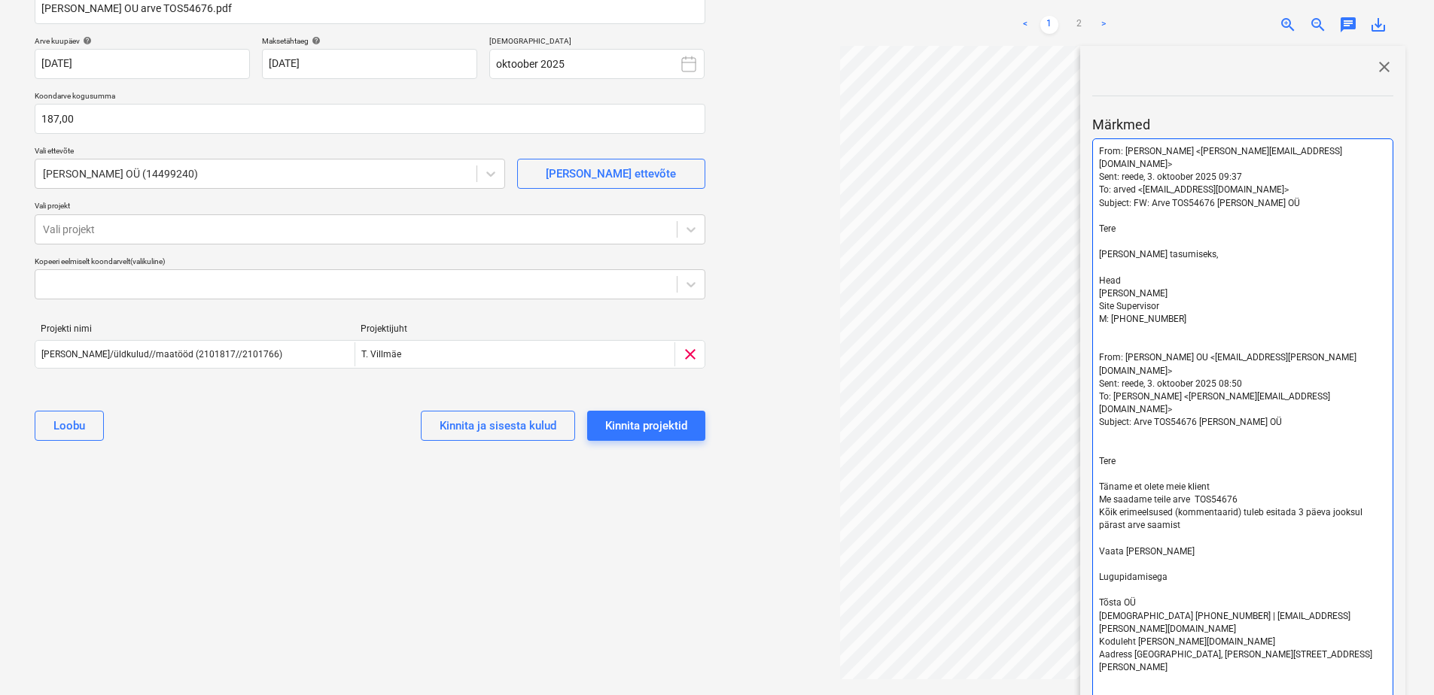
drag, startPoint x: 1149, startPoint y: 676, endPoint x: 1166, endPoint y: 650, distance: 31.5
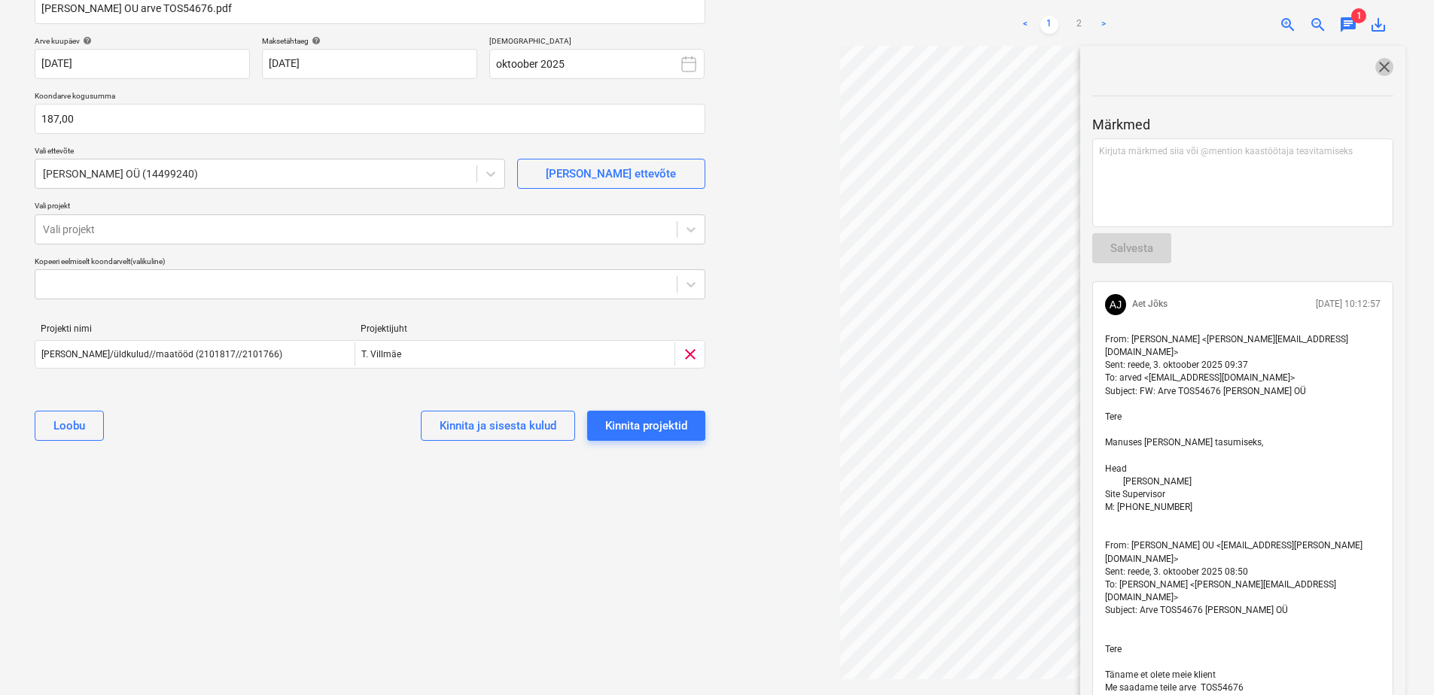
click at [1380, 70] on span "close" at bounding box center [1384, 67] width 18 height 18
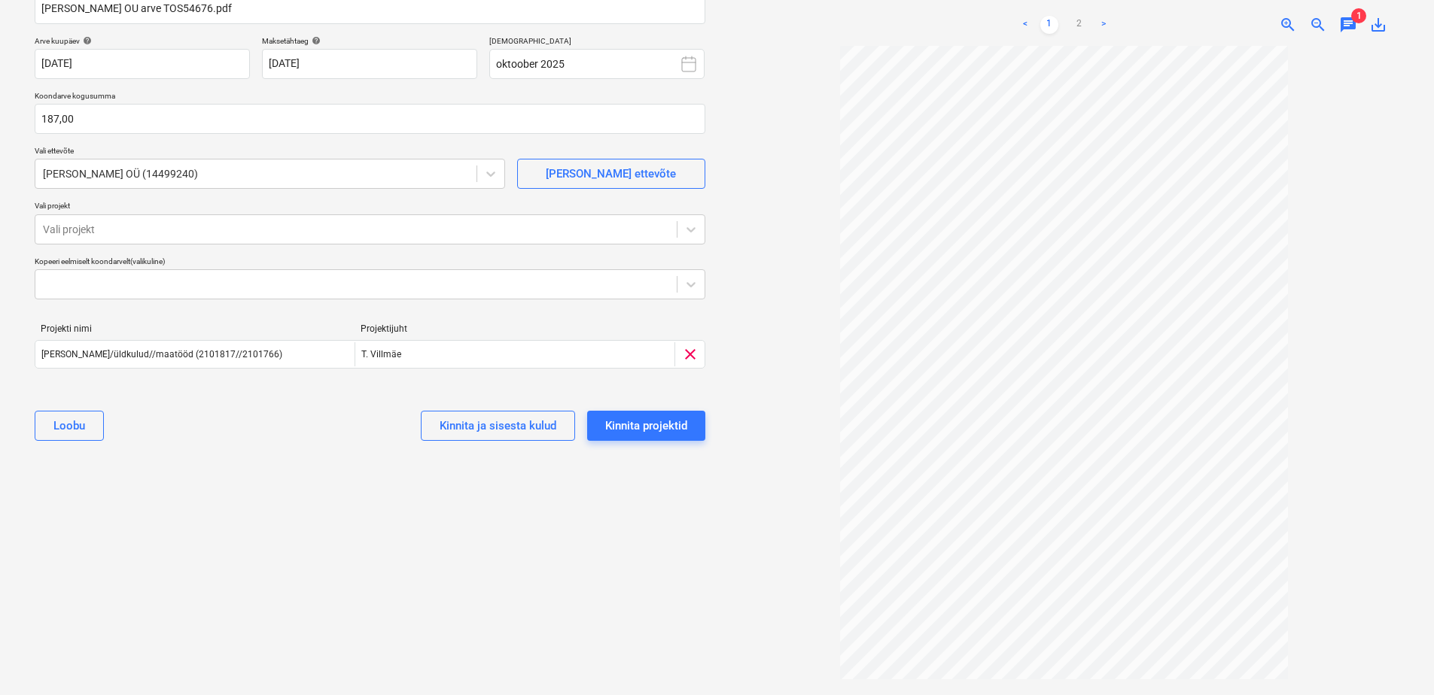
click at [449, 559] on div "Valige dokumendi tüüp või projekt help Koondarve Koondarve nimi help [PERSON_NA…" at bounding box center [370, 295] width 695 height 765
click at [635, 428] on div "Kinnita projektid" at bounding box center [646, 426] width 82 height 20
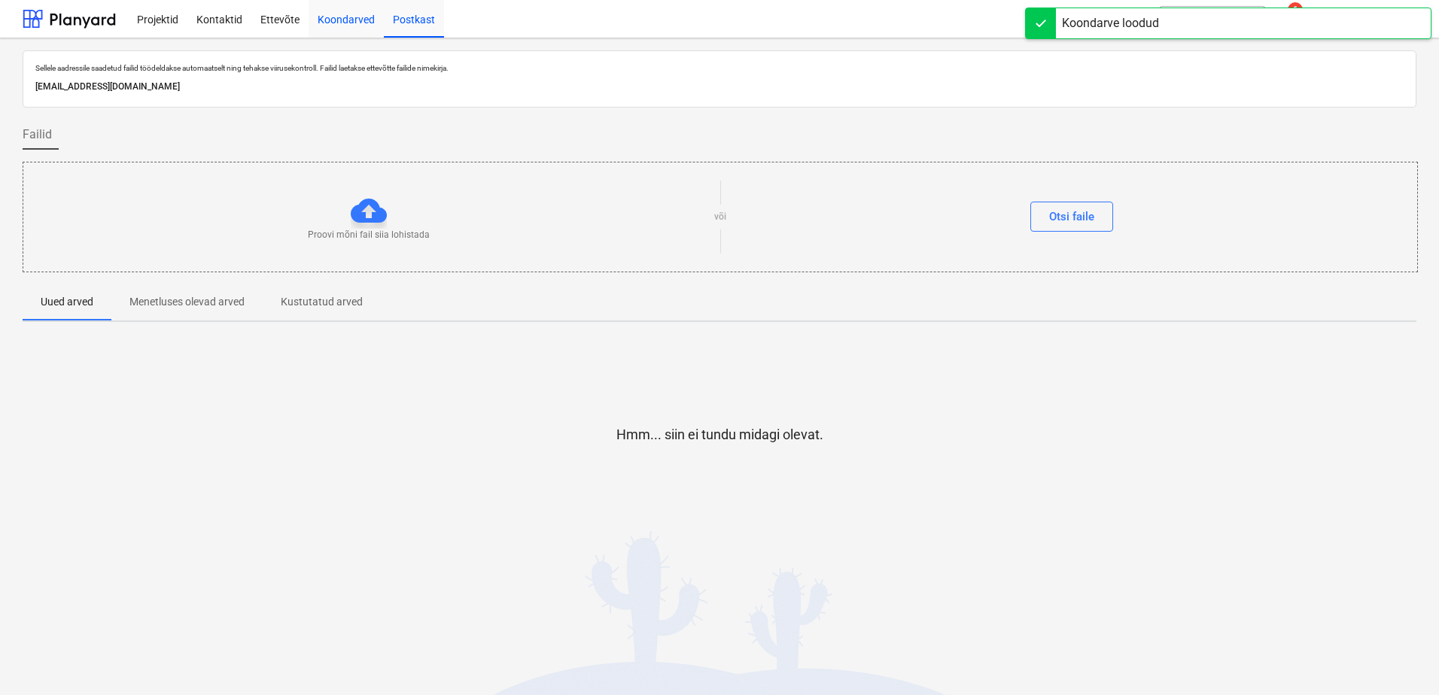
click at [342, 20] on div "Koondarved" at bounding box center [346, 18] width 75 height 38
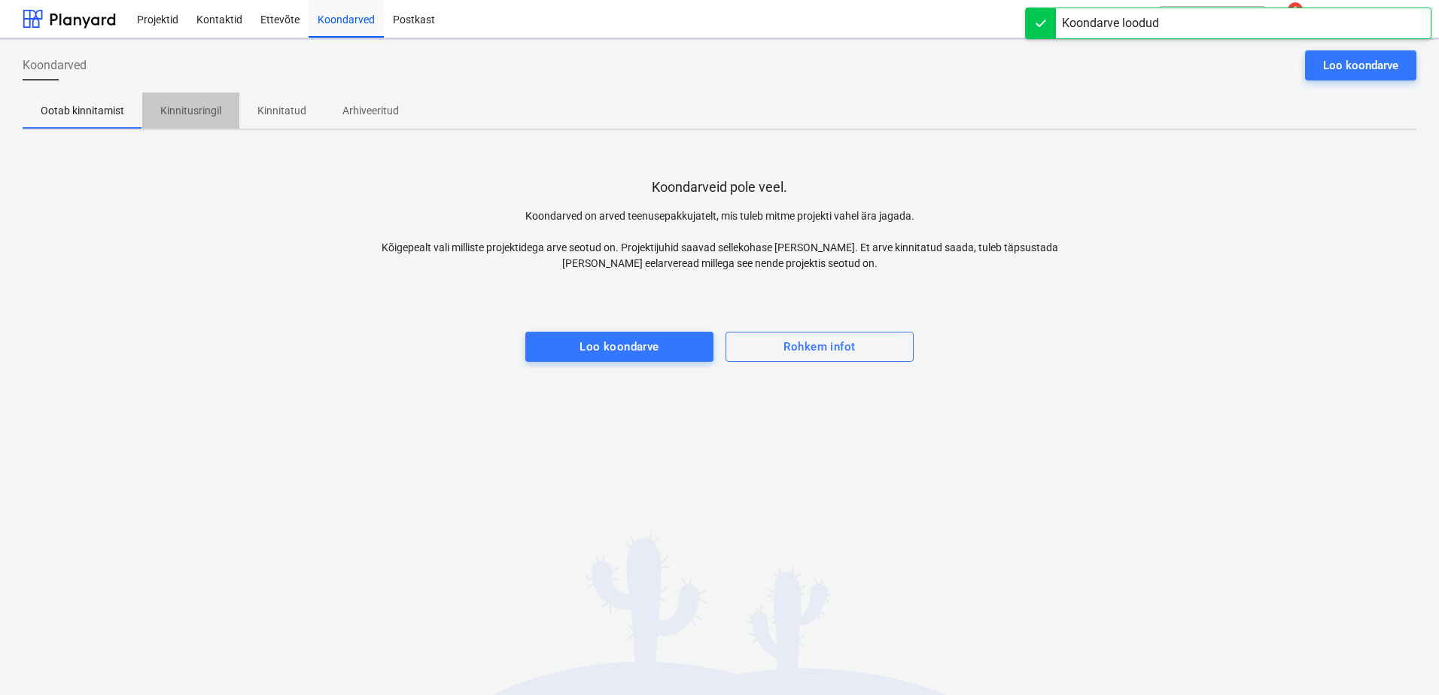
click at [183, 110] on p "Kinnitusringil" at bounding box center [190, 111] width 61 height 16
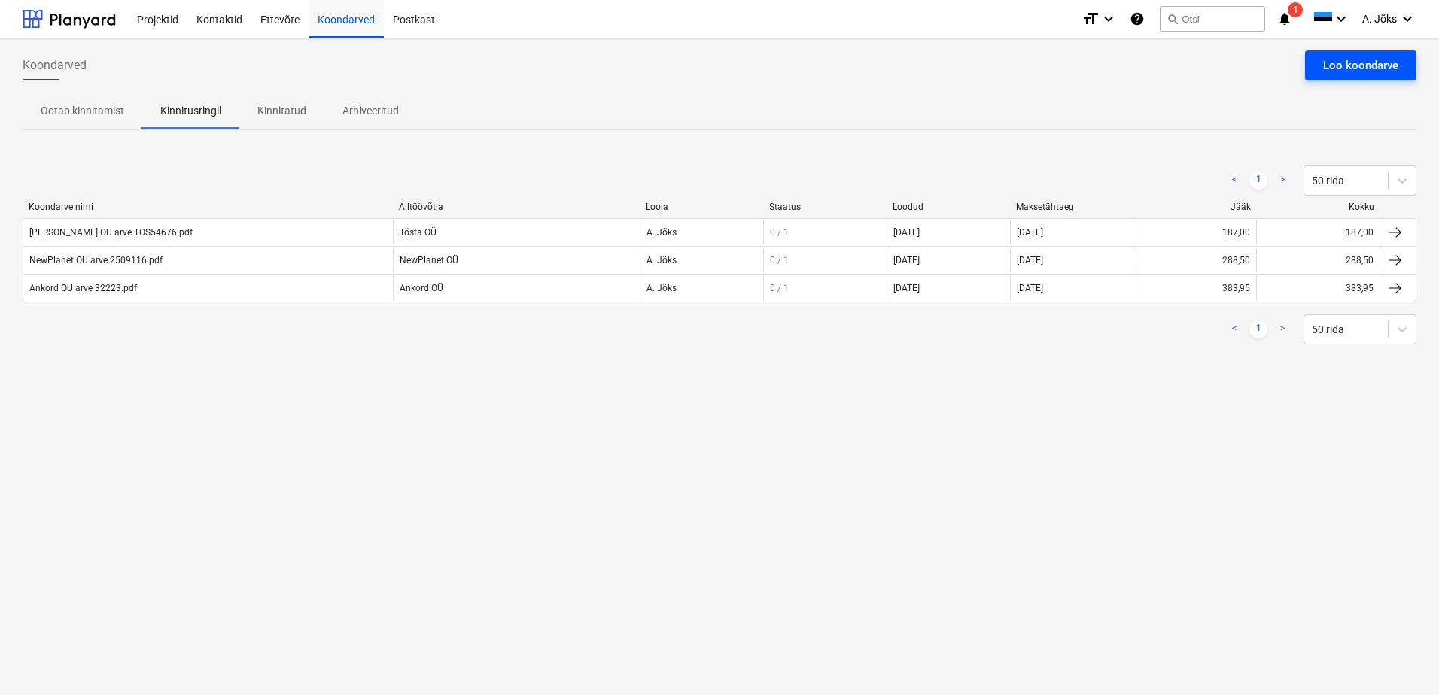
click at [1341, 75] on div "Loo koondarve" at bounding box center [1360, 66] width 75 height 20
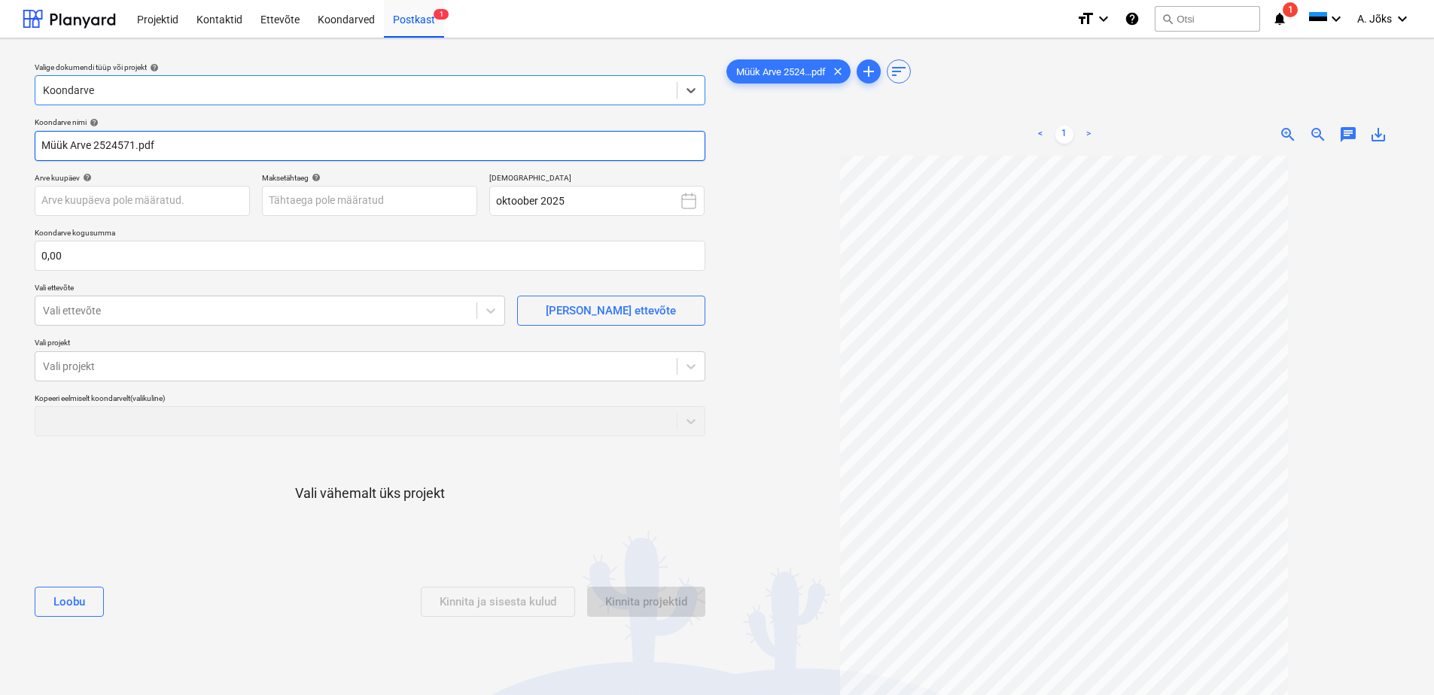
click at [76, 149] on input "Müük Arve 2524571.pdf" at bounding box center [370, 146] width 671 height 30
type input "[PERSON_NAME] AS arve 2524571.pdf"
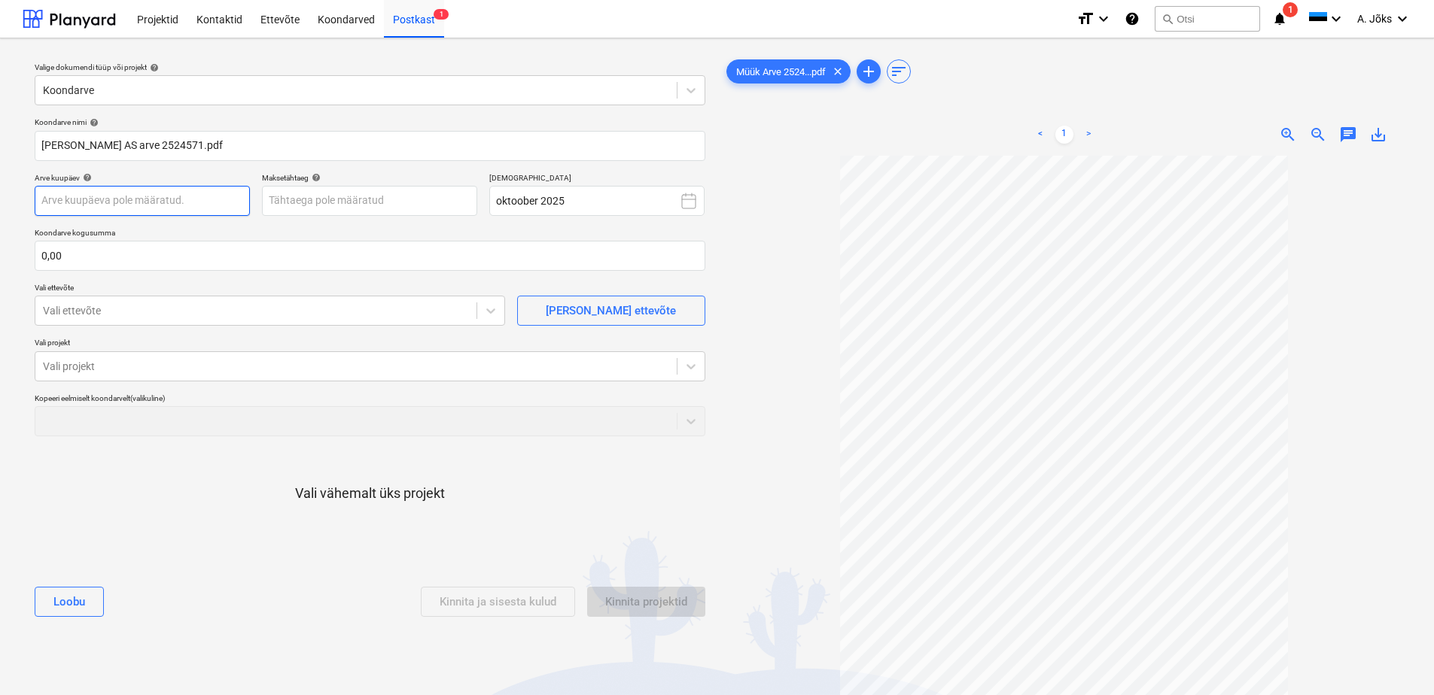
click at [131, 199] on body "Projektid Kontaktid Ettevõte Koondarved Postkast 1 format_size keyboard_arrow_d…" at bounding box center [717, 347] width 1434 height 695
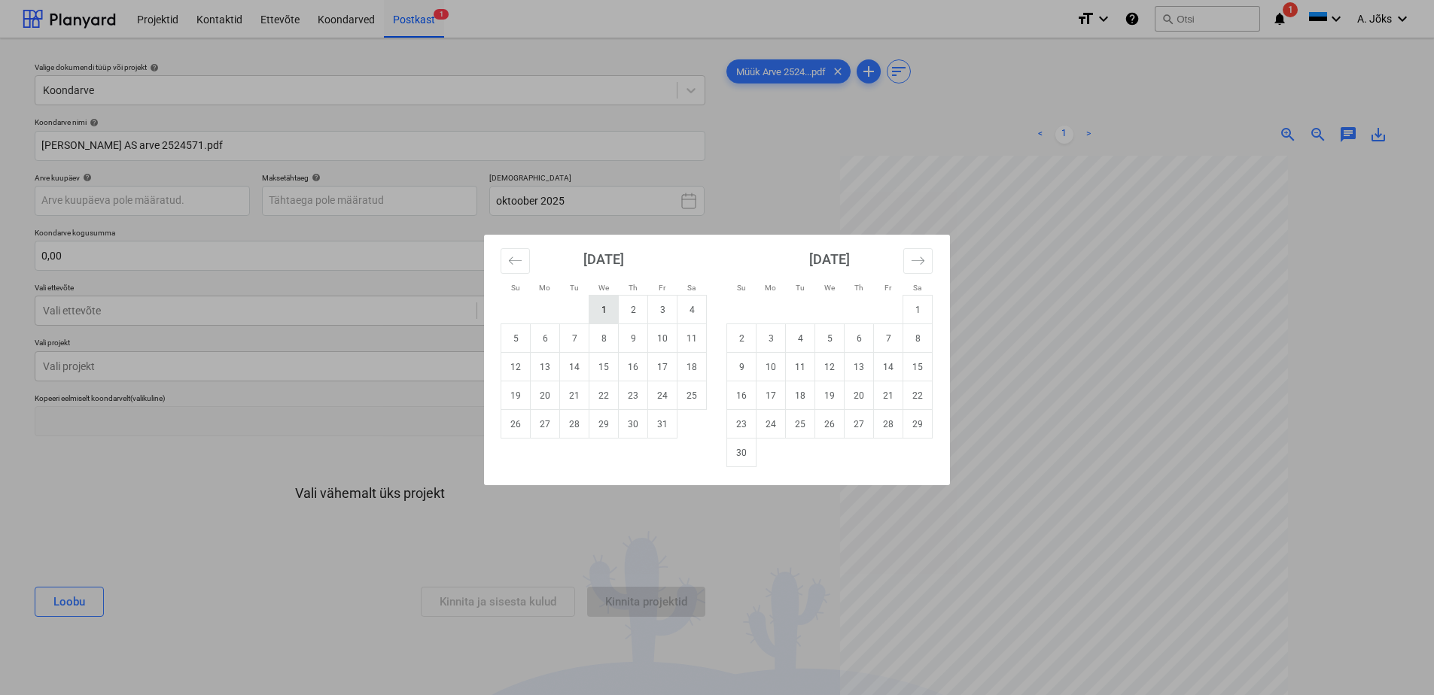
click at [607, 300] on td "1" at bounding box center [603, 310] width 29 height 29
type input "[DATE]"
click at [391, 198] on body "Projektid Kontaktid Ettevõte Koondarved Postkast 1 format_size keyboard_arrow_d…" at bounding box center [717, 347] width 1434 height 695
click at [552, 397] on td "20" at bounding box center [545, 396] width 29 height 29
type input "[DATE]"
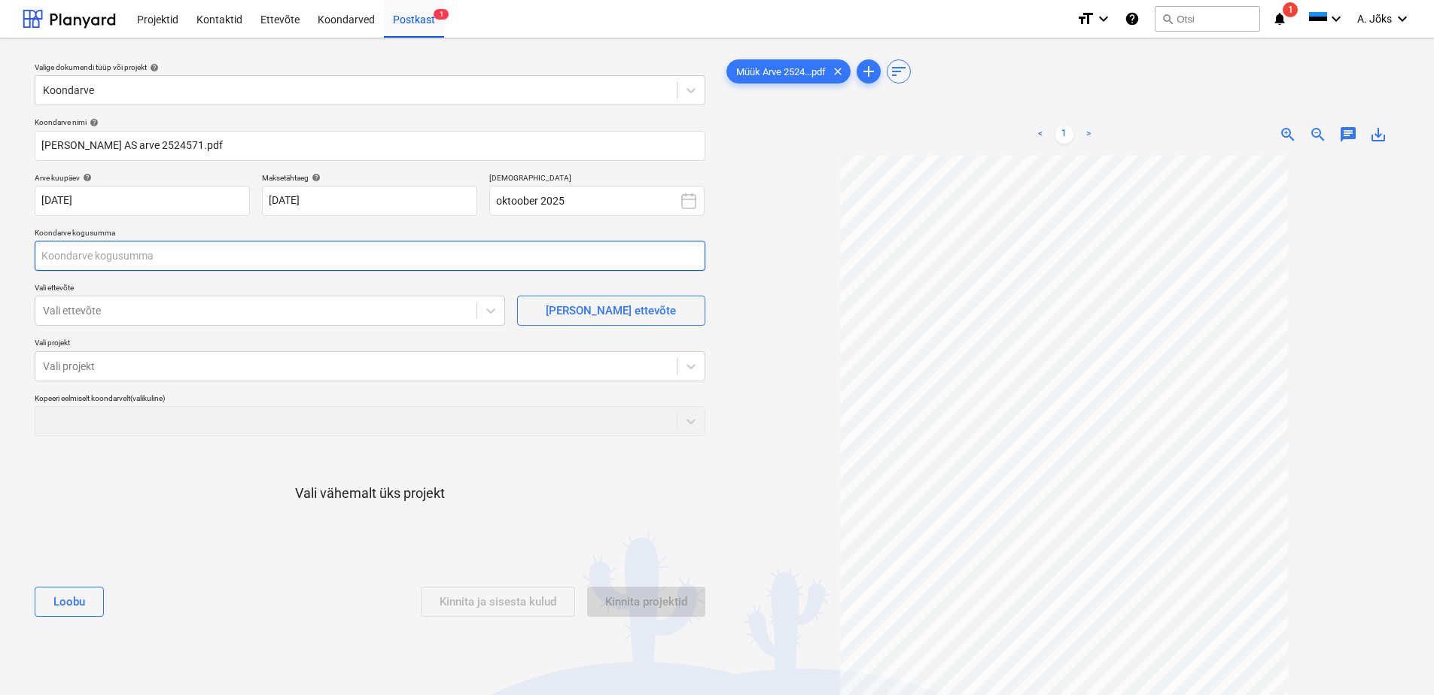
click at [300, 265] on input "text" at bounding box center [370, 256] width 671 height 30
type input "0,00"
type input "8,61"
click at [209, 312] on div at bounding box center [256, 310] width 426 height 15
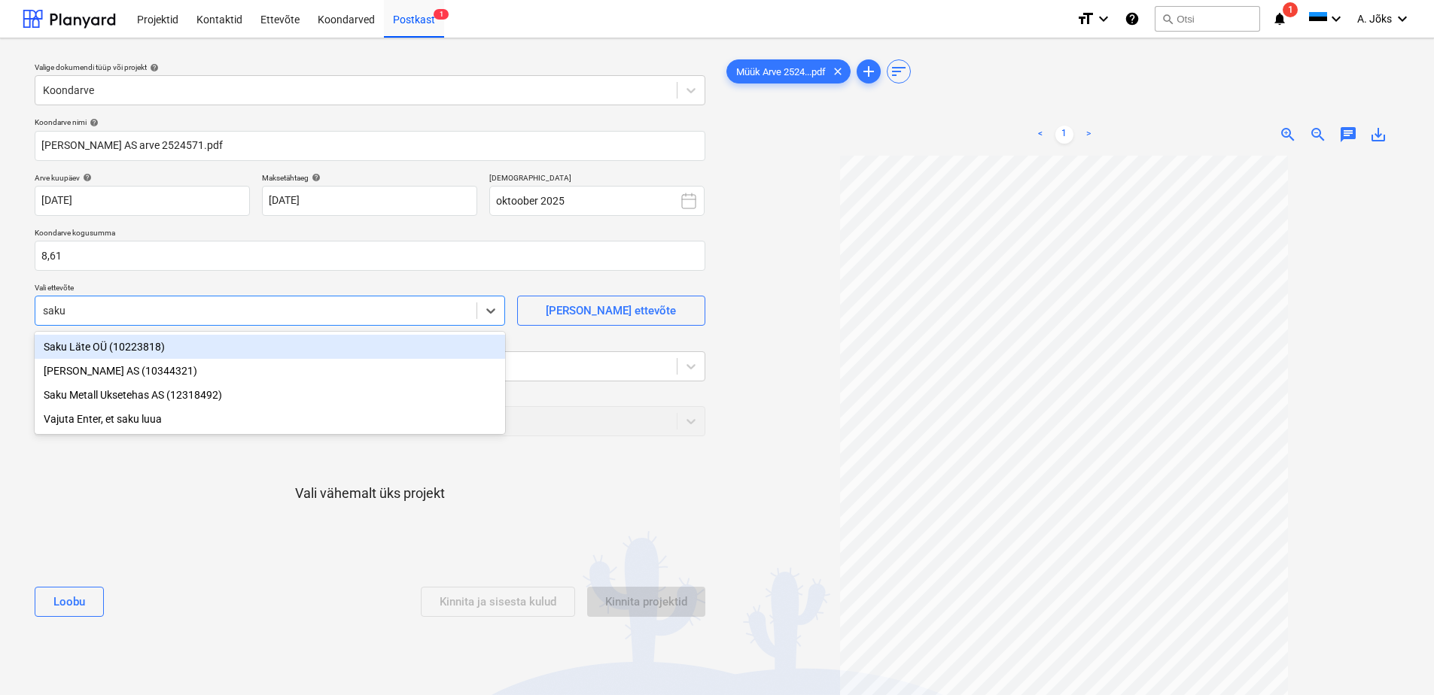
type input "saku m"
click at [150, 347] on div "[PERSON_NAME] AS (10344321)" at bounding box center [270, 347] width 470 height 24
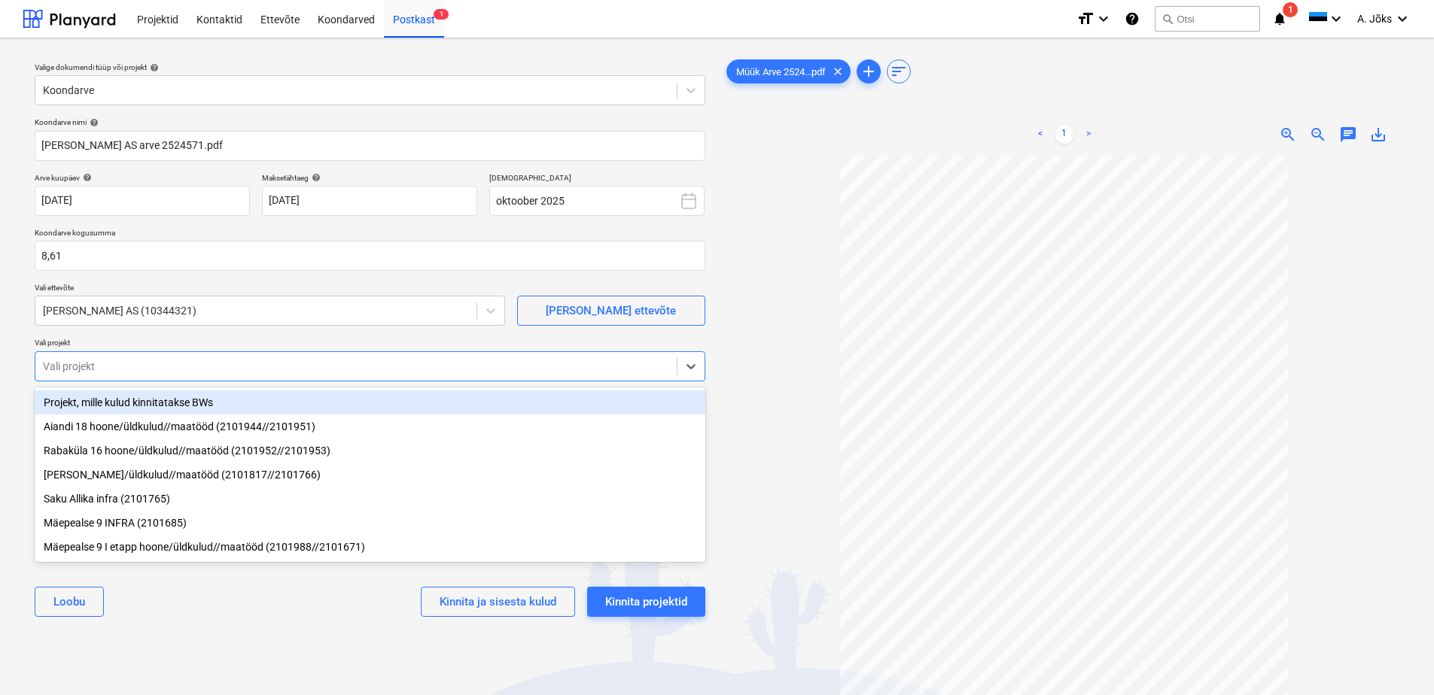
click at [145, 370] on div at bounding box center [356, 366] width 626 height 15
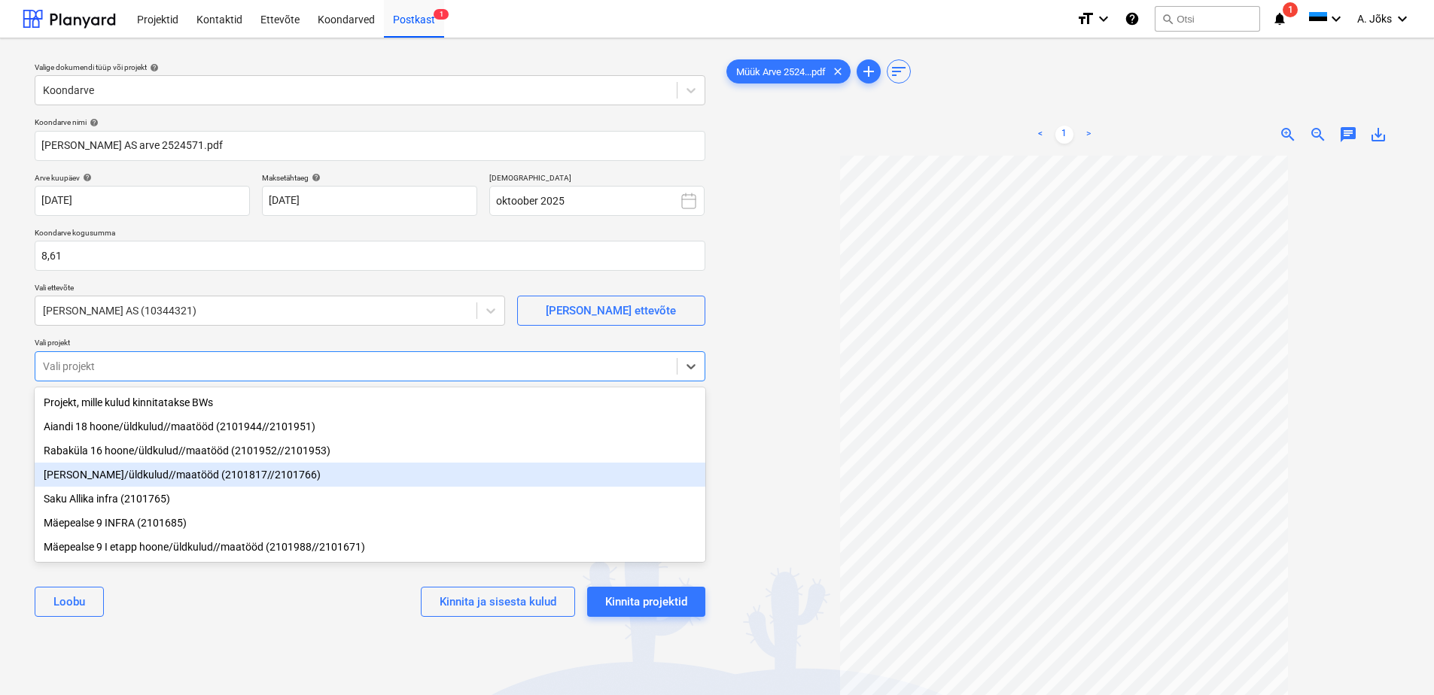
click at [132, 485] on div "[PERSON_NAME]/üldkulud//maatööd (2101817//2101766)" at bounding box center [370, 475] width 671 height 24
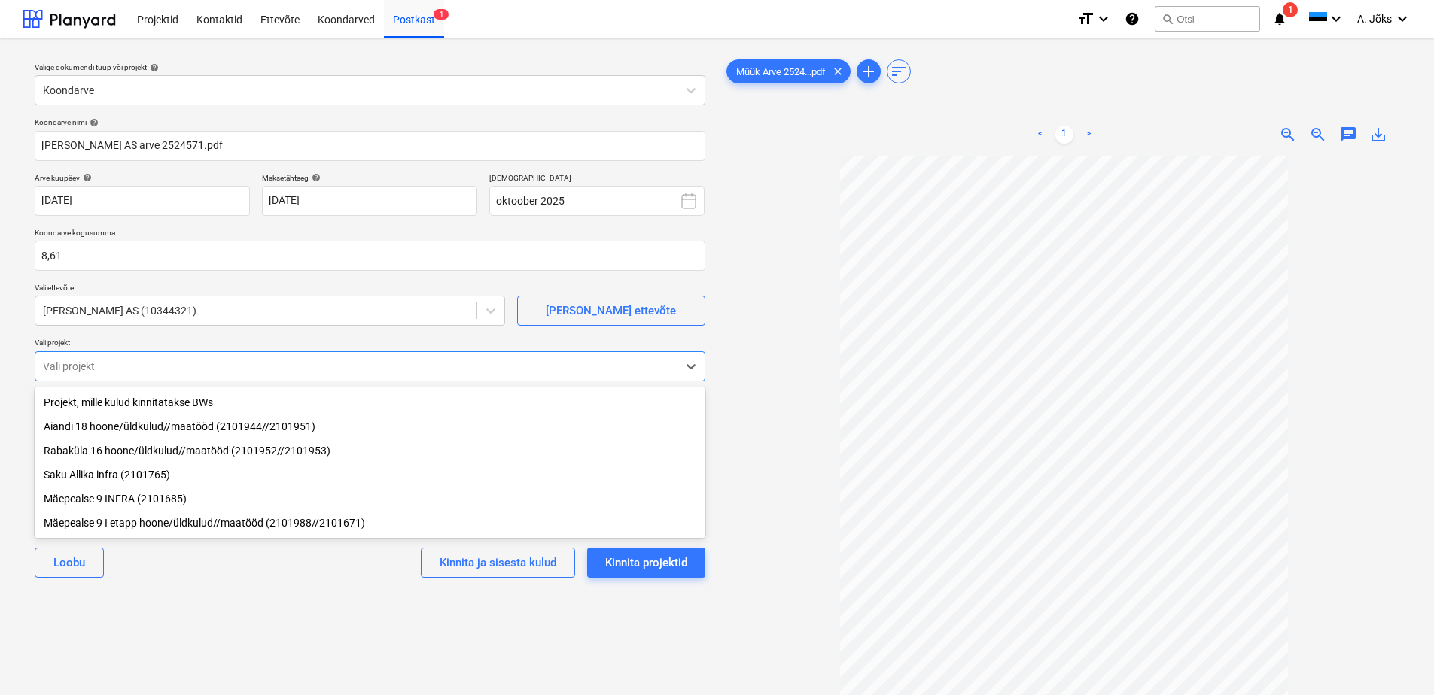
click at [224, 604] on div "Valige dokumendi tüüp või projekt help Koondarve Koondarve nimi help [PERSON_NA…" at bounding box center [370, 432] width 695 height 765
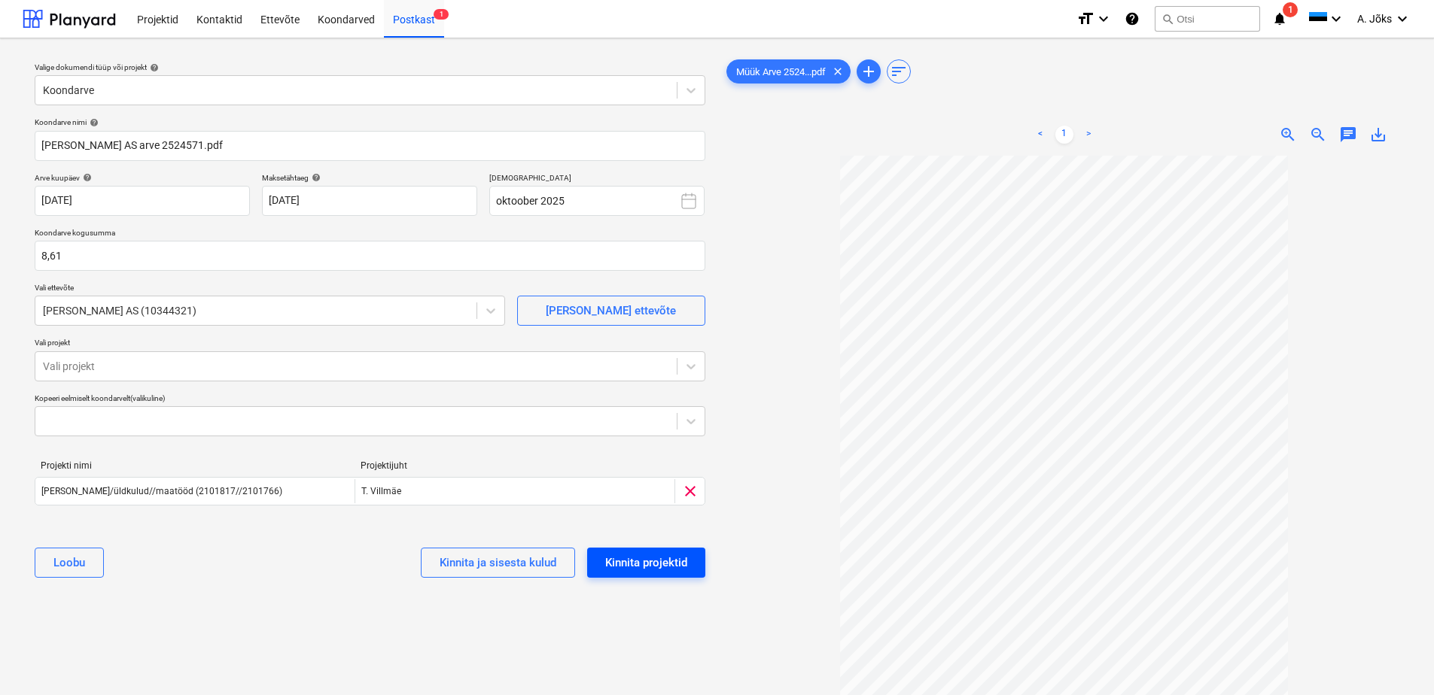
click at [649, 557] on div "Kinnita projektid" at bounding box center [646, 563] width 82 height 20
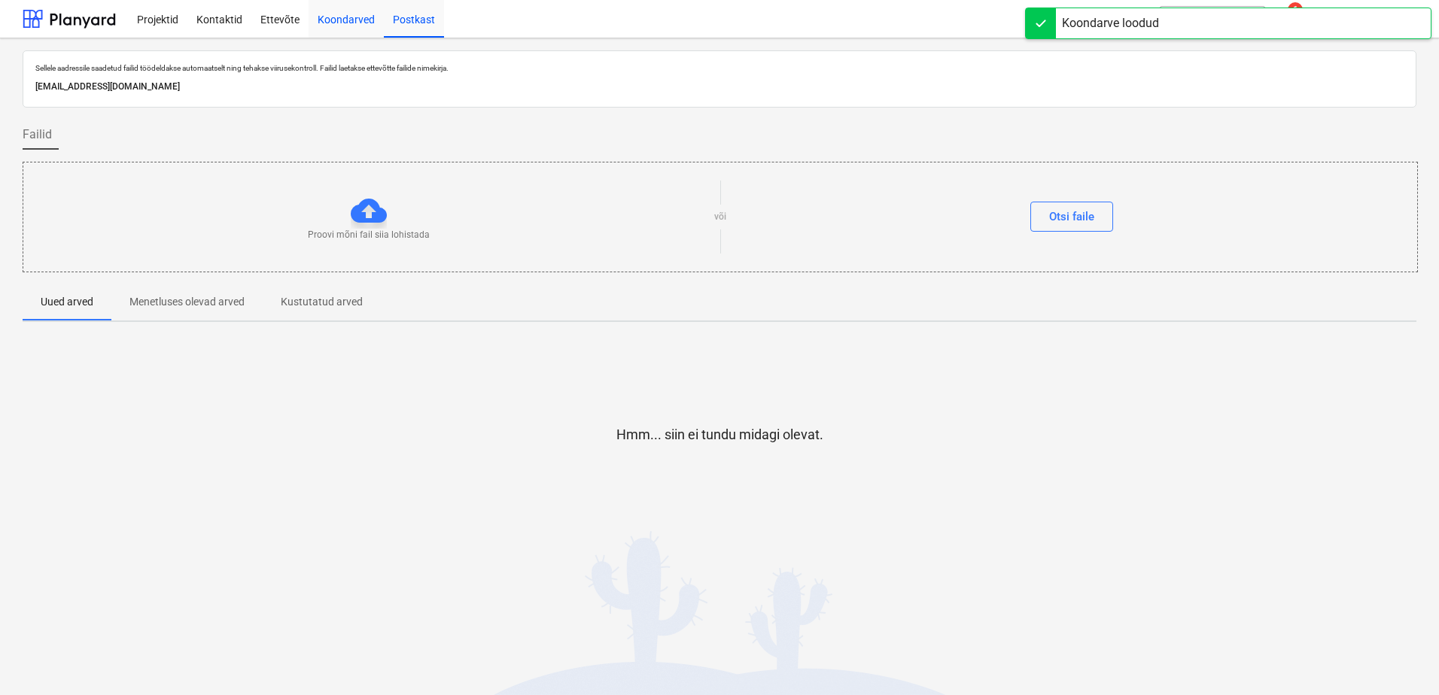
click at [355, 24] on div "Koondarved" at bounding box center [346, 18] width 75 height 38
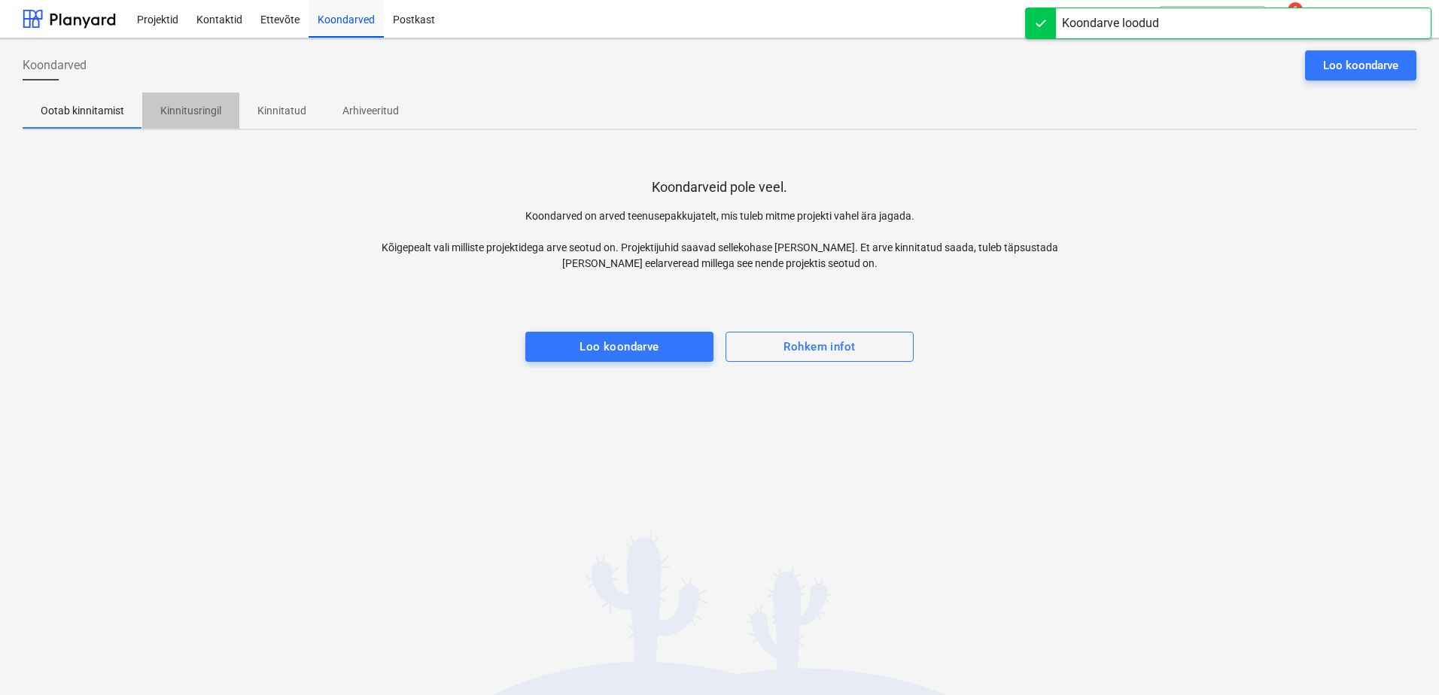
click at [204, 113] on p "Kinnitusringil" at bounding box center [190, 111] width 61 height 16
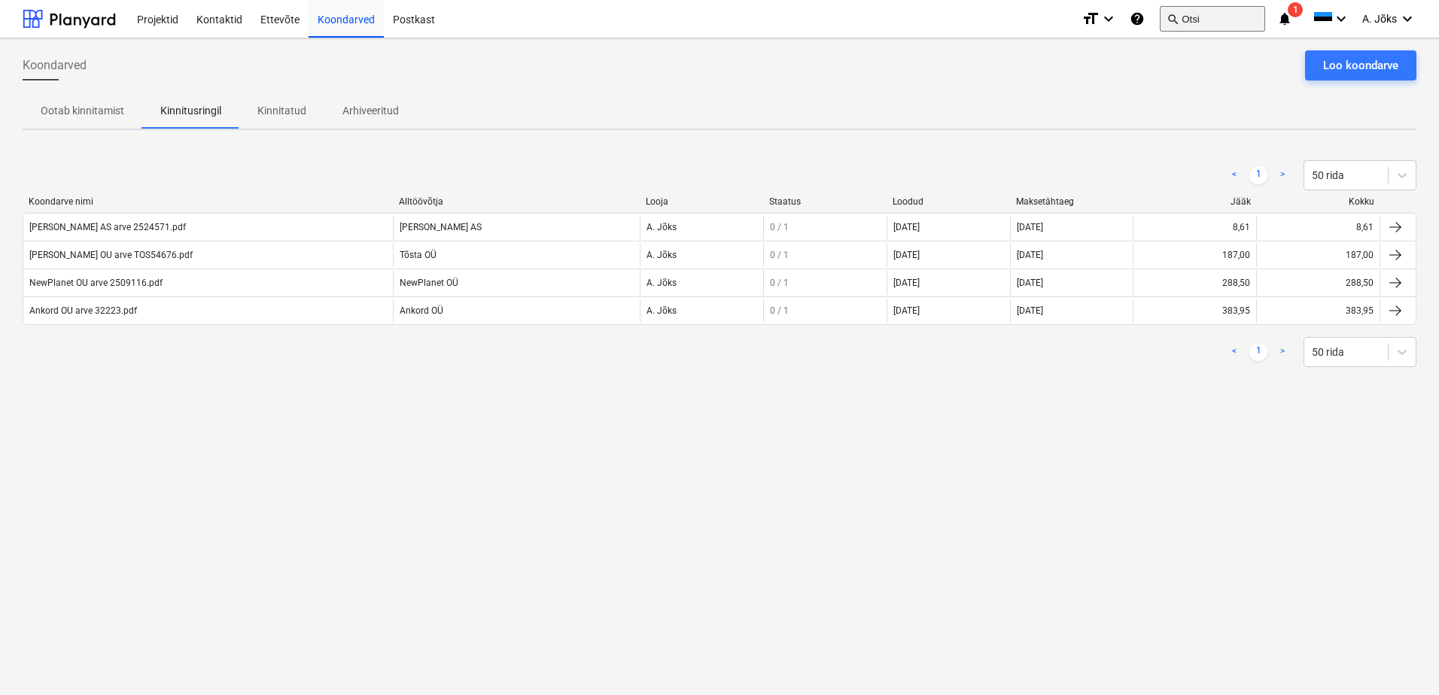
click at [1240, 17] on button "search Otsi" at bounding box center [1212, 19] width 105 height 26
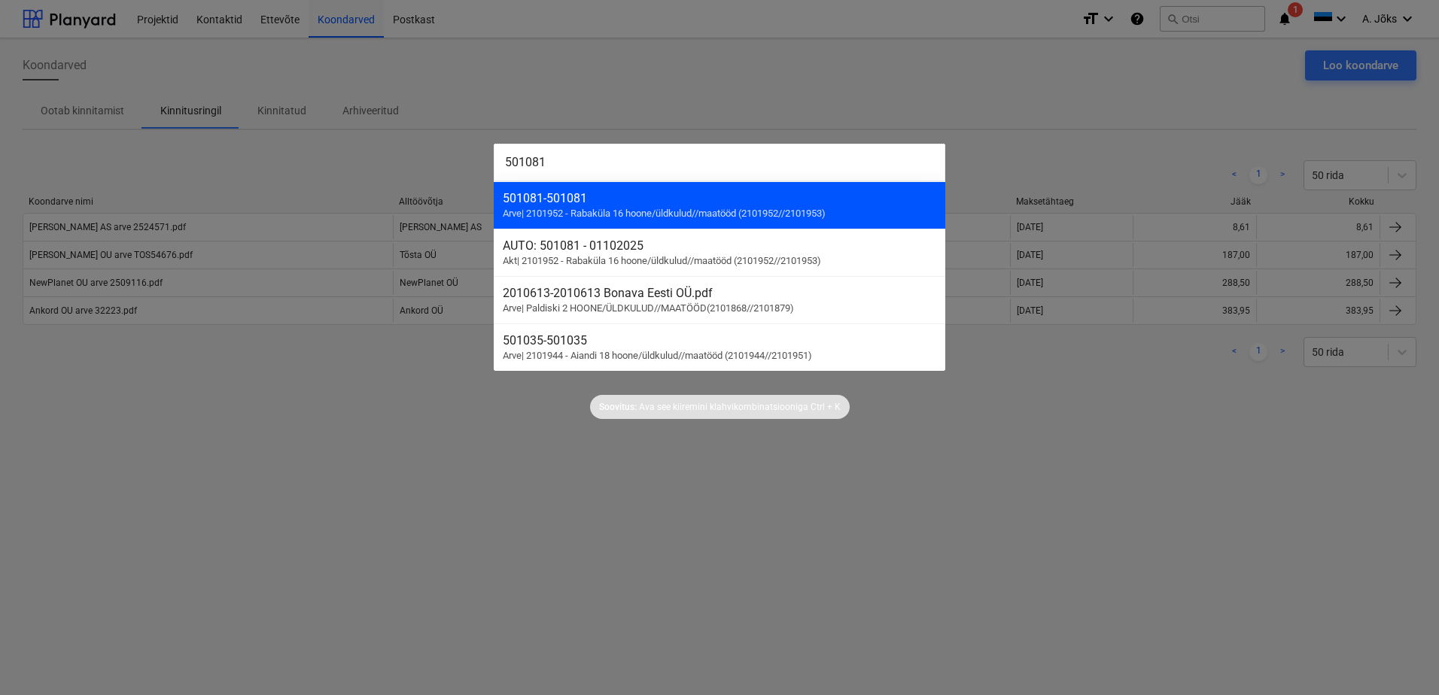
type input "501081"
click at [714, 205] on div "501081 - 501081" at bounding box center [720, 198] width 434 height 14
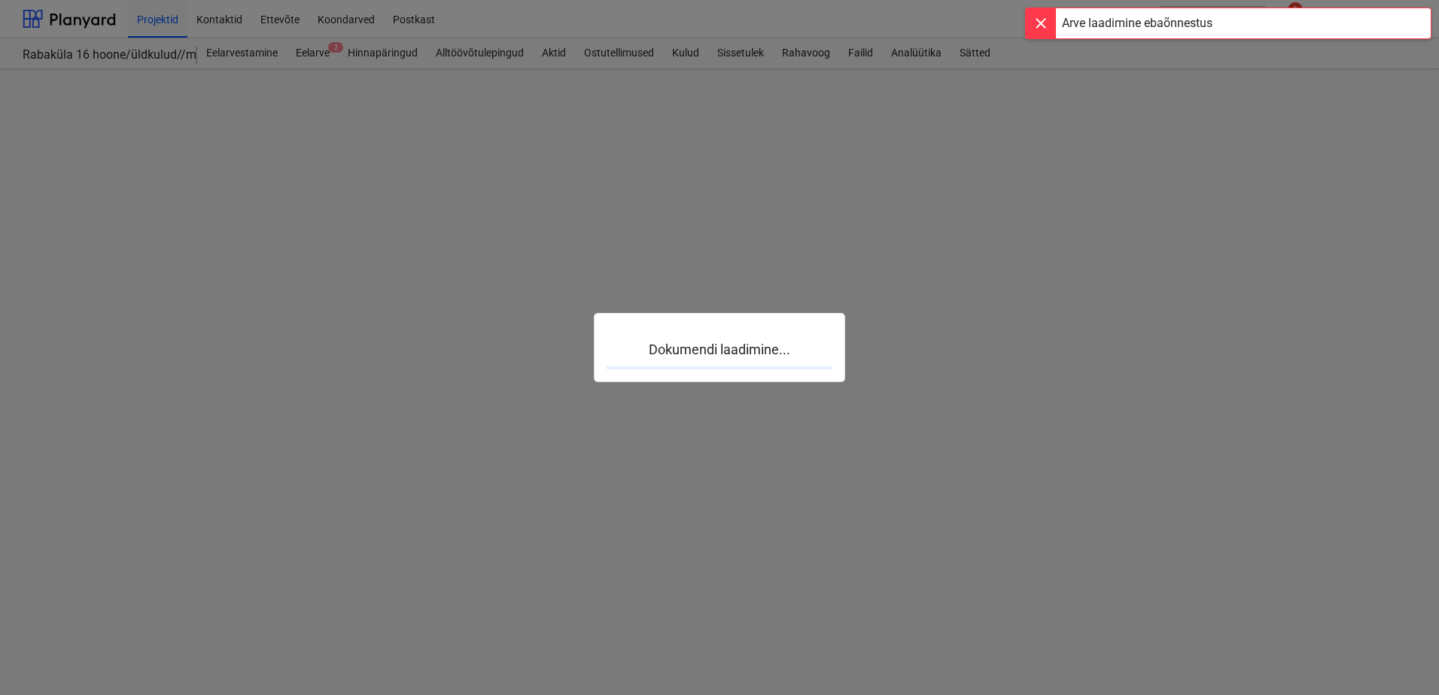
click at [354, 22] on div at bounding box center [719, 347] width 1439 height 695
click at [164, 19] on div at bounding box center [719, 347] width 1439 height 695
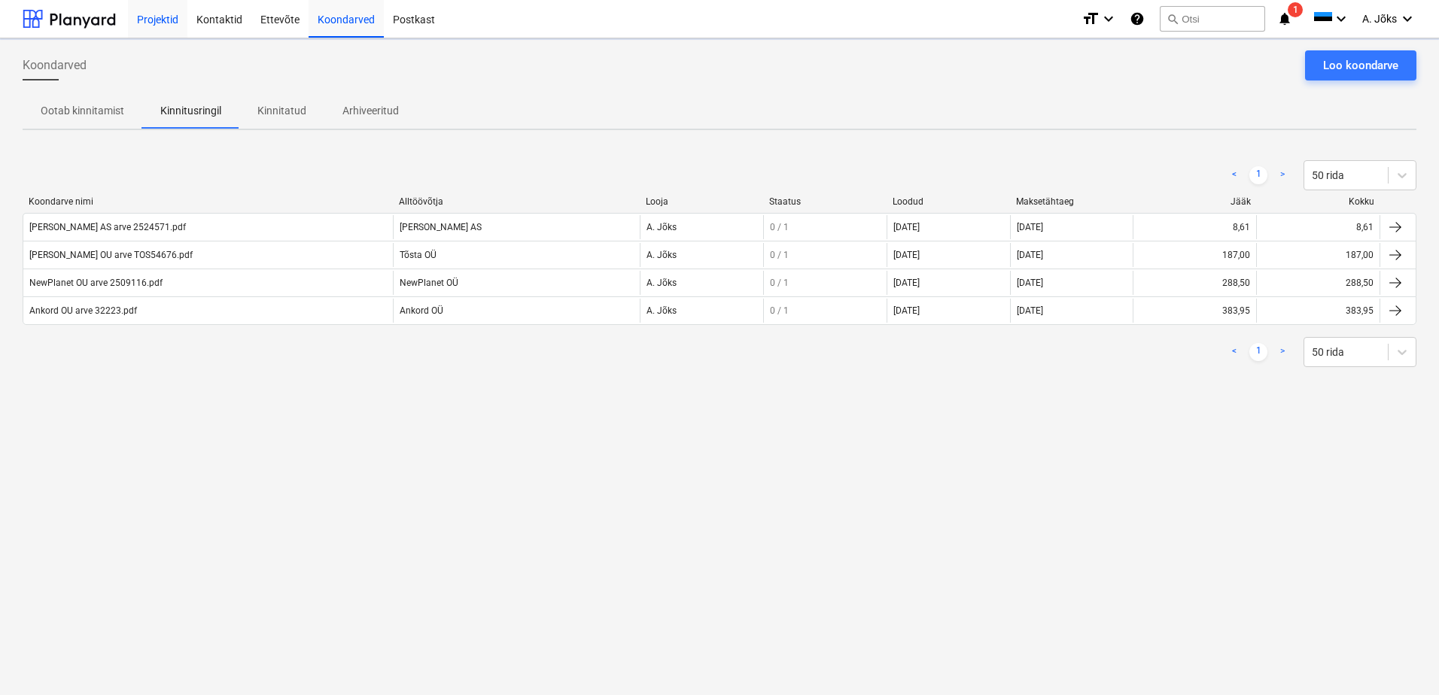
click at [163, 21] on div "Projektid" at bounding box center [157, 18] width 59 height 38
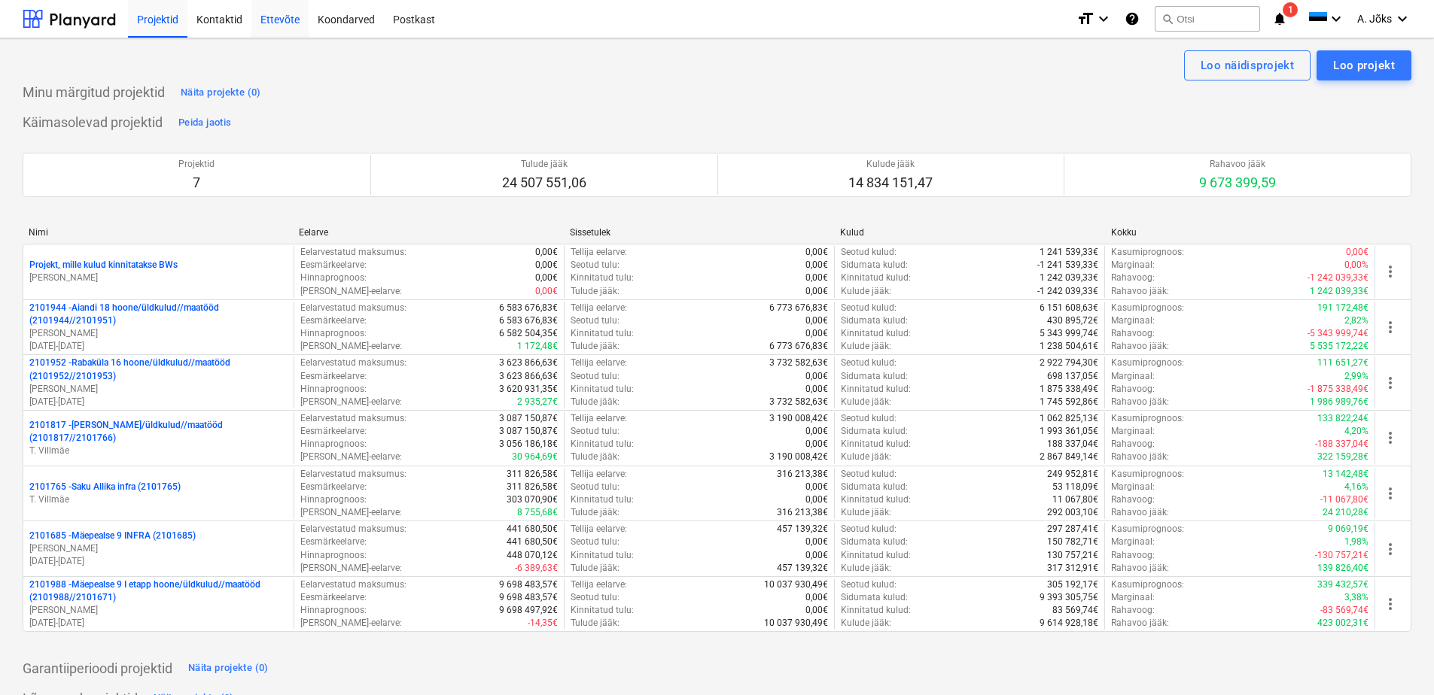
click at [274, 17] on div "Ettevõte" at bounding box center [279, 18] width 57 height 38
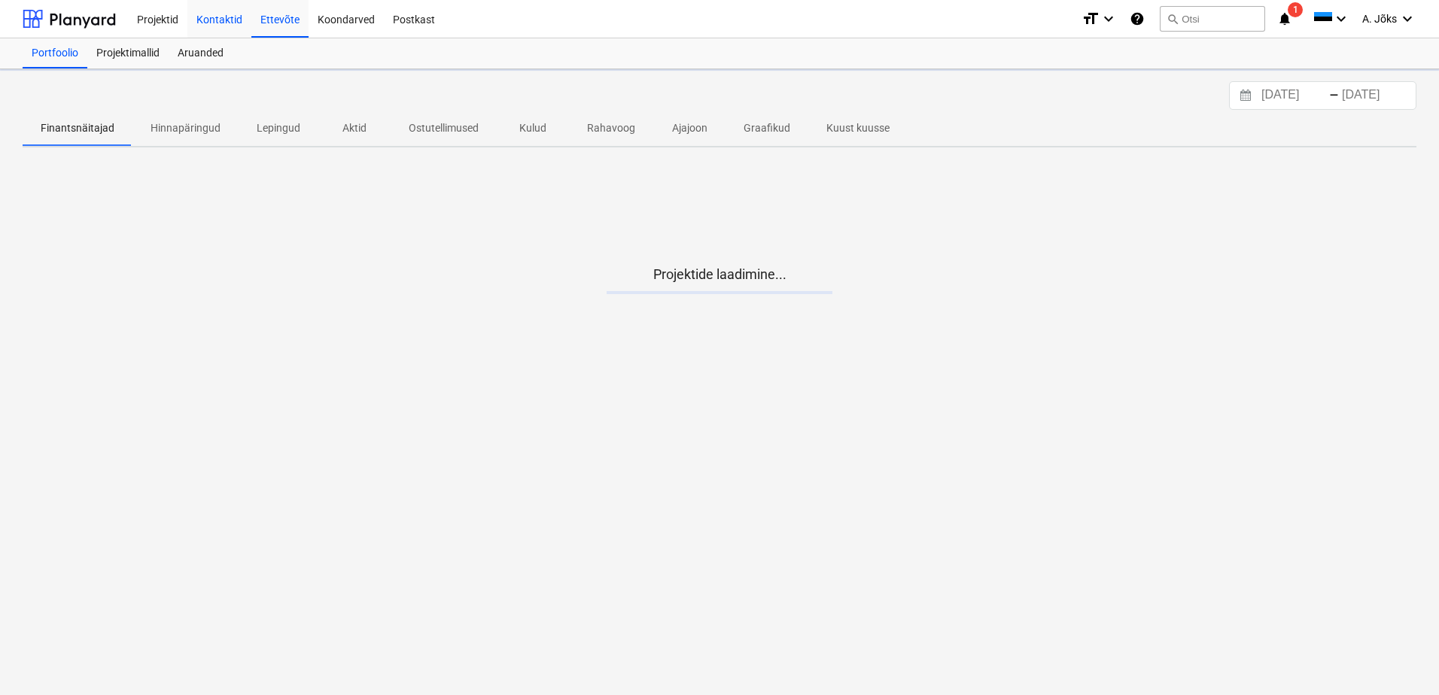
click at [217, 20] on div "Kontaktid" at bounding box center [219, 18] width 64 height 38
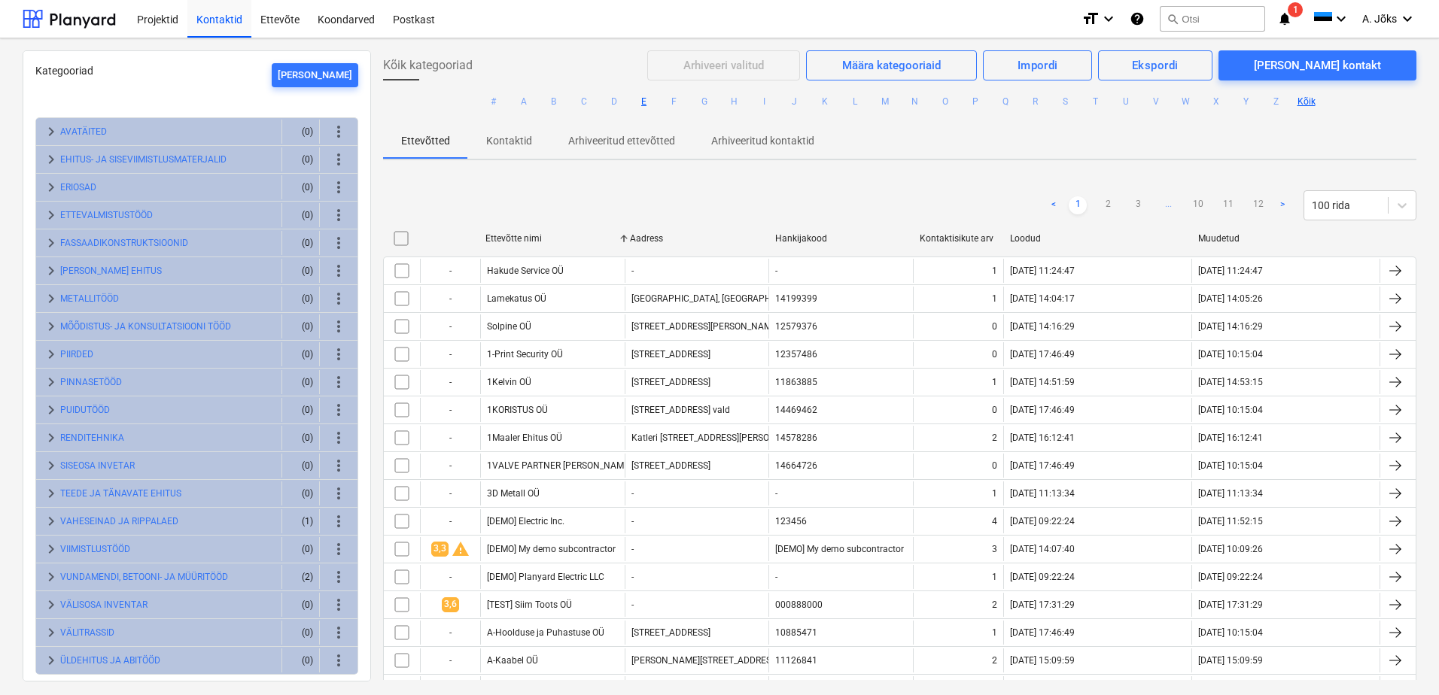
click at [643, 106] on button "E" at bounding box center [644, 102] width 18 height 18
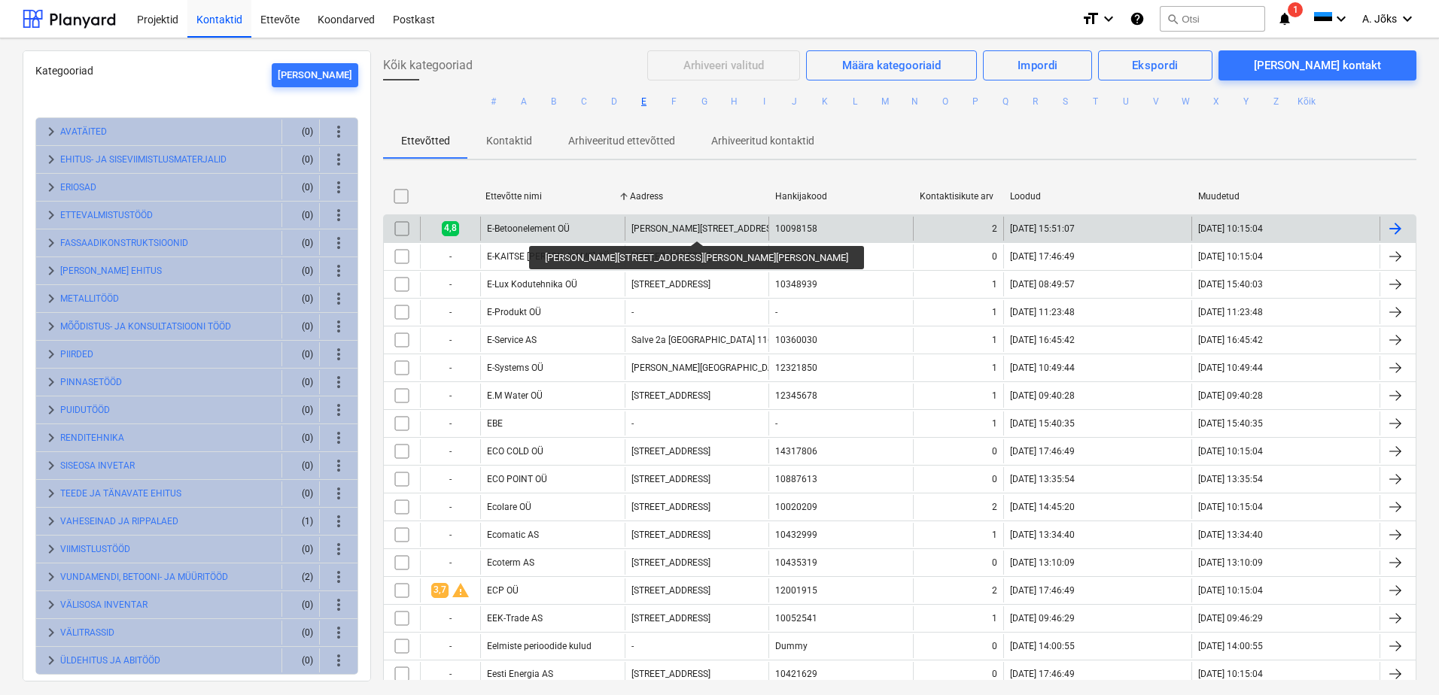
click at [671, 228] on div "[PERSON_NAME][STREET_ADDRESS][PERSON_NAME][PERSON_NAME]" at bounding box center [774, 229] width 285 height 11
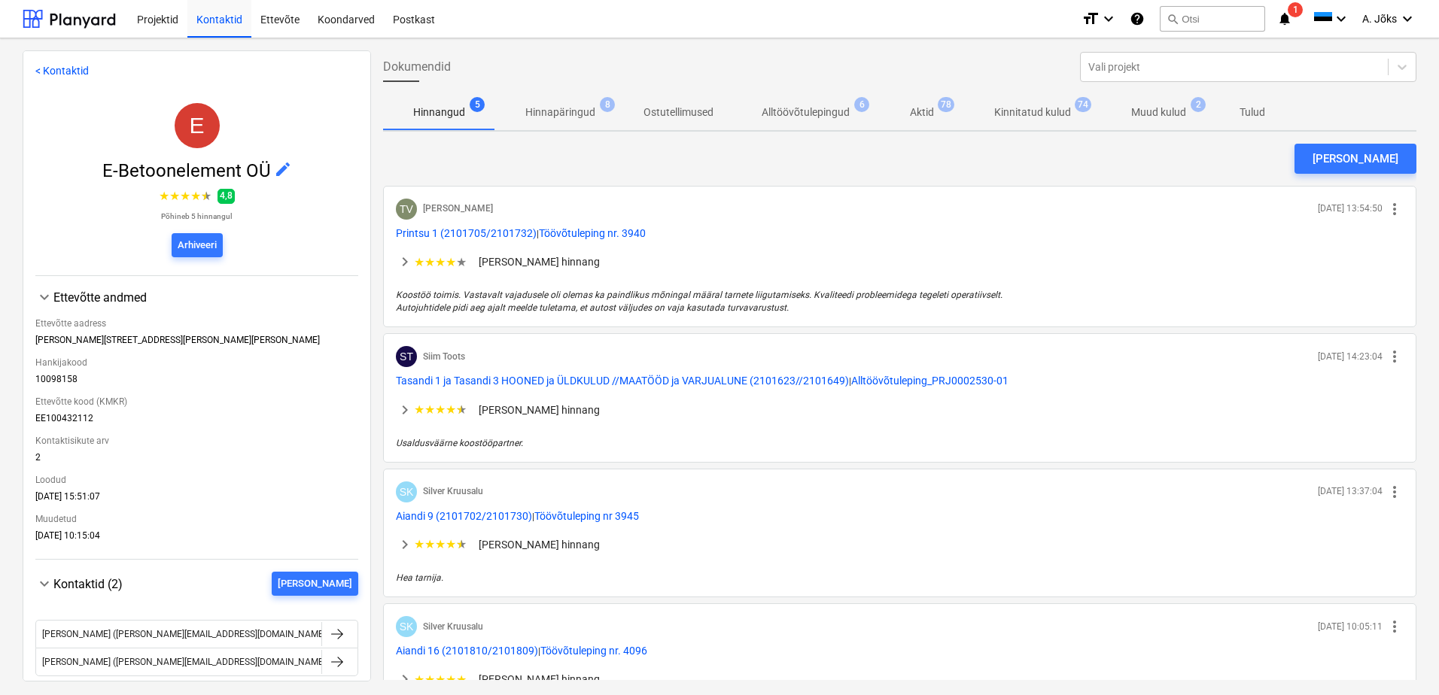
click at [1013, 115] on p "Kinnitatud kulud" at bounding box center [1032, 113] width 77 height 16
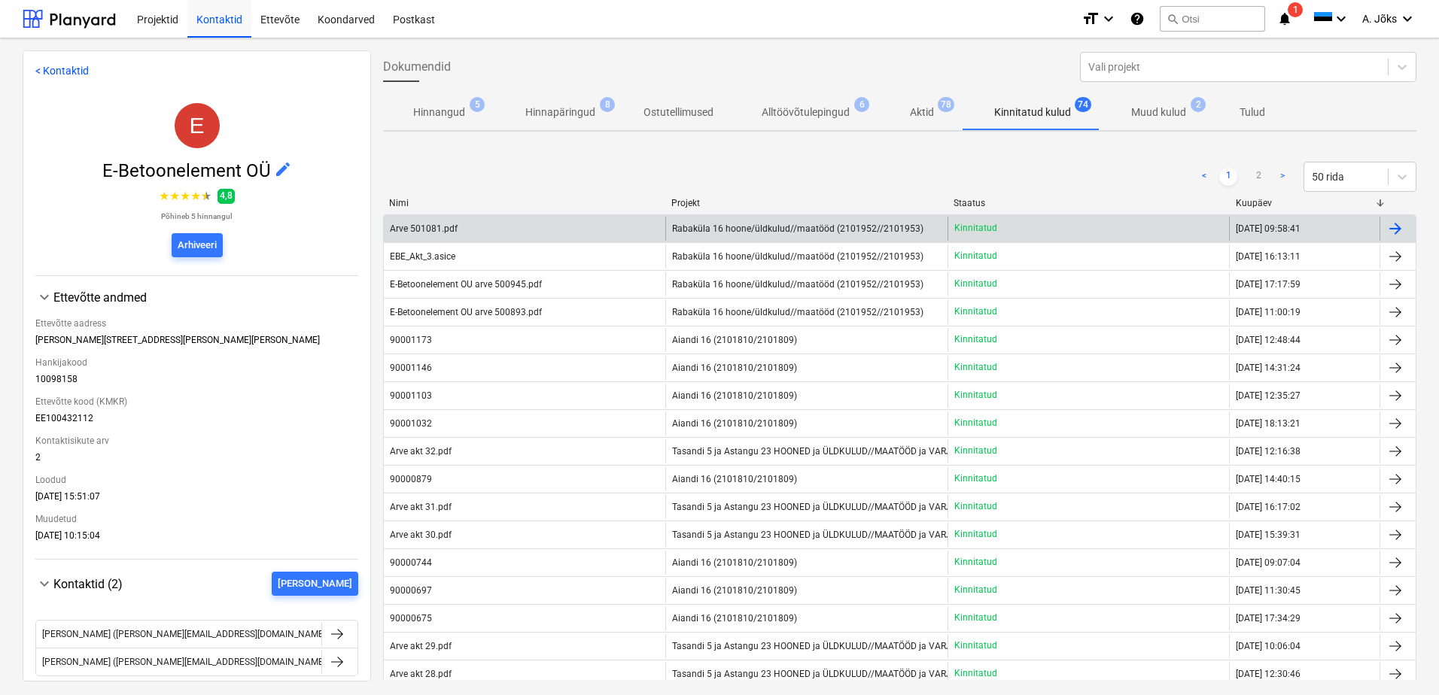
click at [802, 227] on span "Rabaküla 16 hoone/üldkulud//maatööd (2101952//2101953)" at bounding box center [797, 229] width 251 height 11
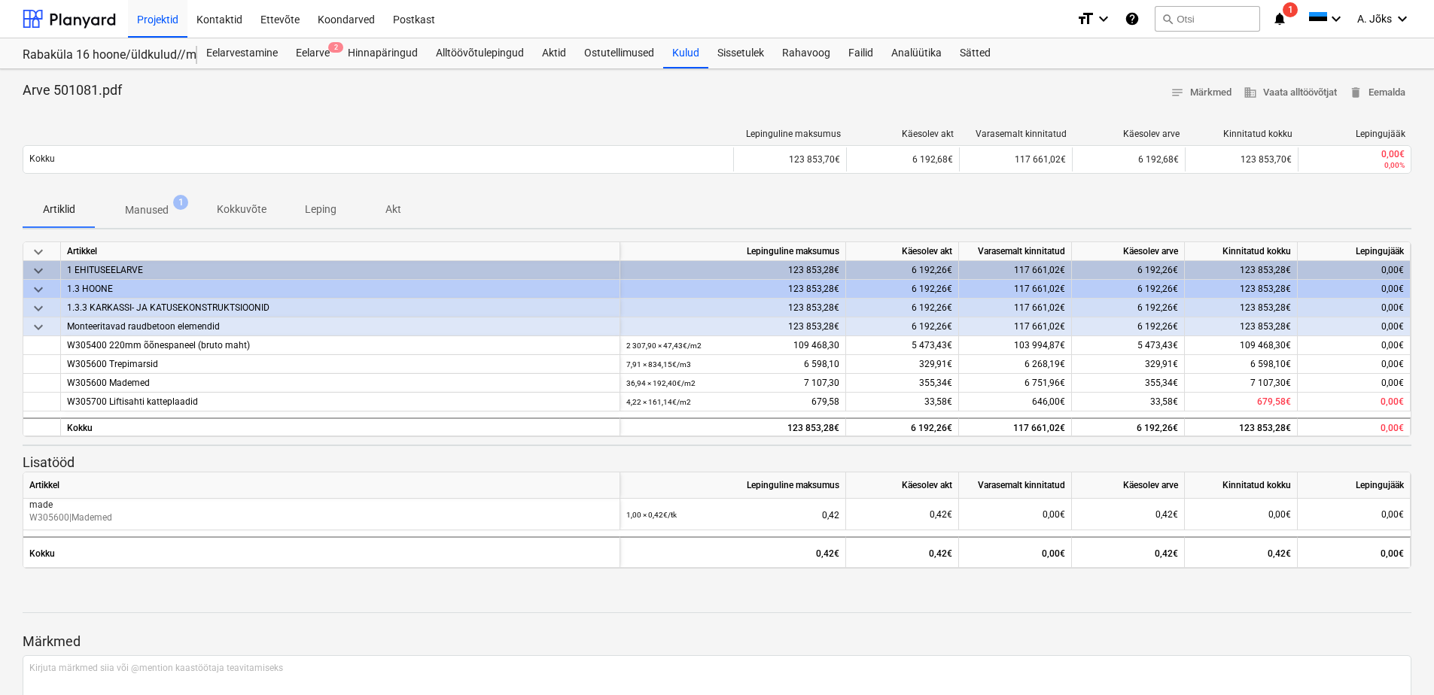
click at [149, 211] on p "Manused" at bounding box center [147, 210] width 44 height 16
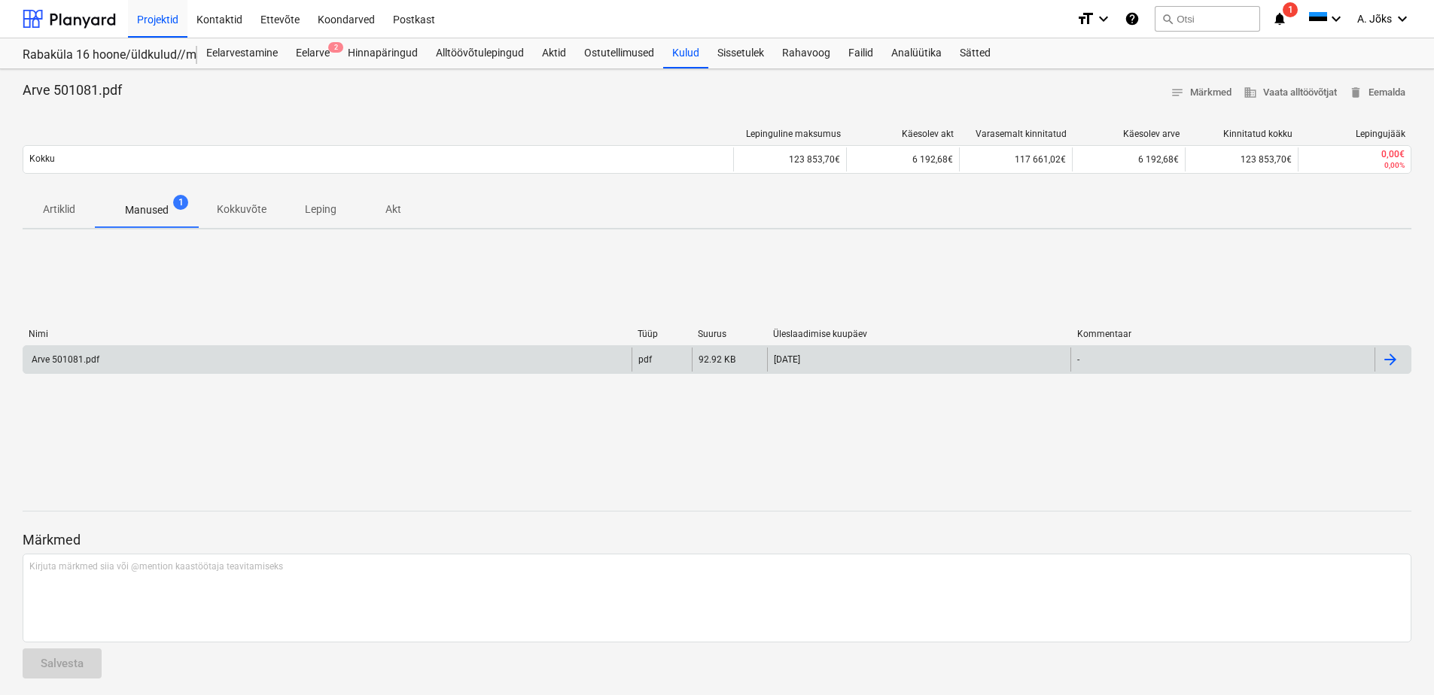
click at [63, 362] on div "Arve 501081.pdf" at bounding box center [64, 360] width 70 height 11
click at [62, 358] on div "Arve 501081.pdf" at bounding box center [64, 360] width 70 height 11
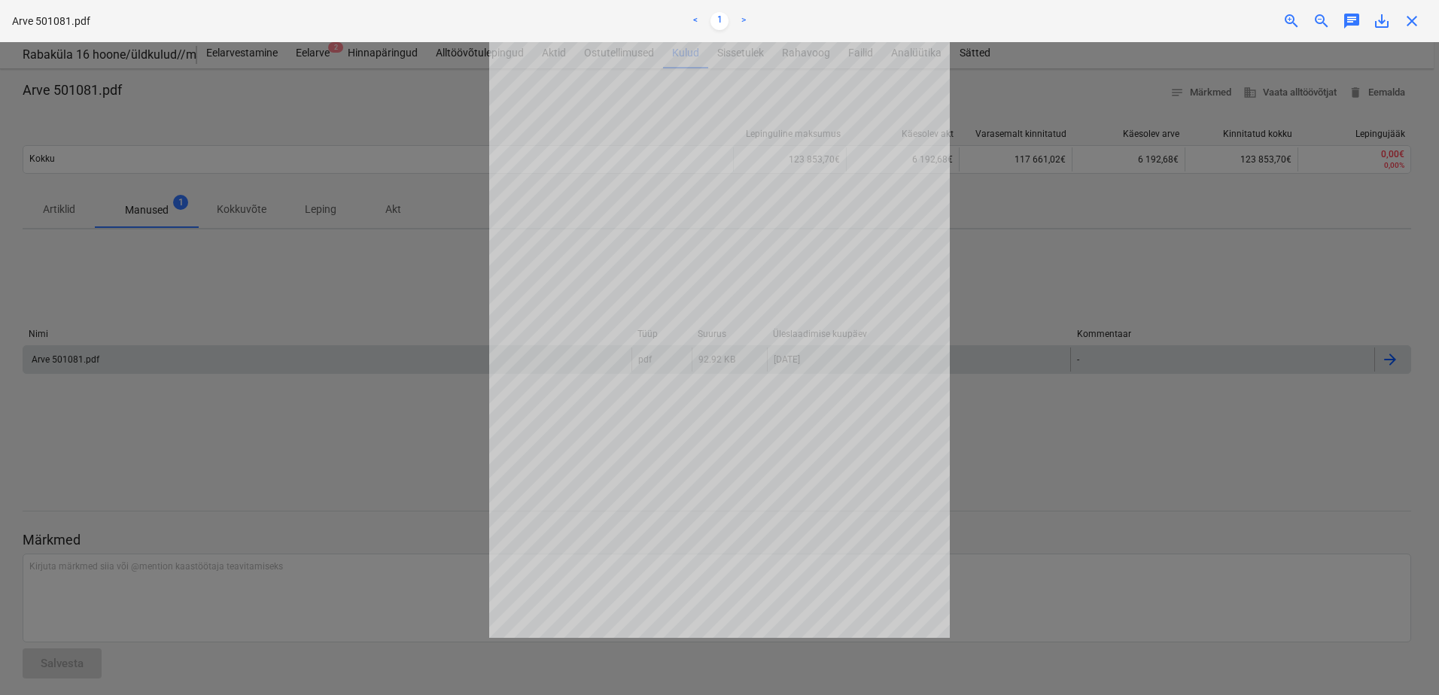
click at [123, 313] on div at bounding box center [719, 368] width 1439 height 653
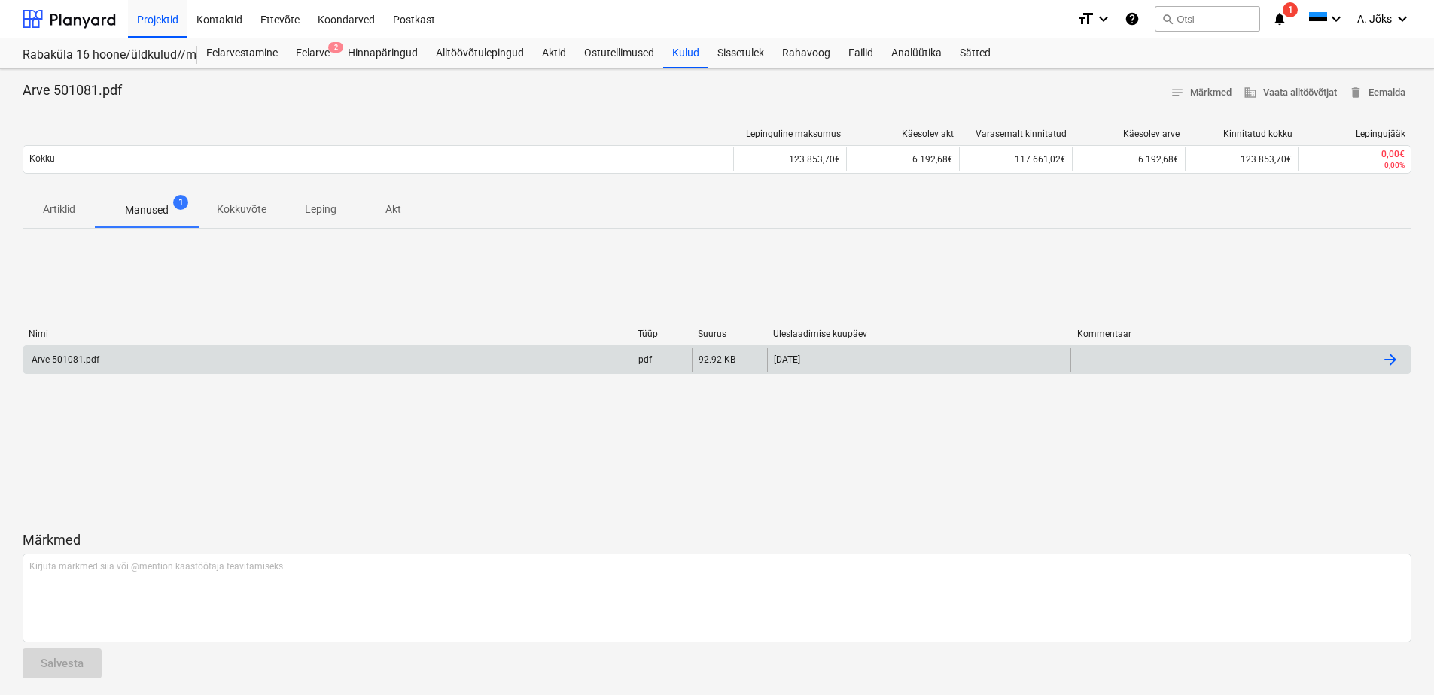
click at [232, 203] on p "Kokkuvõte" at bounding box center [242, 210] width 50 height 16
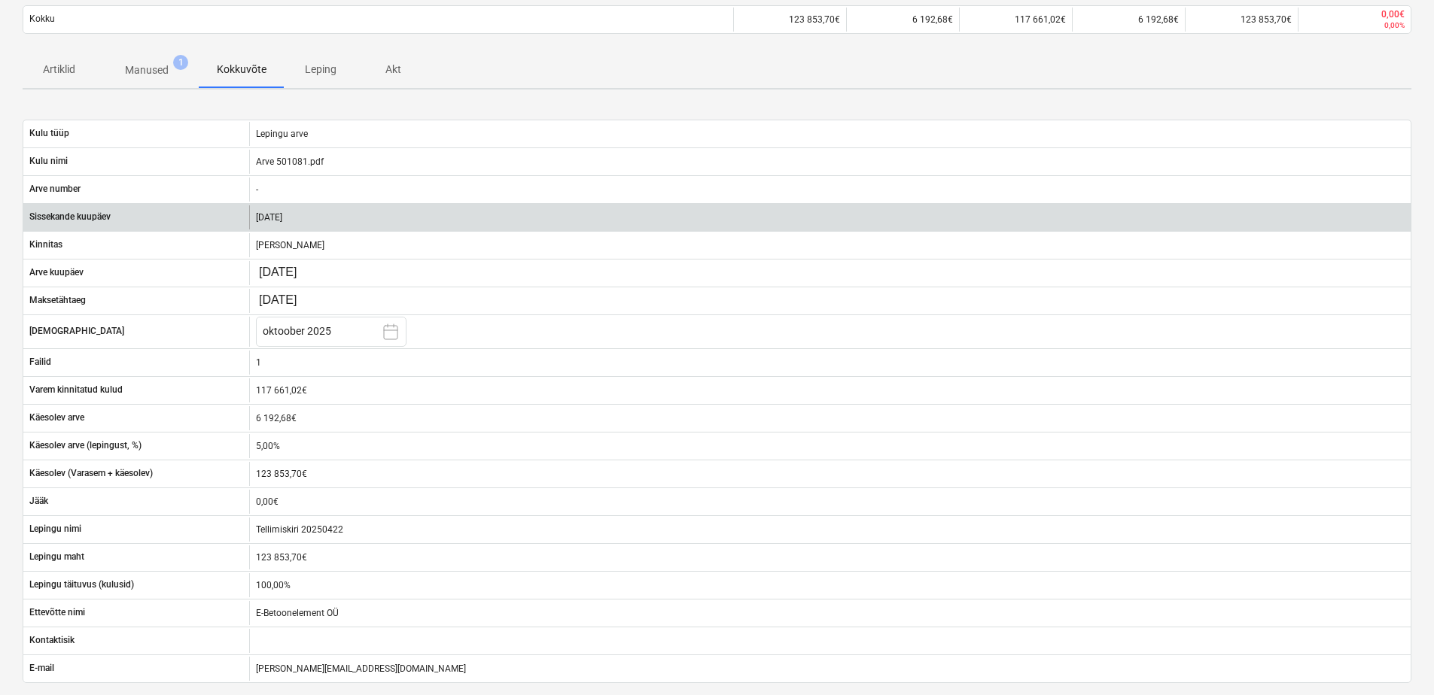
scroll to position [151, 0]
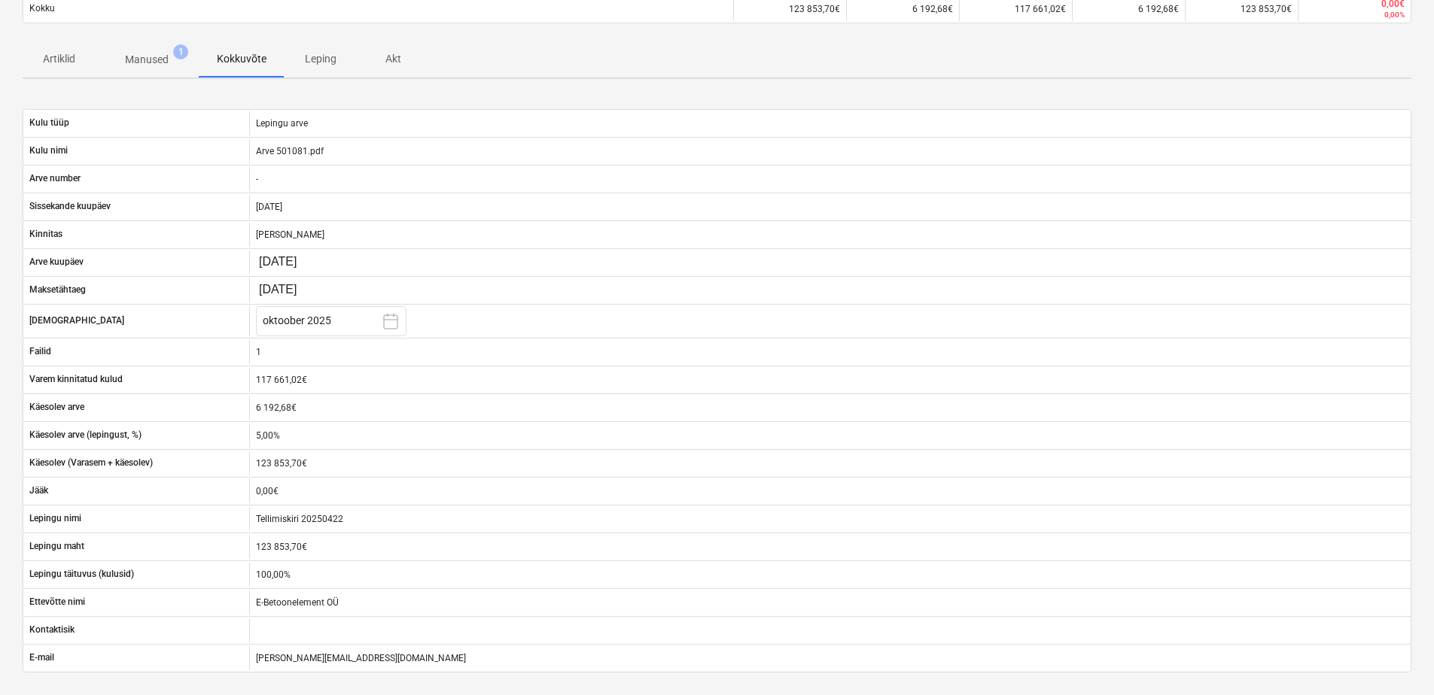
click at [391, 57] on p "Akt" at bounding box center [393, 59] width 36 height 16
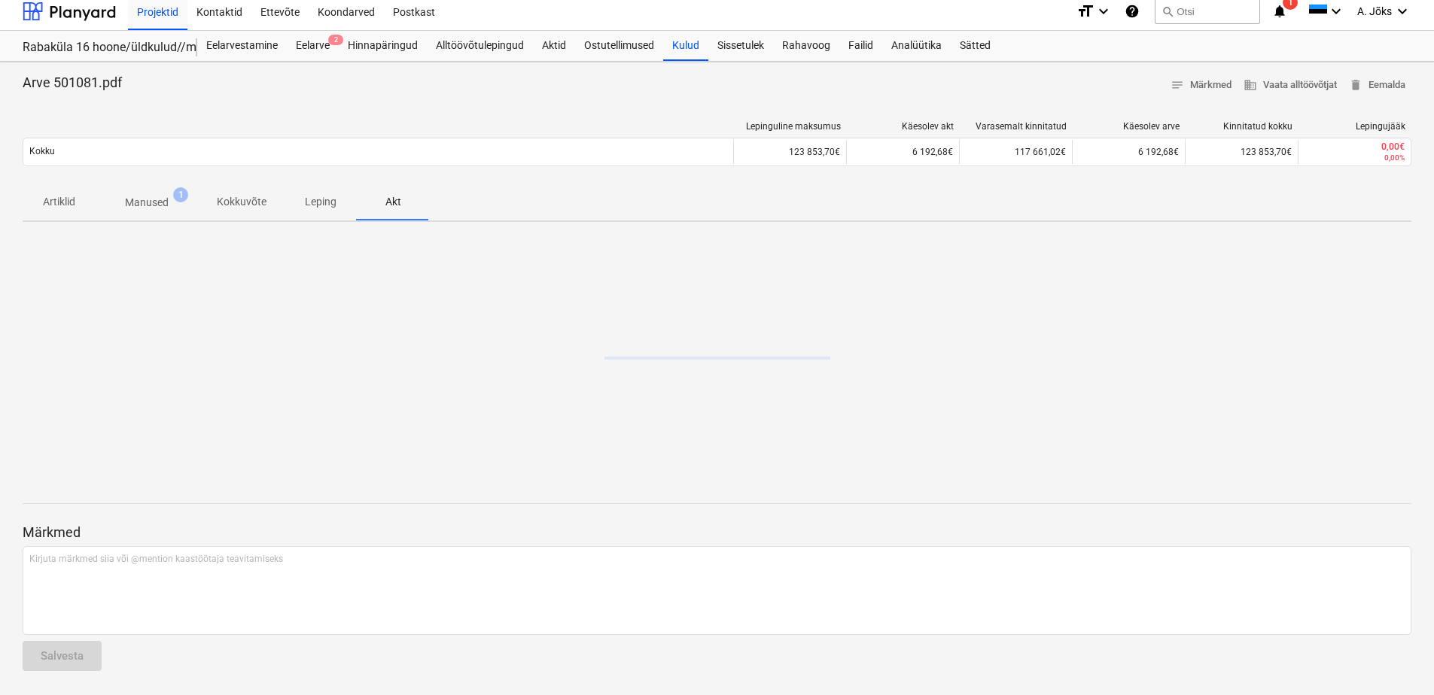
scroll to position [8, 0]
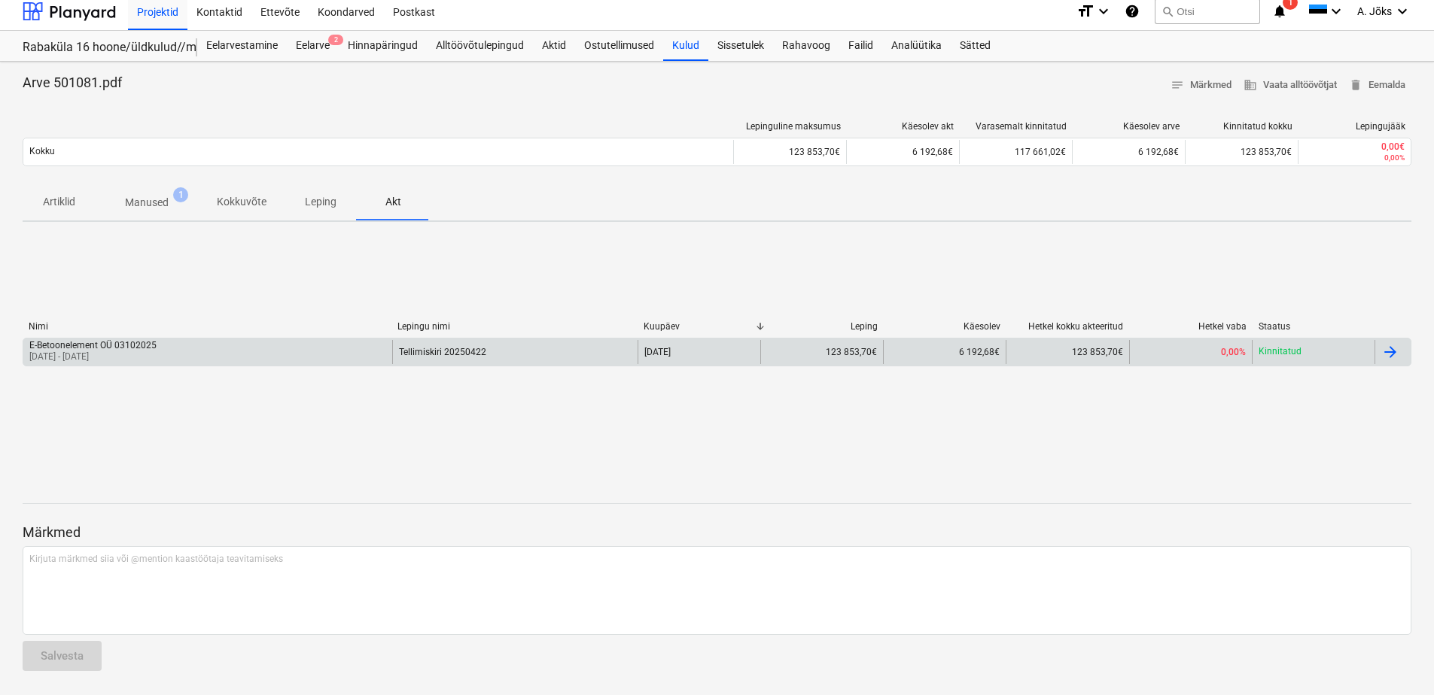
click at [114, 347] on div "E-Betoonelement OÜ 03102025" at bounding box center [92, 345] width 127 height 11
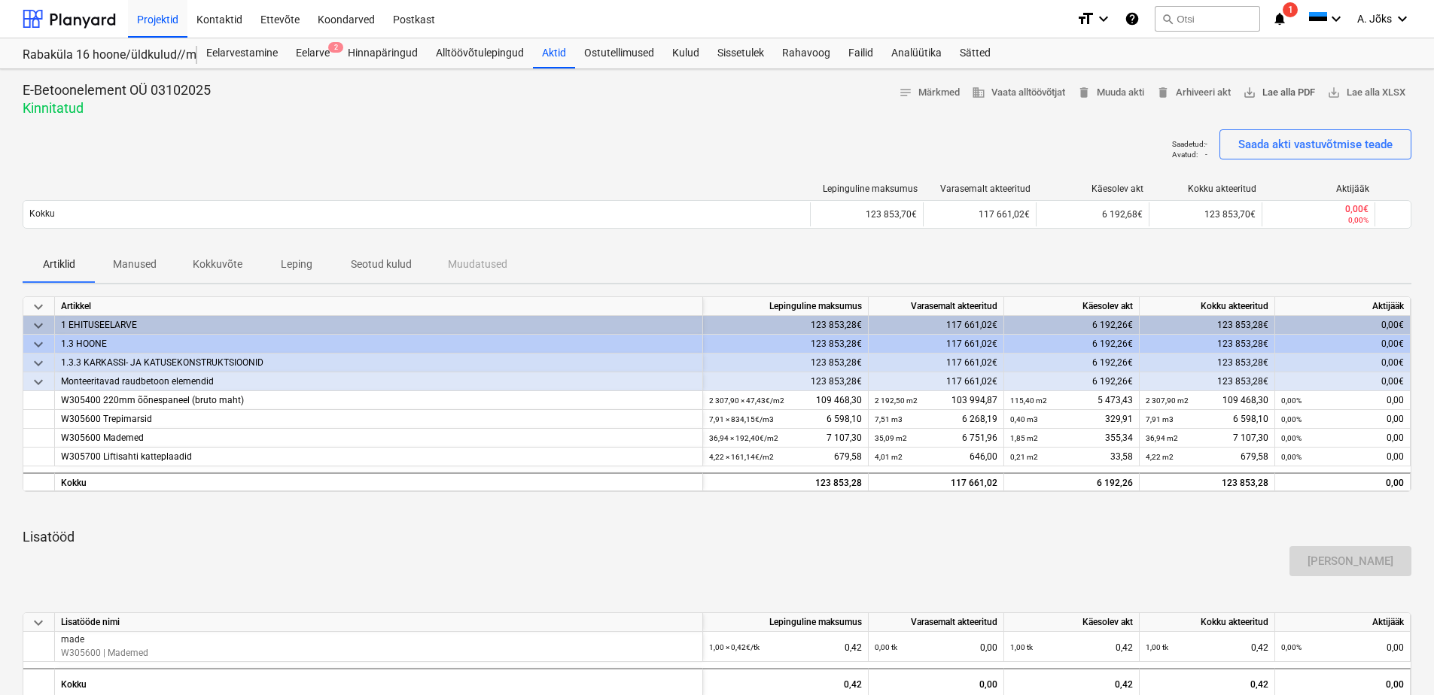
click at [1289, 94] on span "save_alt Lae alla PDF" at bounding box center [1279, 92] width 72 height 17
